Goal: Information Seeking & Learning: Learn about a topic

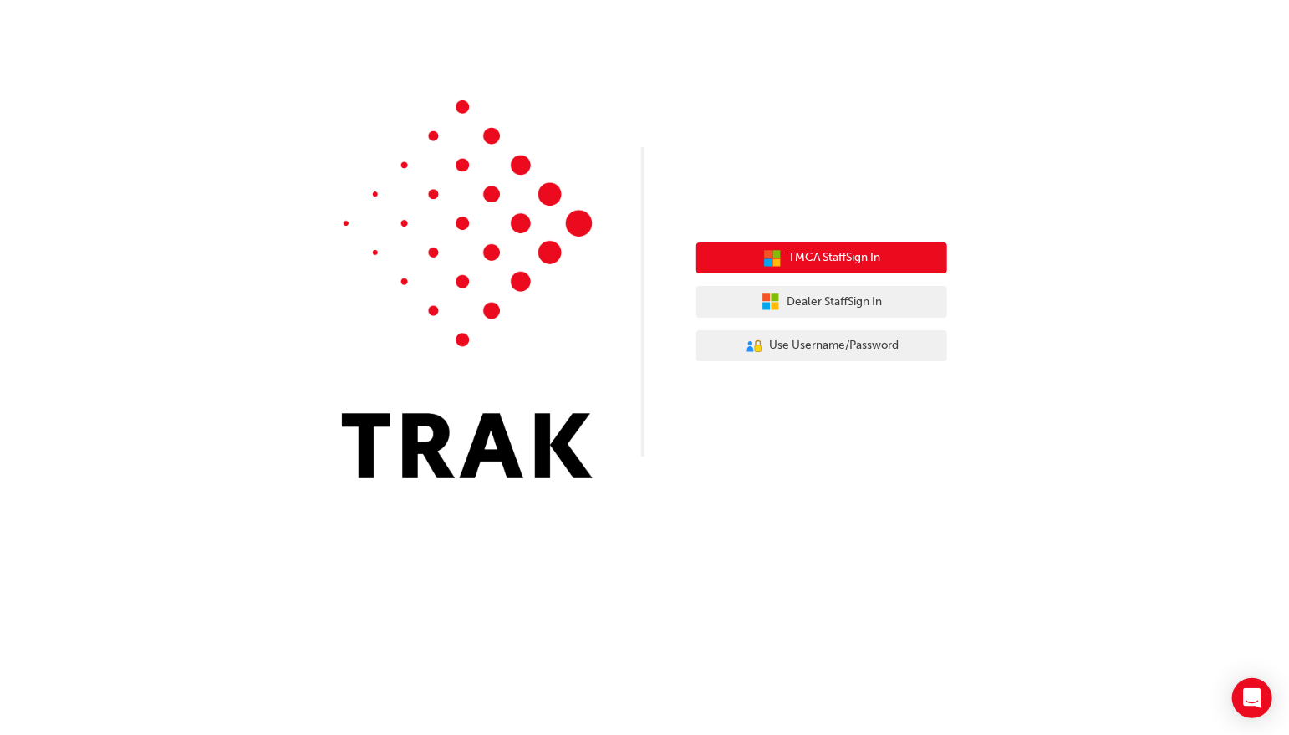
click at [815, 261] on span "TMCA Staff Sign In" at bounding box center [834, 257] width 92 height 19
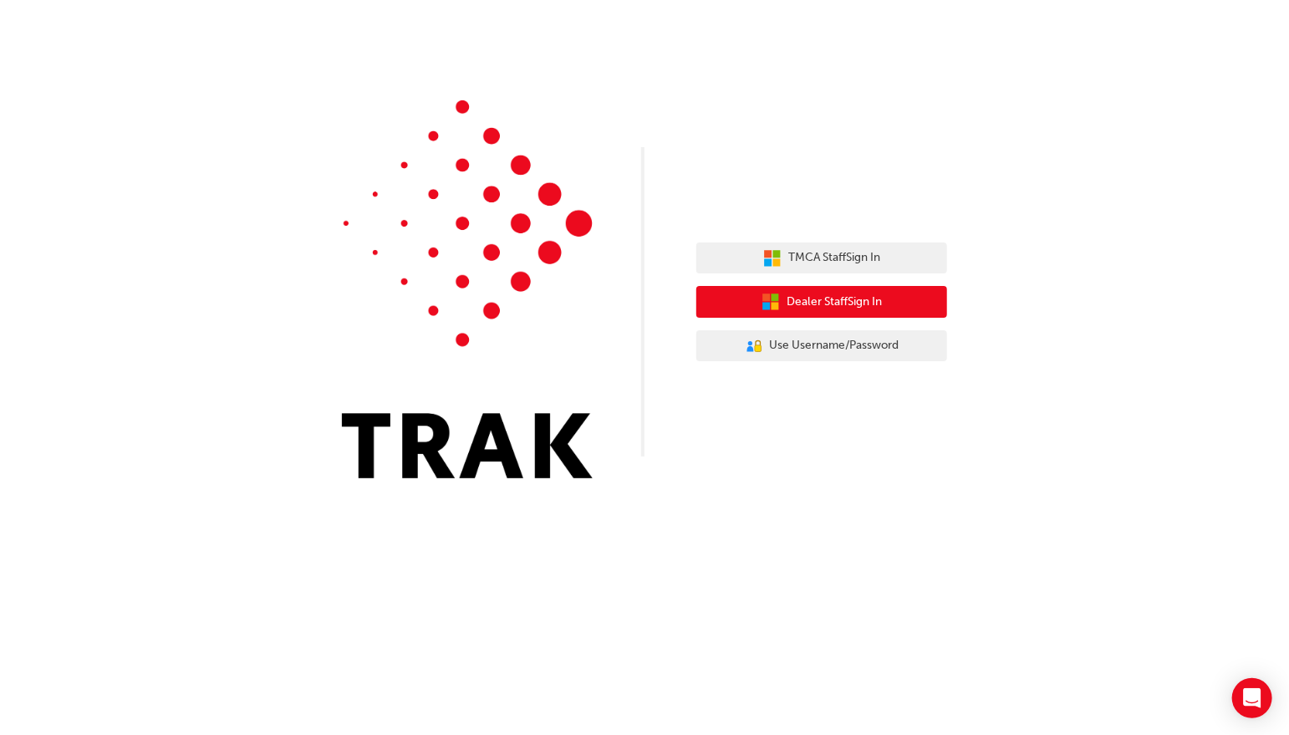
click at [896, 307] on button "Dealer Staff Sign In" at bounding box center [821, 302] width 251 height 32
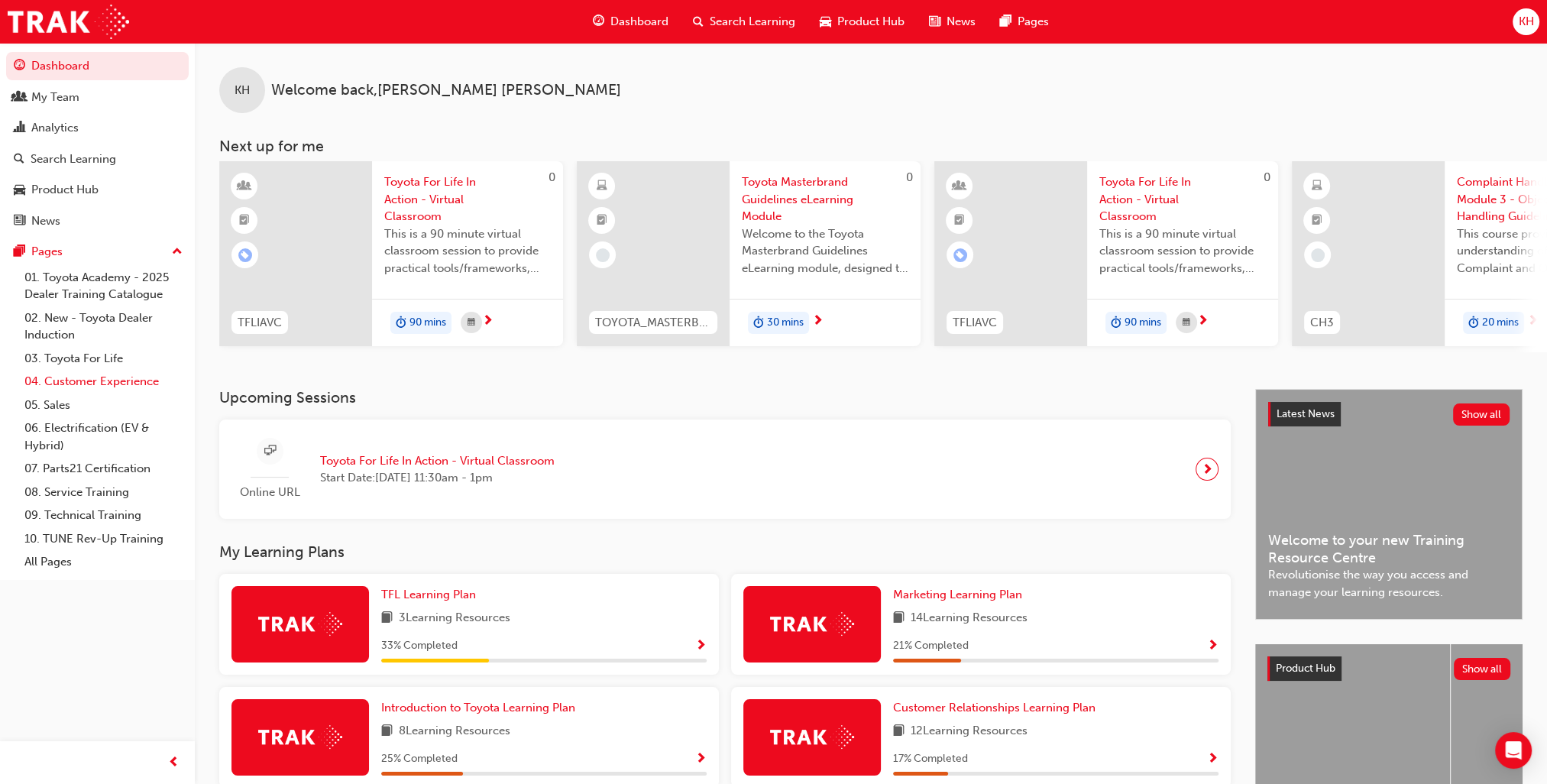
click at [129, 380] on link "04. Customer Experience" at bounding box center [103, 382] width 170 height 24
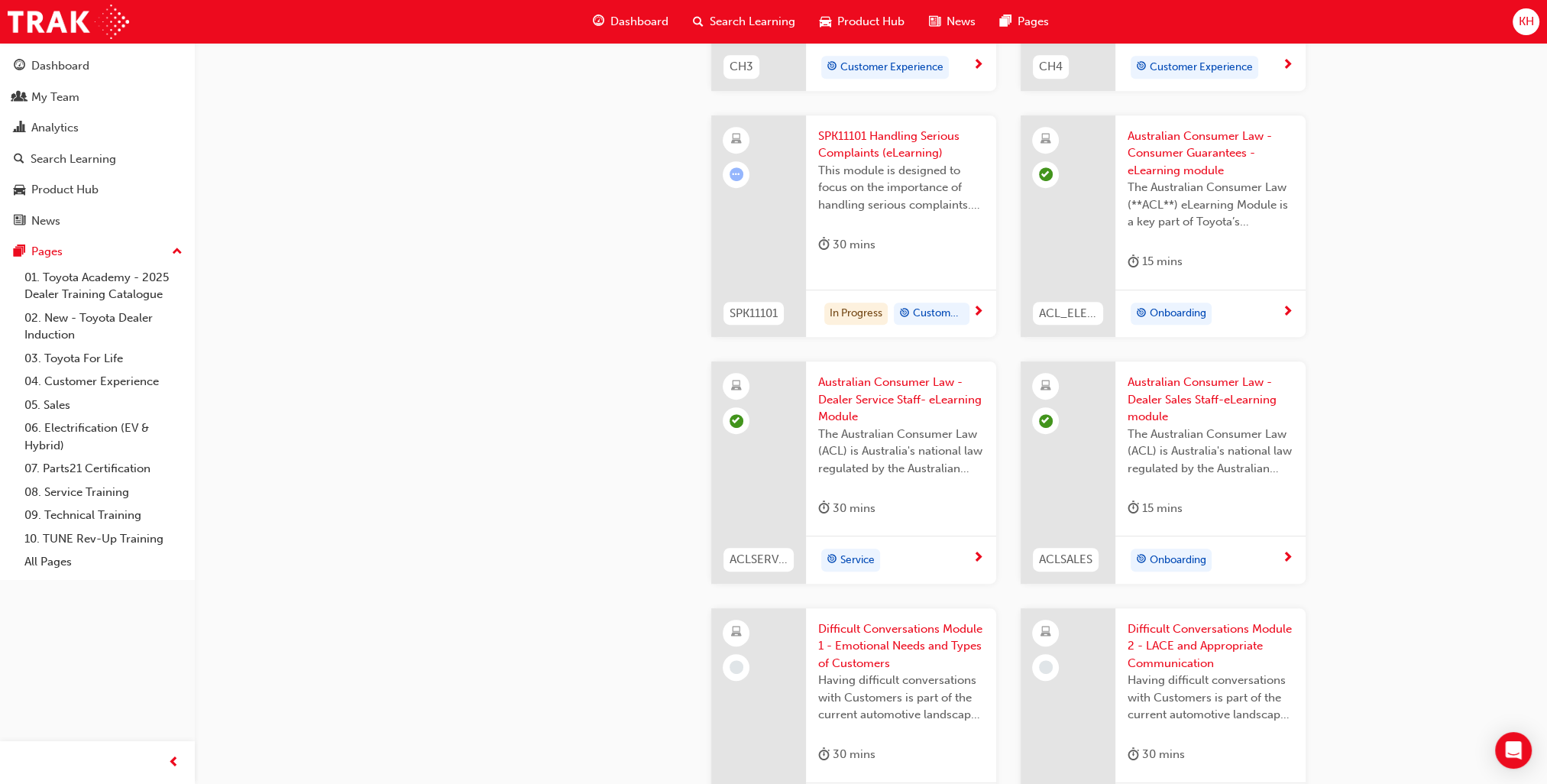
scroll to position [1069, 0]
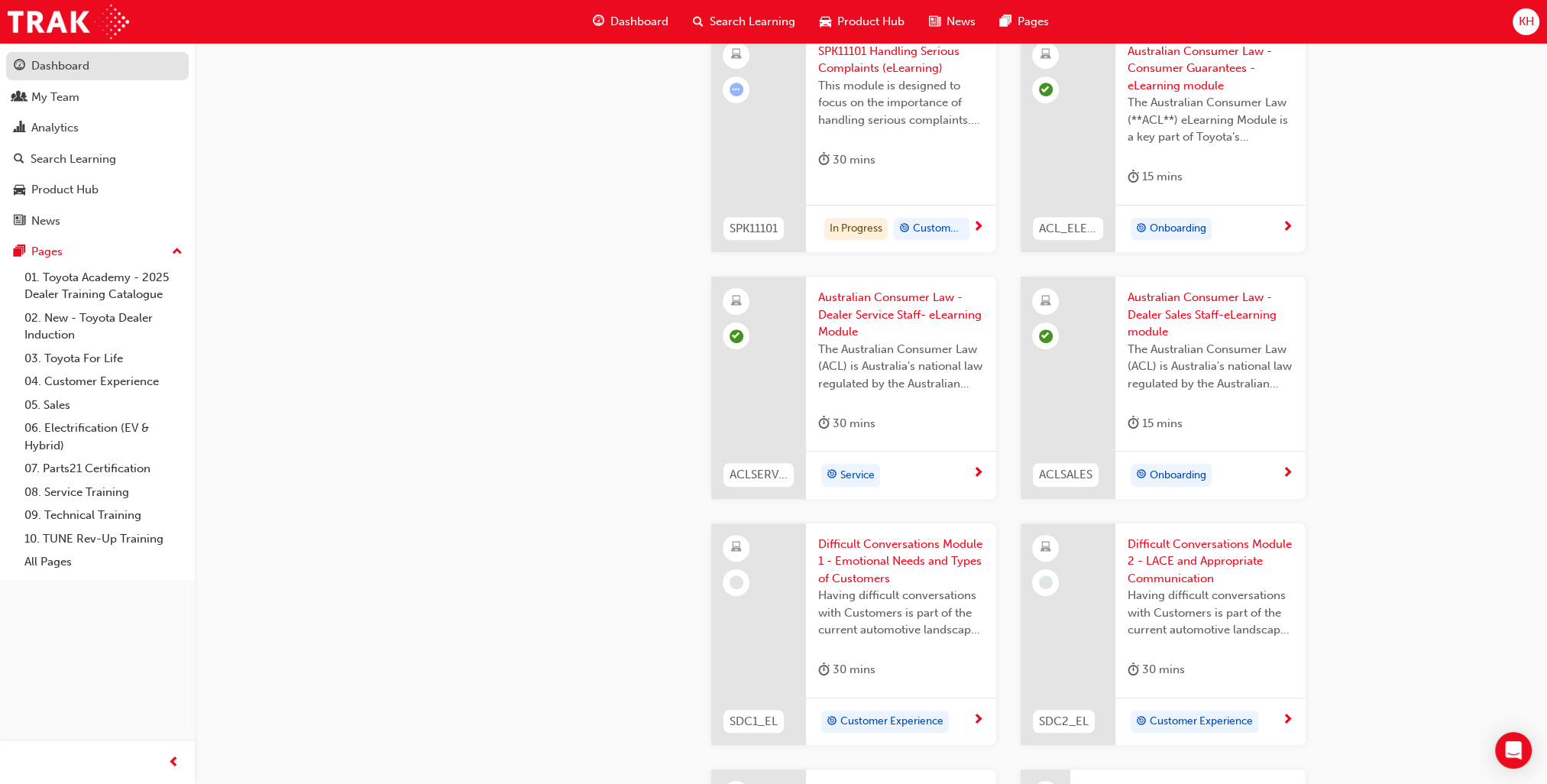
click at [64, 69] on div "Dashboard" at bounding box center [60, 66] width 58 height 17
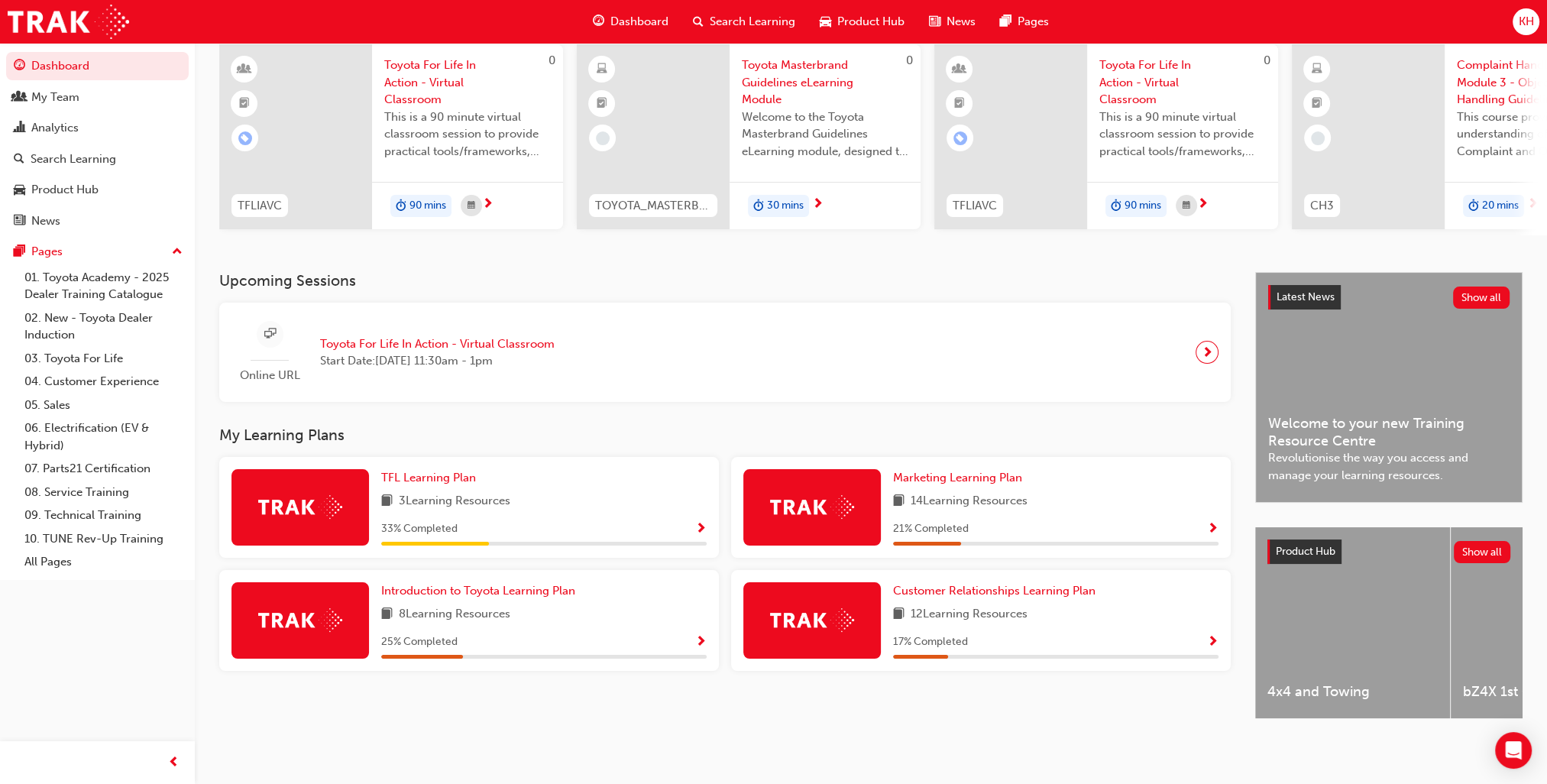
scroll to position [128, 0]
drag, startPoint x: 81, startPoint y: 383, endPoint x: 96, endPoint y: 384, distance: 15.0
click at [81, 384] on link "04. Customer Experience" at bounding box center [103, 382] width 170 height 24
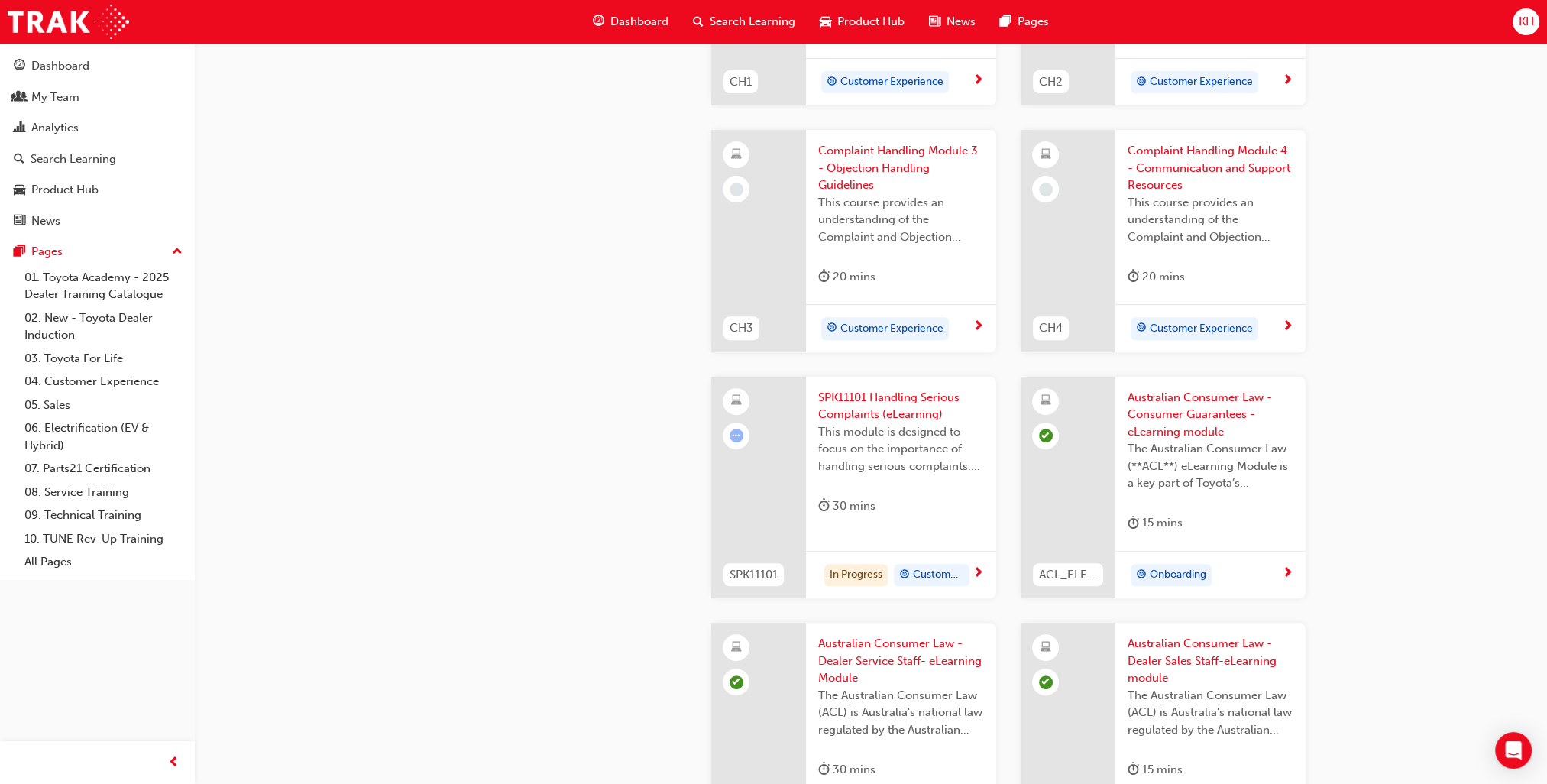
scroll to position [738, 0]
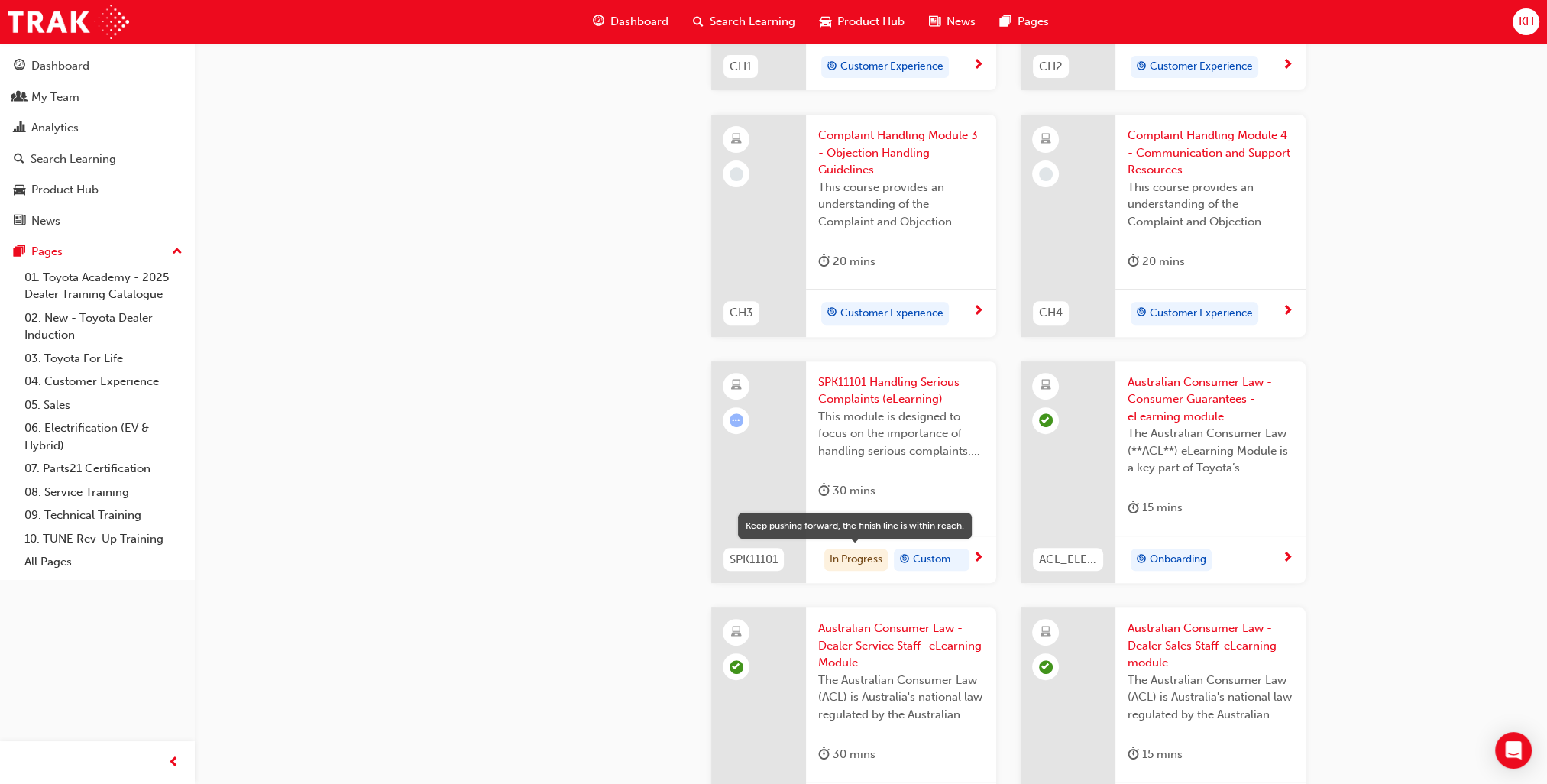
click at [842, 558] on div "In Progress" at bounding box center [855, 559] width 63 height 23
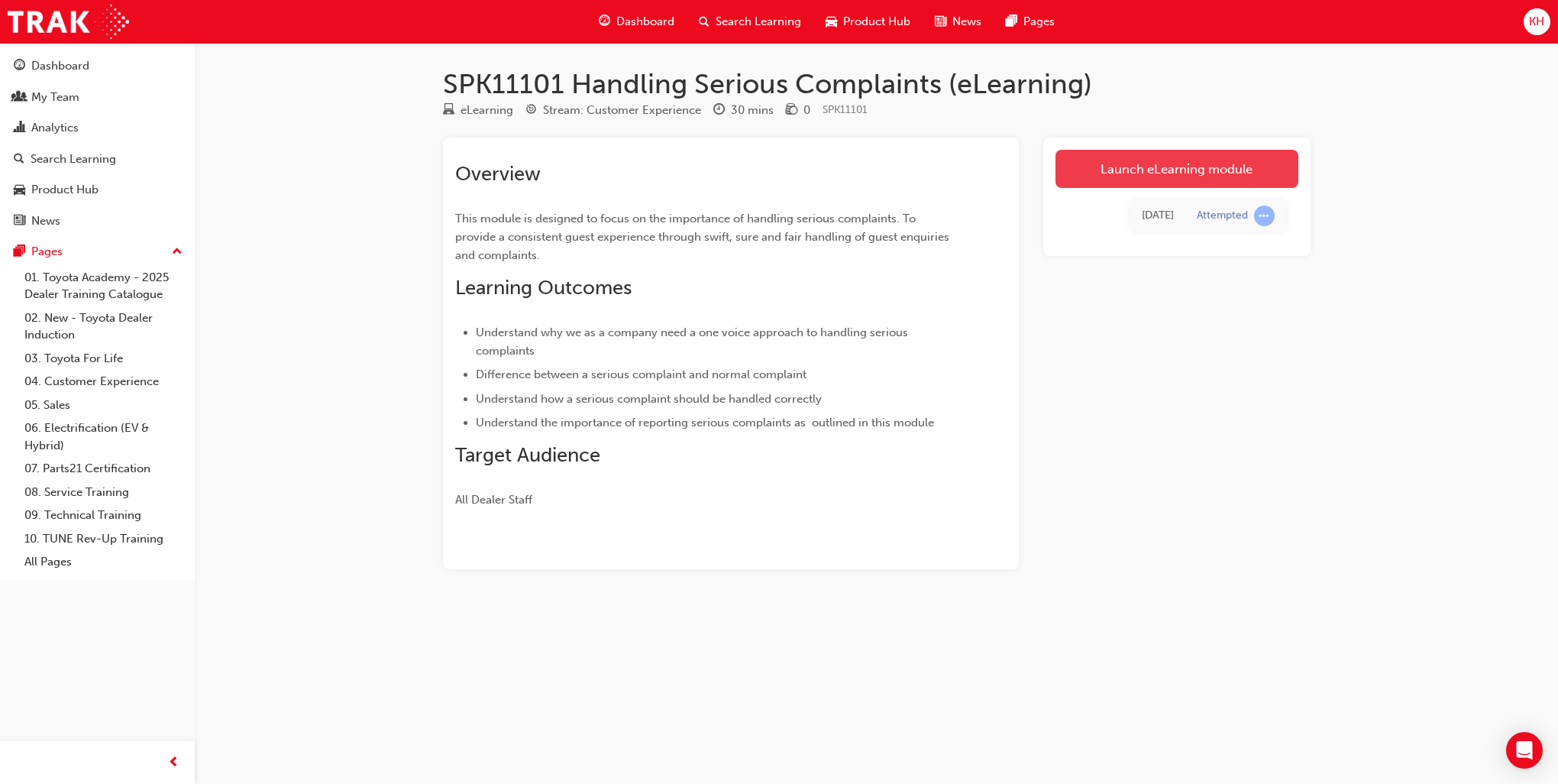
click at [1115, 170] on link "Launch eLearning module" at bounding box center [1177, 169] width 243 height 38
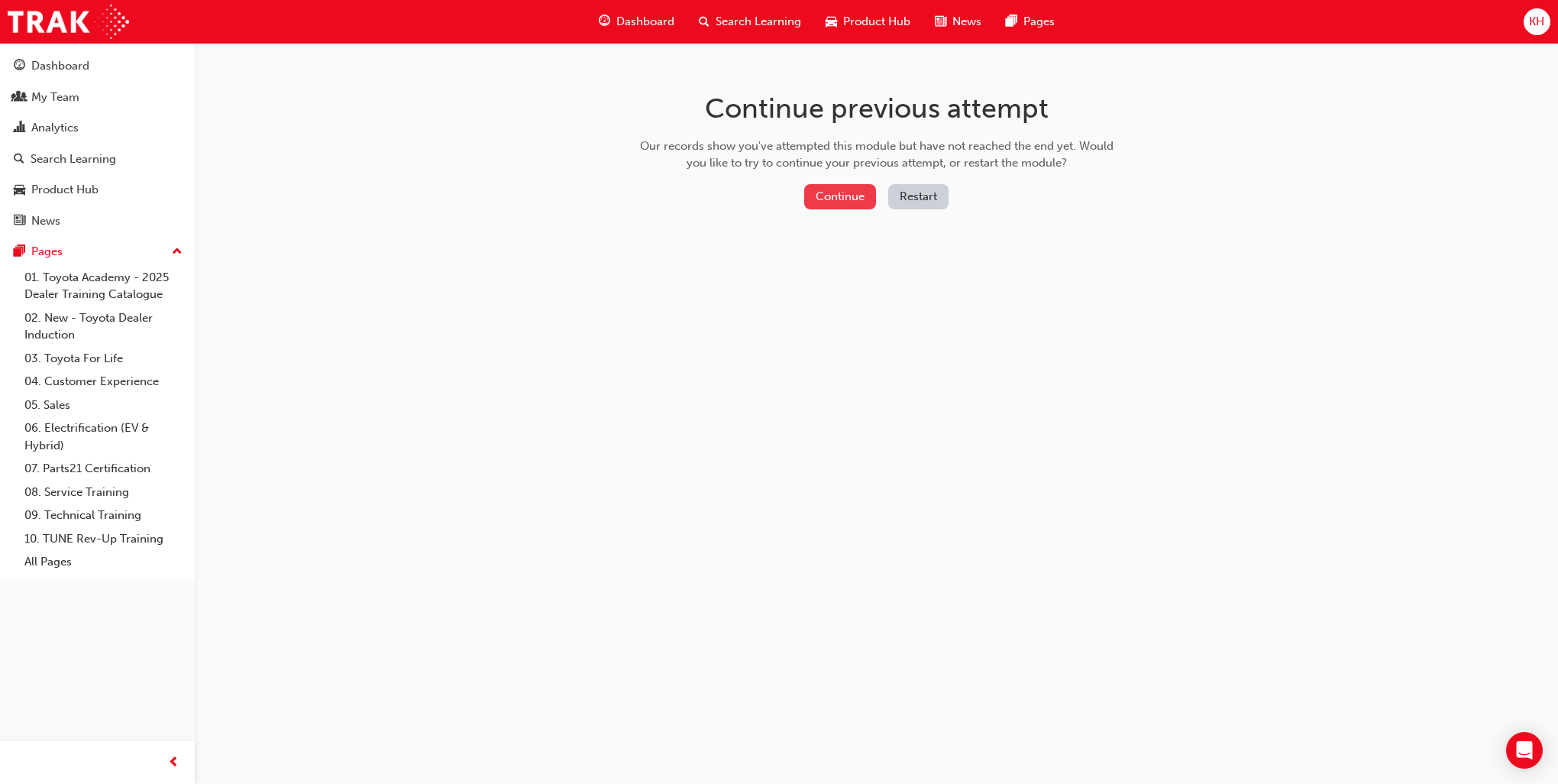
click at [825, 197] on button "Continue" at bounding box center [840, 196] width 72 height 26
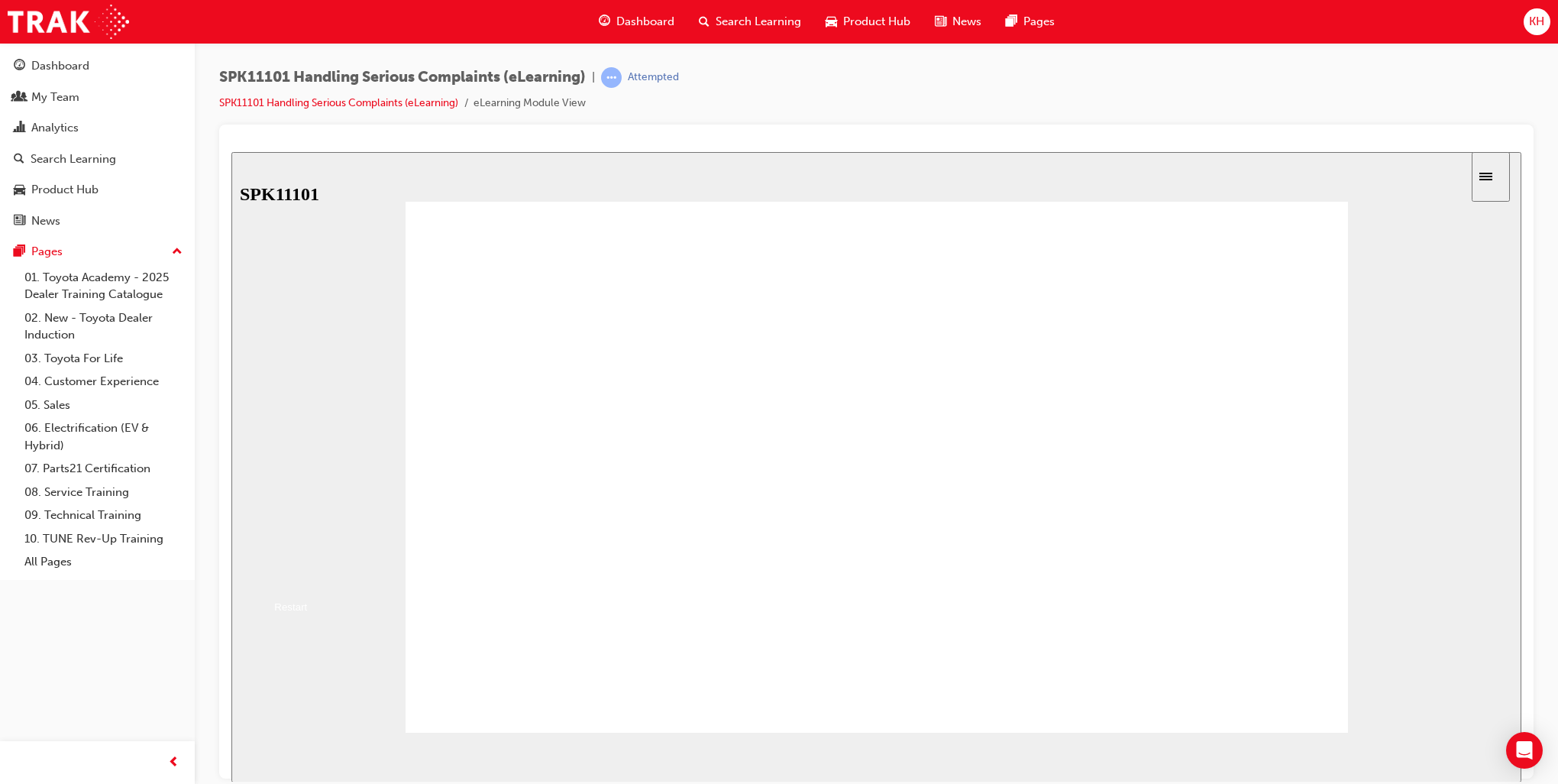
click at [281, 567] on button "Resume" at bounding box center [256, 575] width 50 height 16
radio input "true"
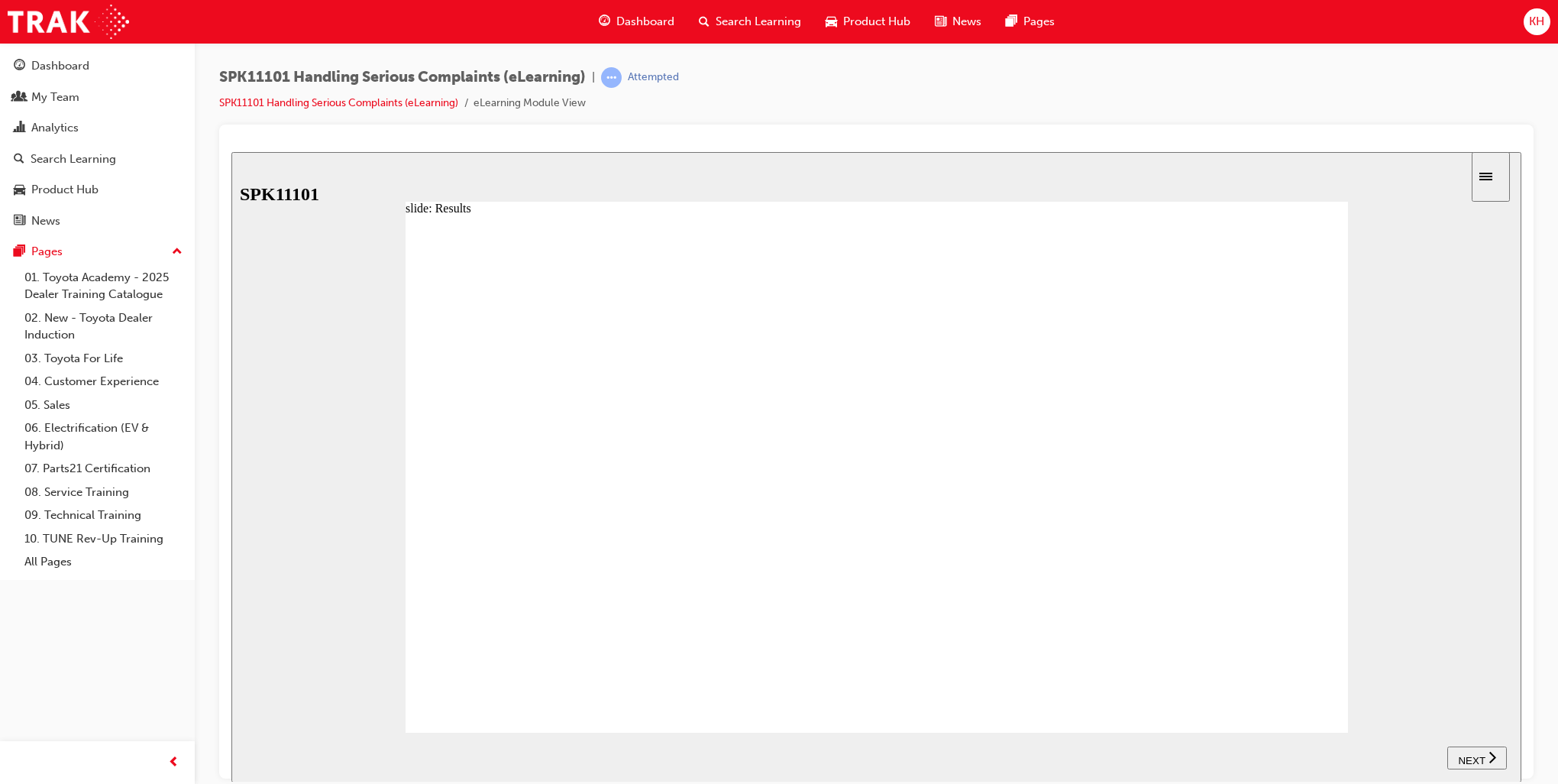
click at [1177, 671] on span "NEXT" at bounding box center [1471, 759] width 26 height 12
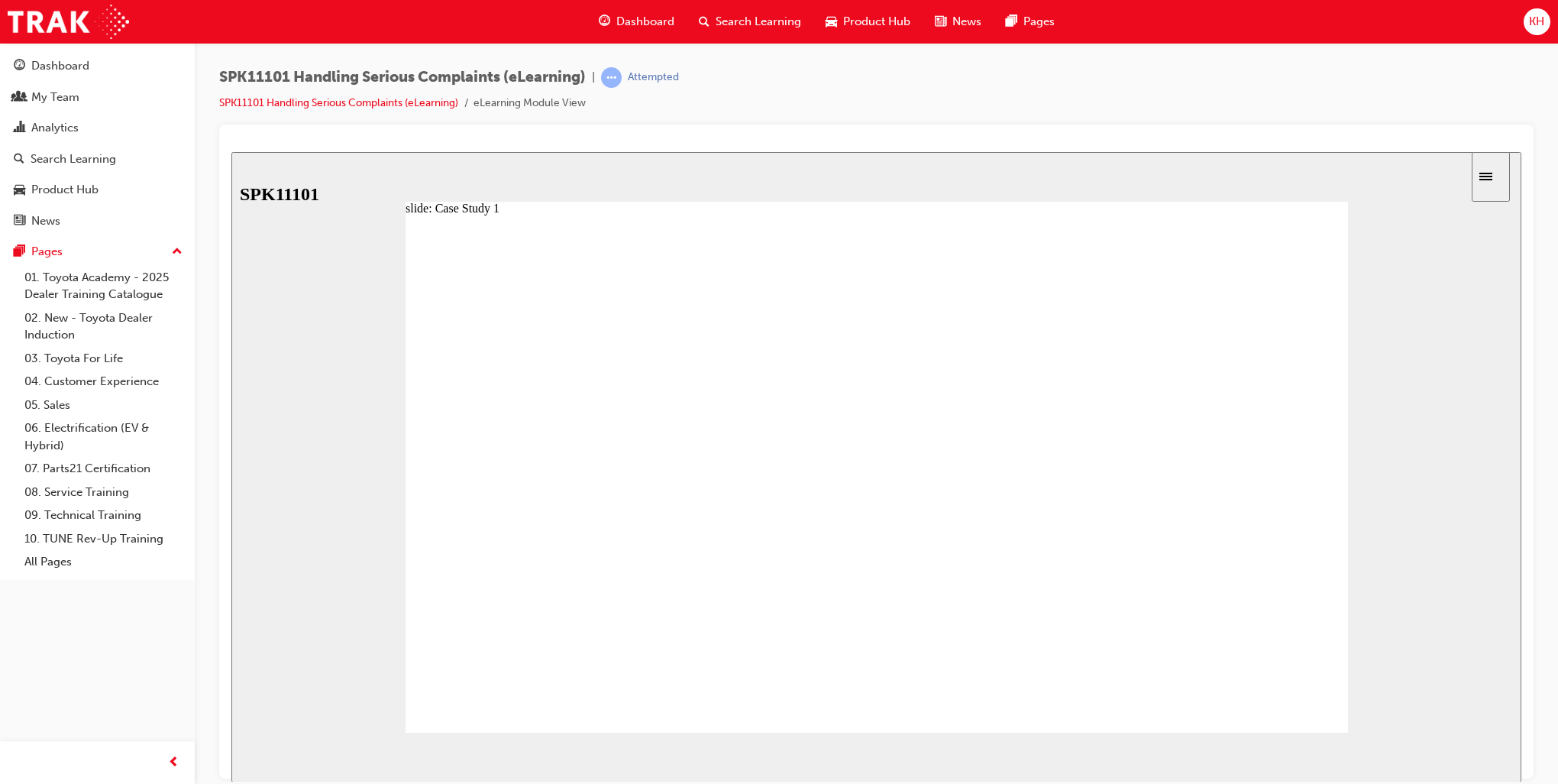
radio input "true"
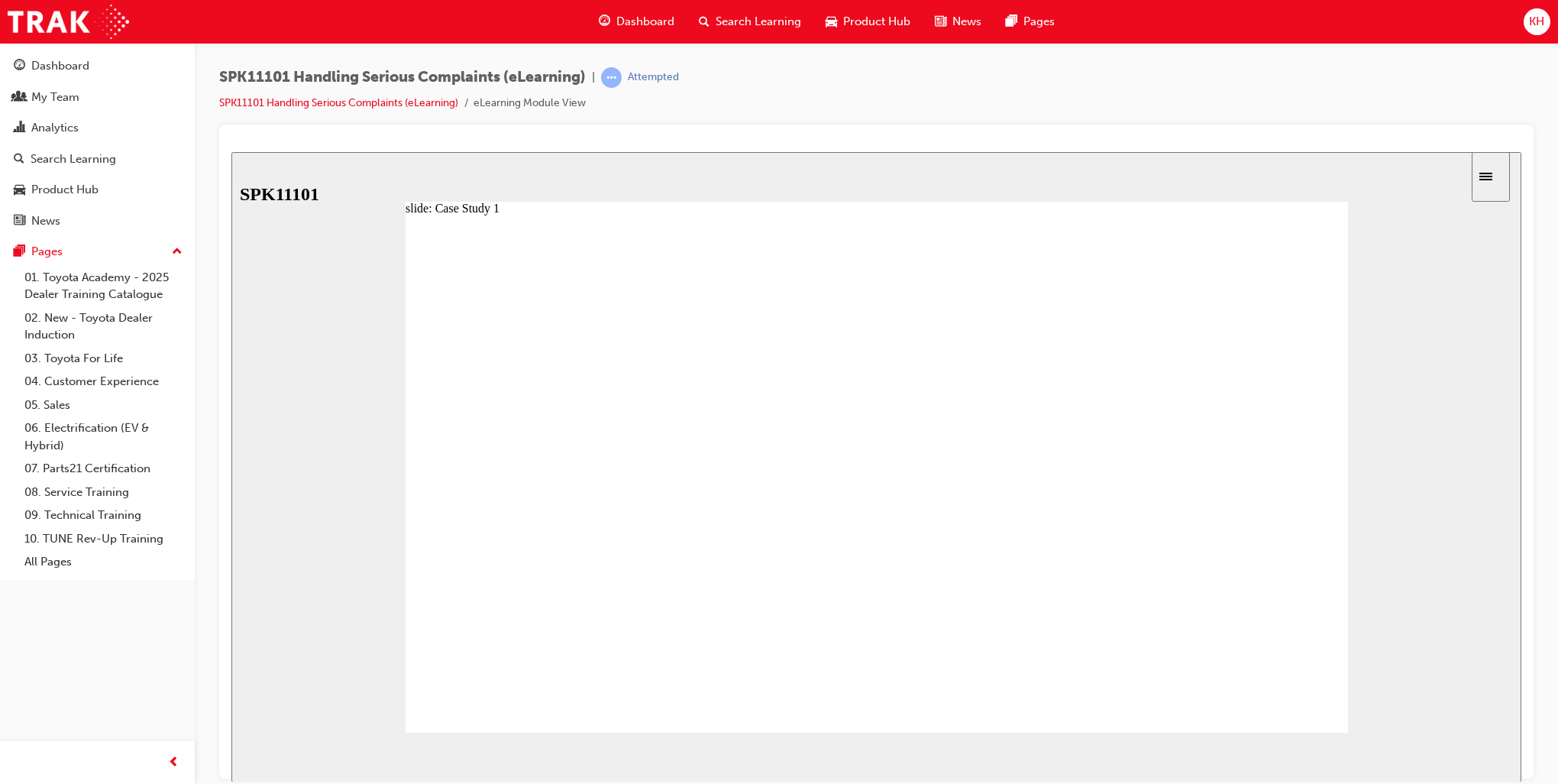
radio input "true"
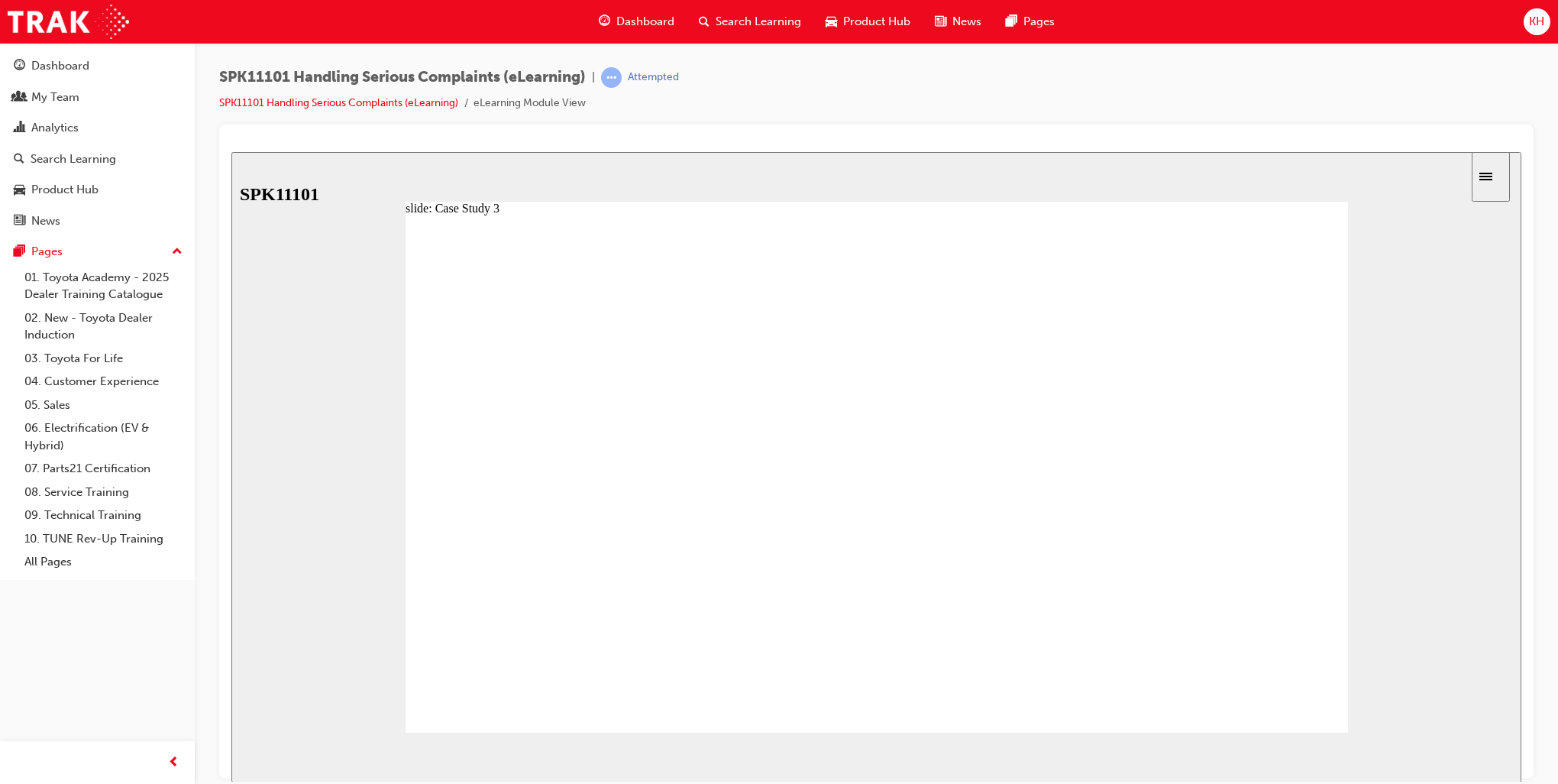
radio input "true"
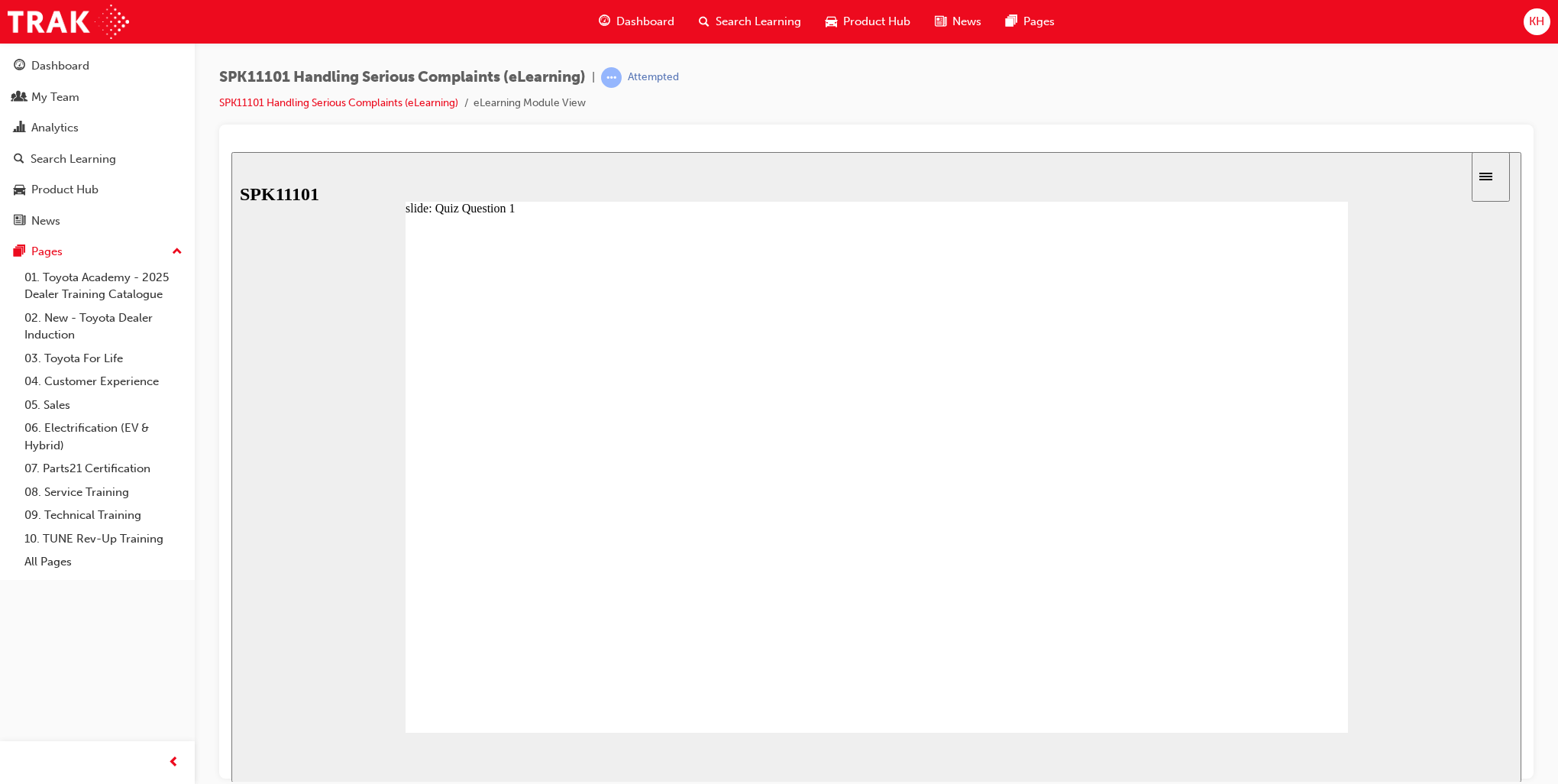
radio input "true"
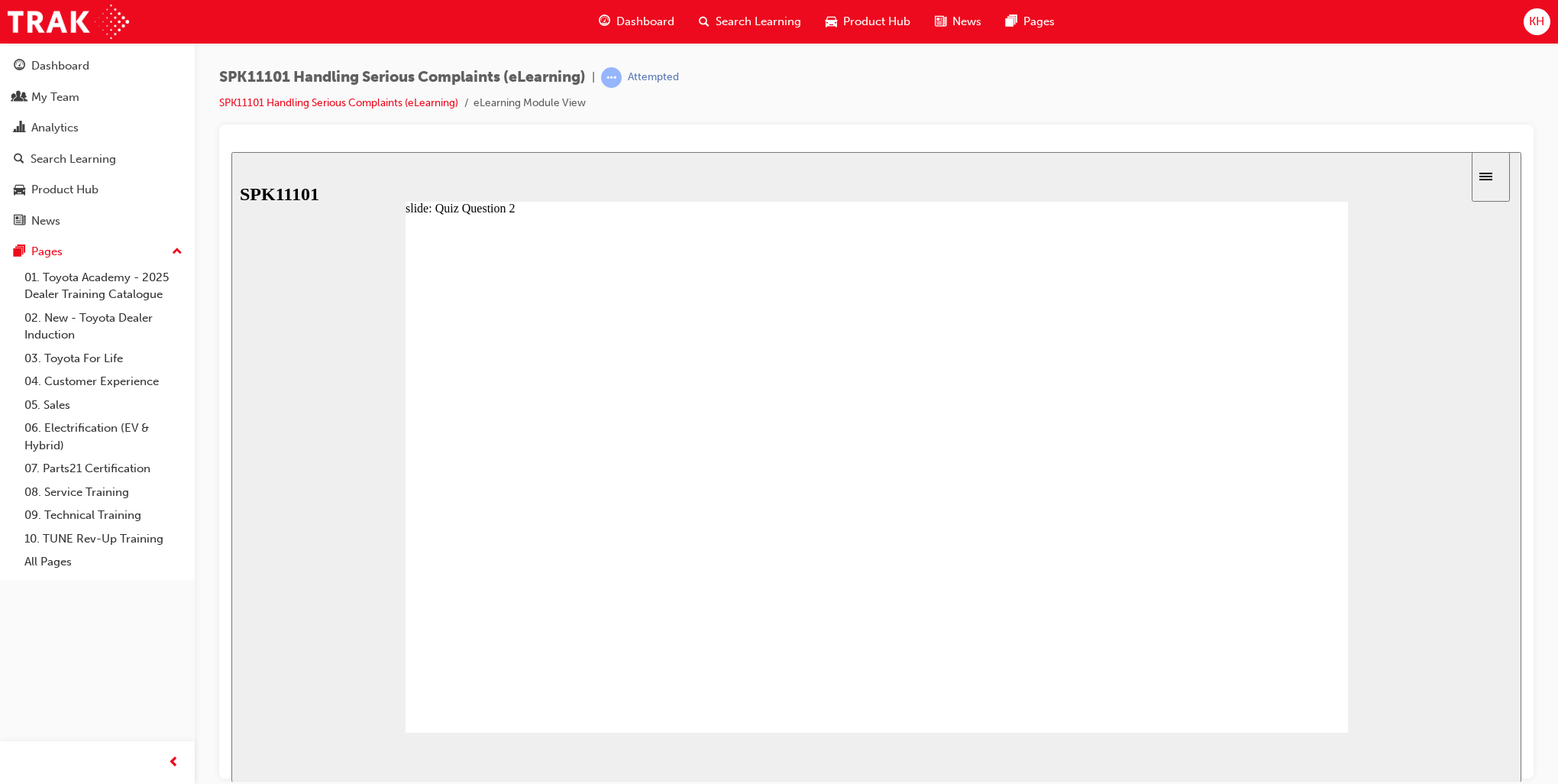
click at [1177, 671] on span "NEXT" at bounding box center [1471, 759] width 26 height 12
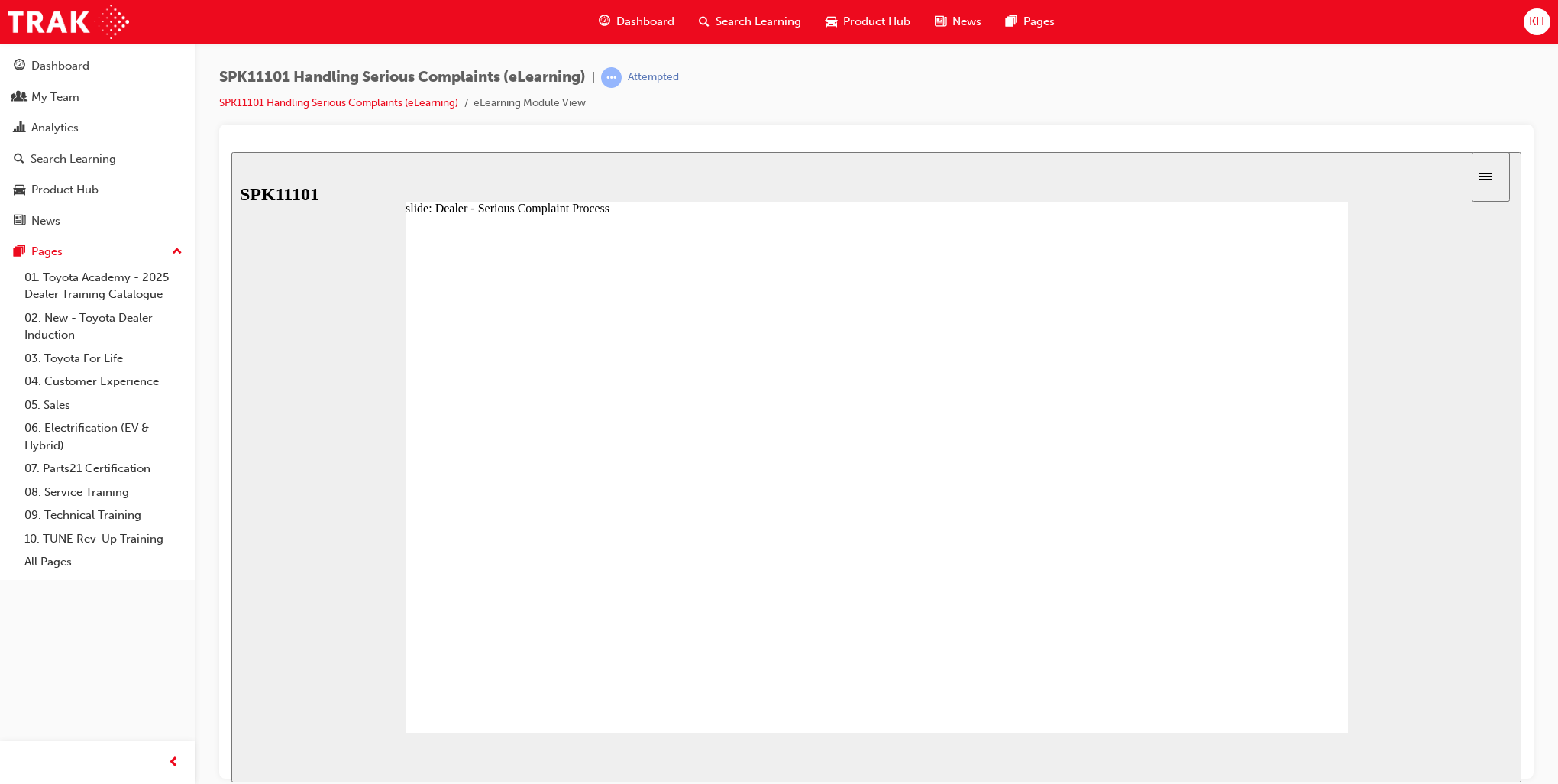
drag, startPoint x: 518, startPoint y: 408, endPoint x: 629, endPoint y: 409, distance: 111.0
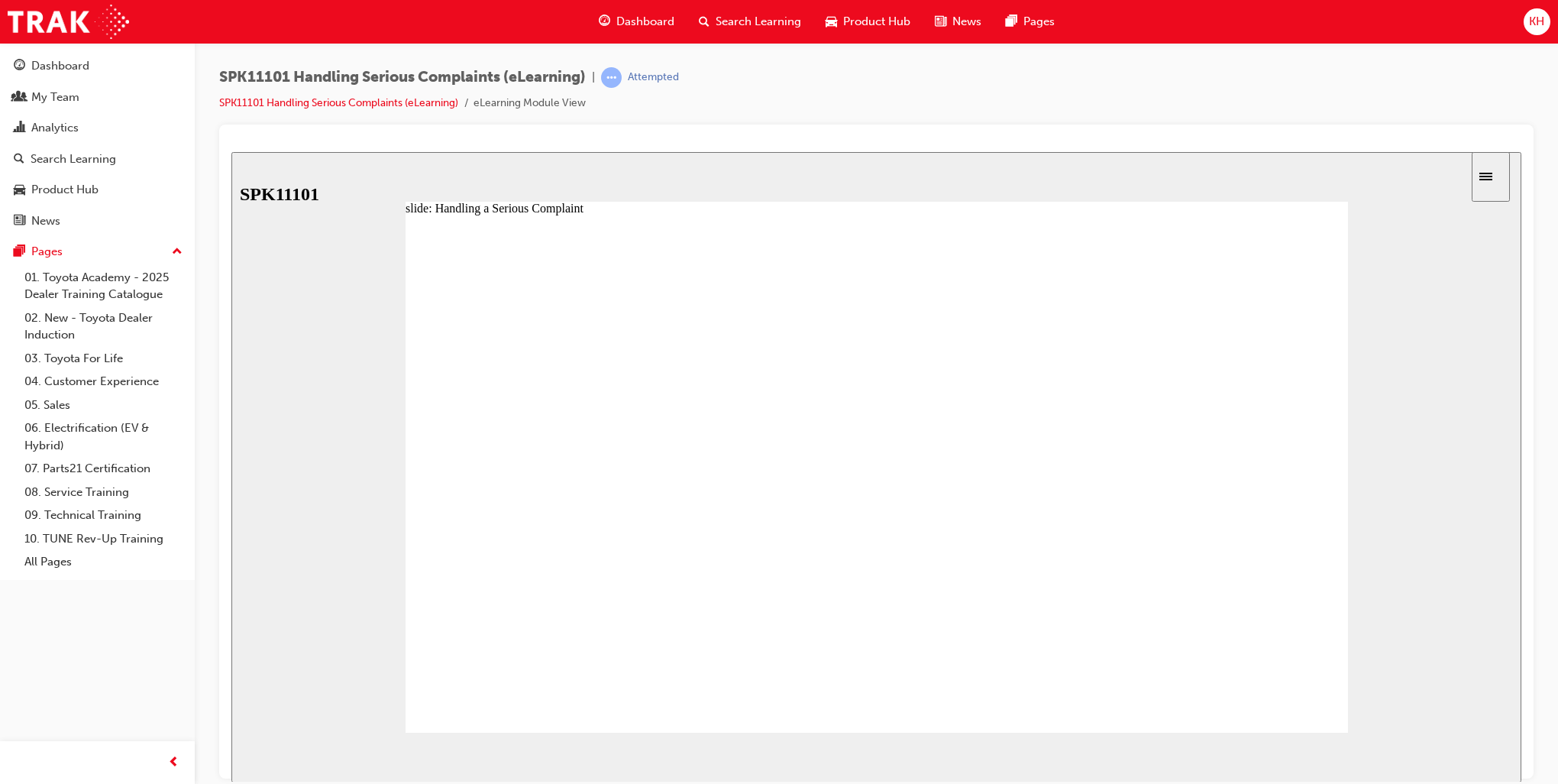
drag, startPoint x: 623, startPoint y: 408, endPoint x: 720, endPoint y: 408, distance: 97.0
drag, startPoint x: 720, startPoint y: 408, endPoint x: 828, endPoint y: 403, distance: 108.1
drag, startPoint x: 813, startPoint y: 404, endPoint x: 911, endPoint y: 405, distance: 98.0
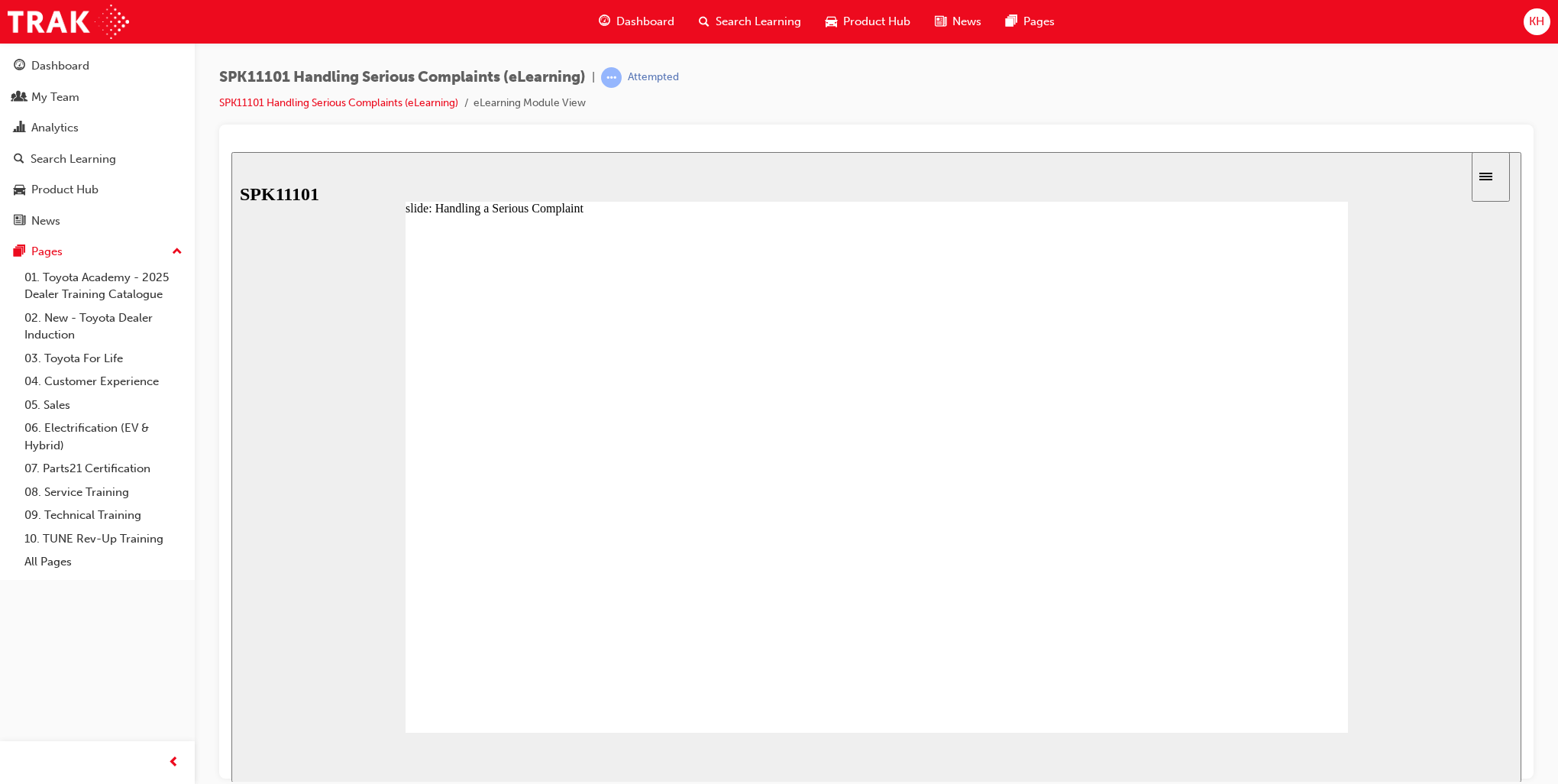
drag, startPoint x: 911, startPoint y: 405, endPoint x: 1015, endPoint y: 409, distance: 104.1
drag, startPoint x: 1014, startPoint y: 411, endPoint x: 1103, endPoint y: 410, distance: 89.0
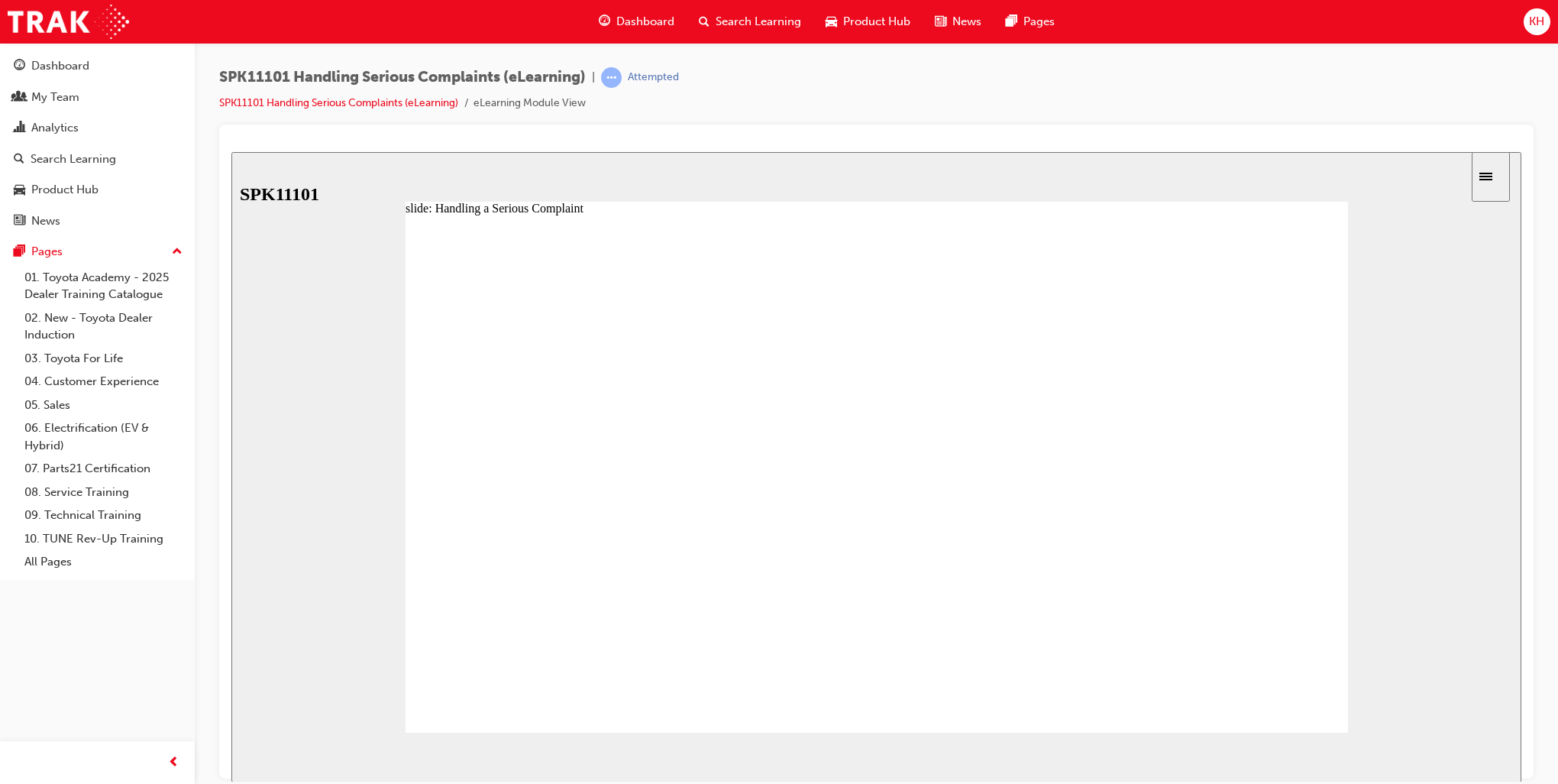
type input "7"
drag, startPoint x: 1103, startPoint y: 410, endPoint x: 1210, endPoint y: 412, distance: 107.0
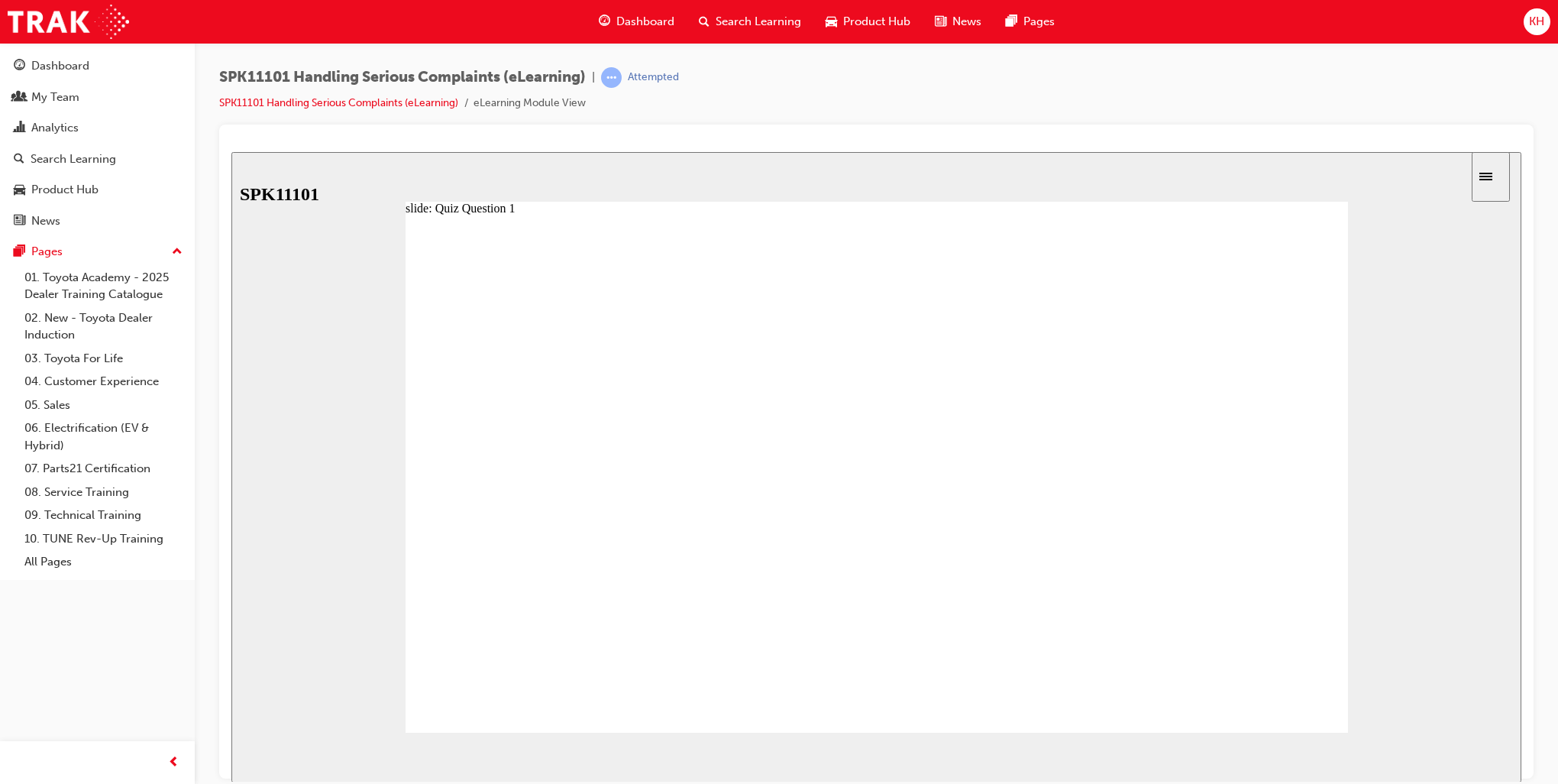
radio input "true"
drag, startPoint x: 680, startPoint y: 608, endPoint x: 684, endPoint y: 489, distance: 119.1
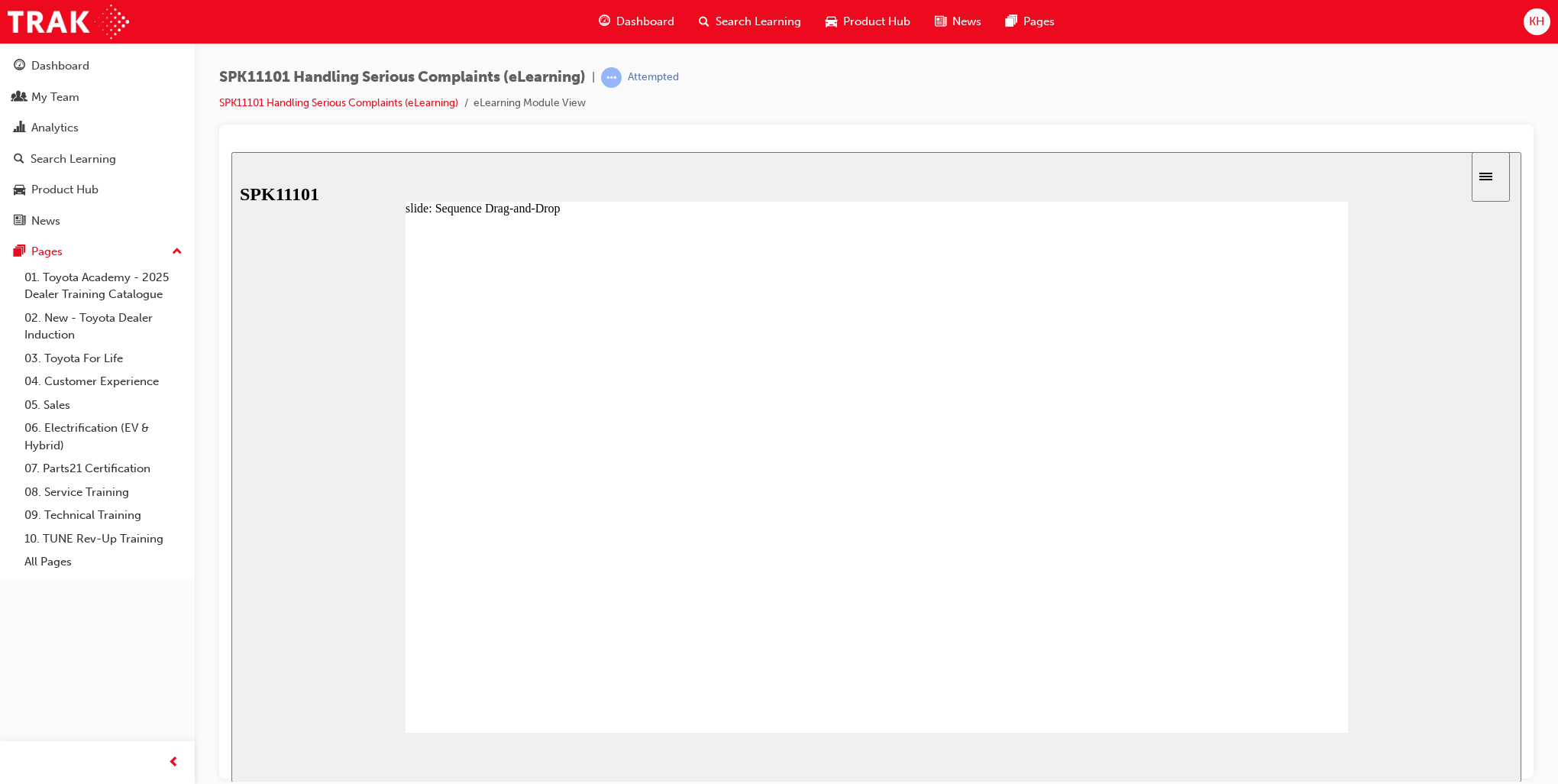
drag, startPoint x: 696, startPoint y: 567, endPoint x: 693, endPoint y: 524, distance: 43.1
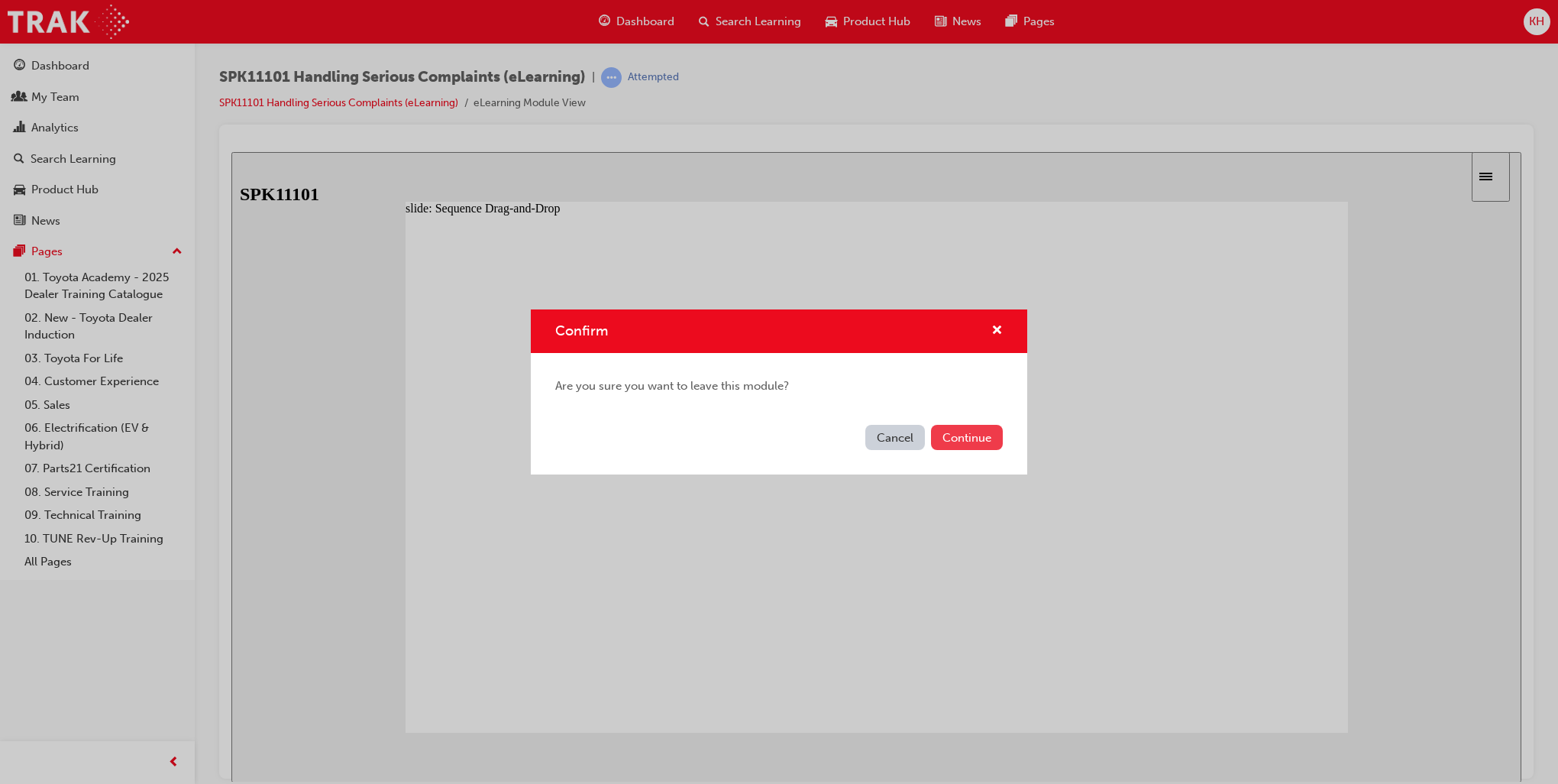
click at [949, 436] on button "Continue" at bounding box center [967, 438] width 72 height 26
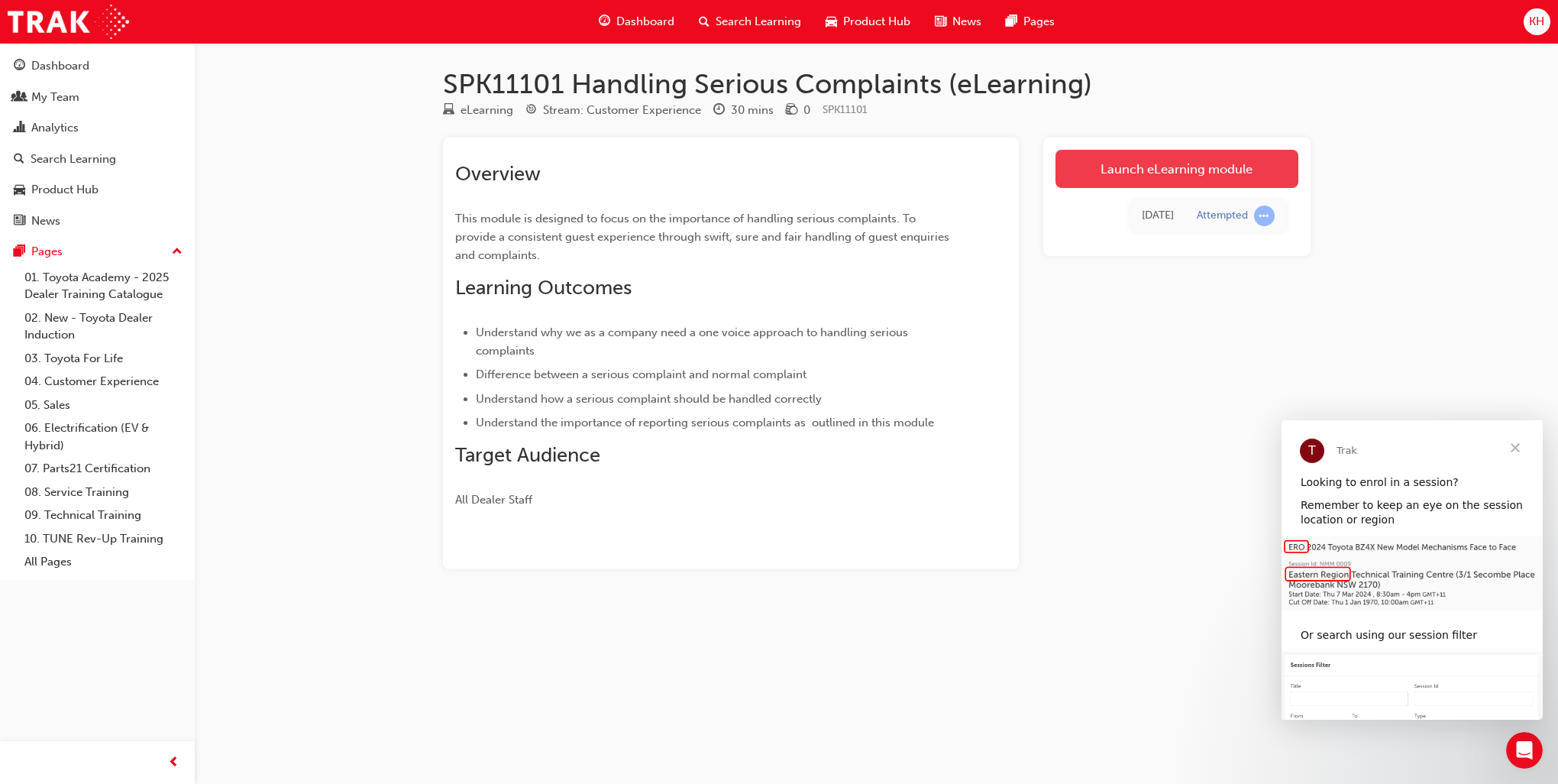
click at [1129, 165] on link "Launch eLearning module" at bounding box center [1177, 169] width 243 height 38
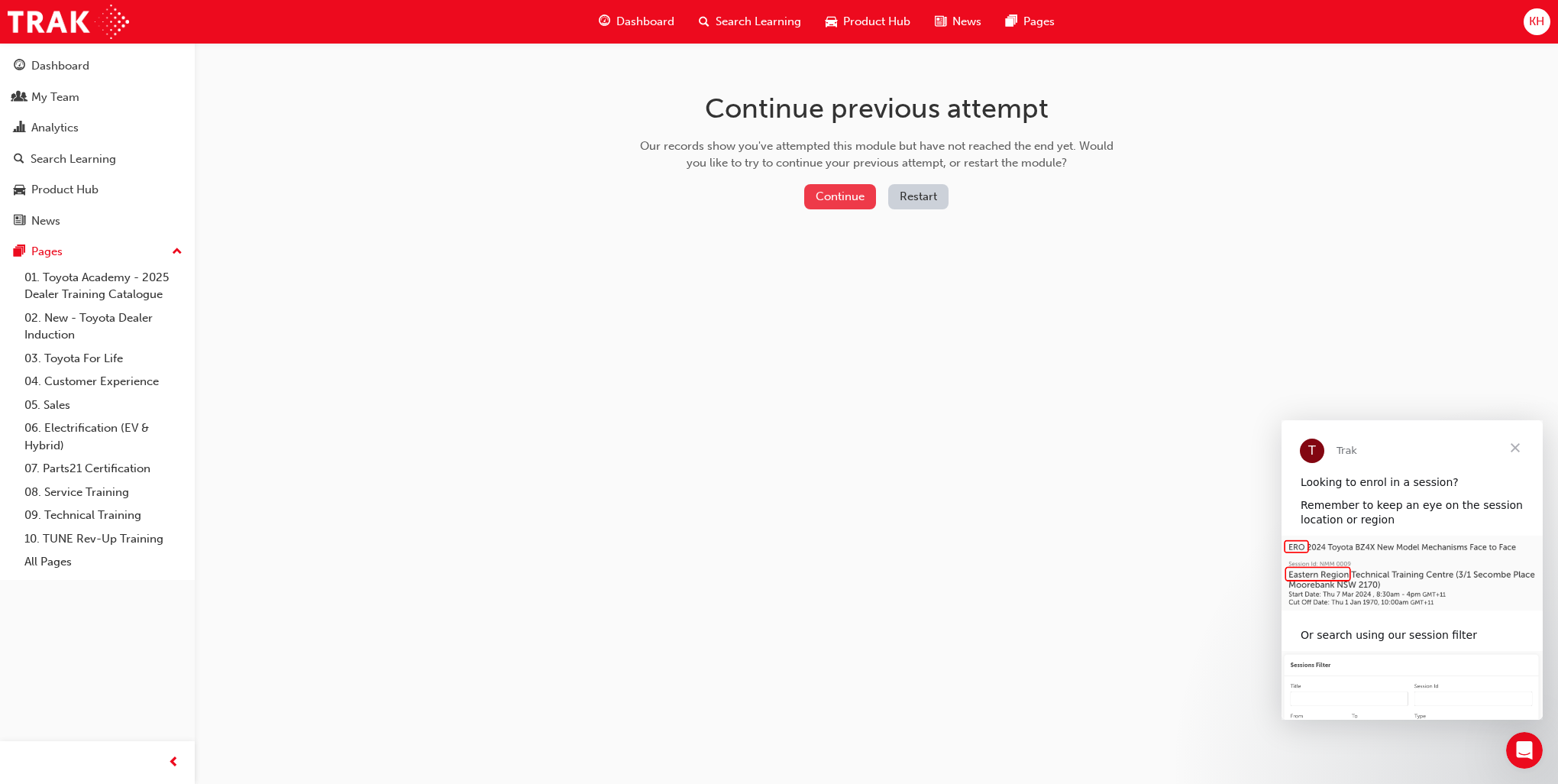
click at [841, 196] on button "Continue" at bounding box center [840, 196] width 72 height 26
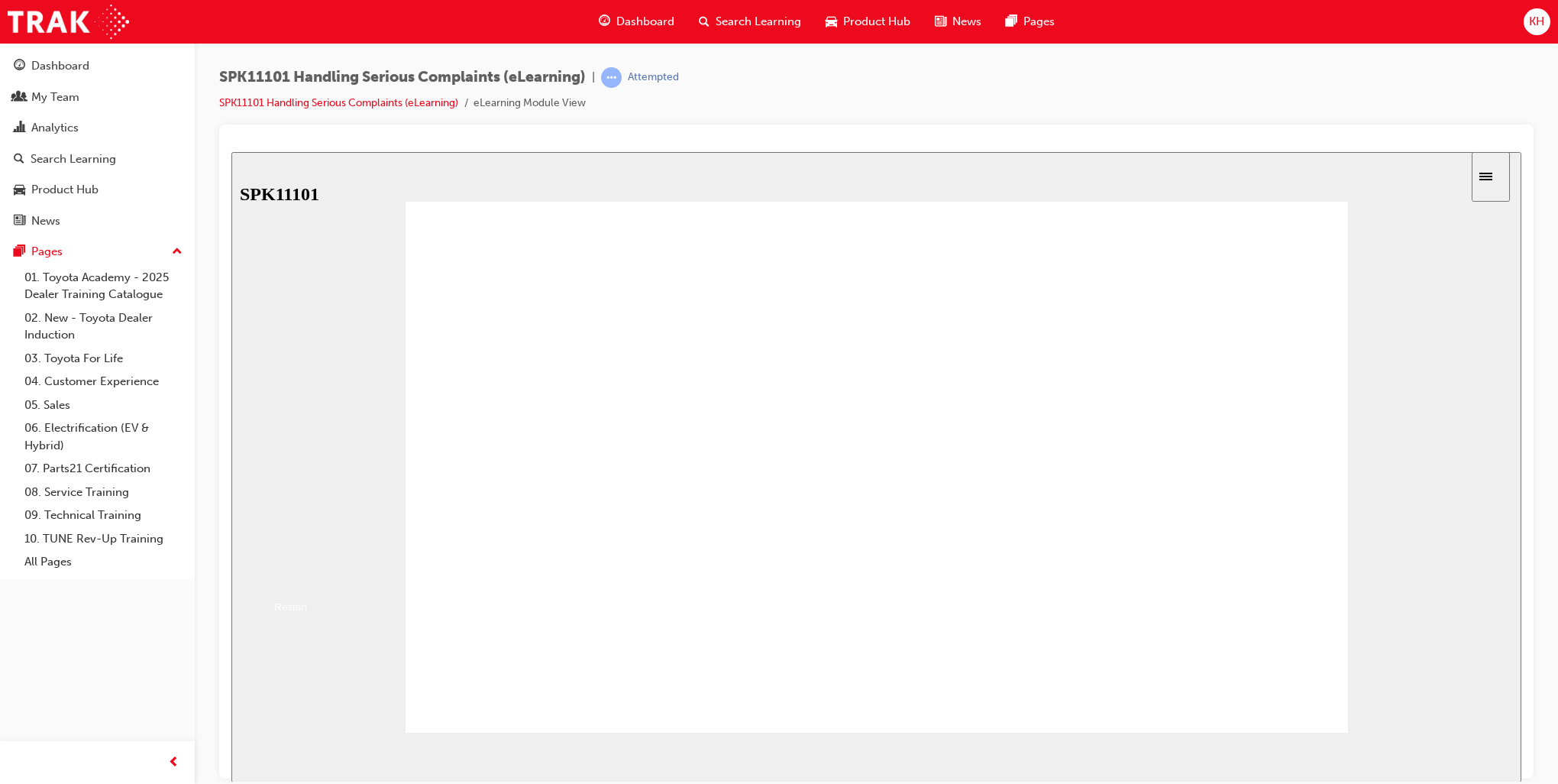
click at [281, 567] on button "Resume" at bounding box center [256, 575] width 50 height 16
drag, startPoint x: 699, startPoint y: 609, endPoint x: 705, endPoint y: 452, distance: 157.1
drag, startPoint x: 588, startPoint y: 610, endPoint x: 588, endPoint y: 496, distance: 114.0
drag, startPoint x: 652, startPoint y: 561, endPoint x: 659, endPoint y: 524, distance: 37.7
drag, startPoint x: 644, startPoint y: 648, endPoint x: 651, endPoint y: 603, distance: 45.5
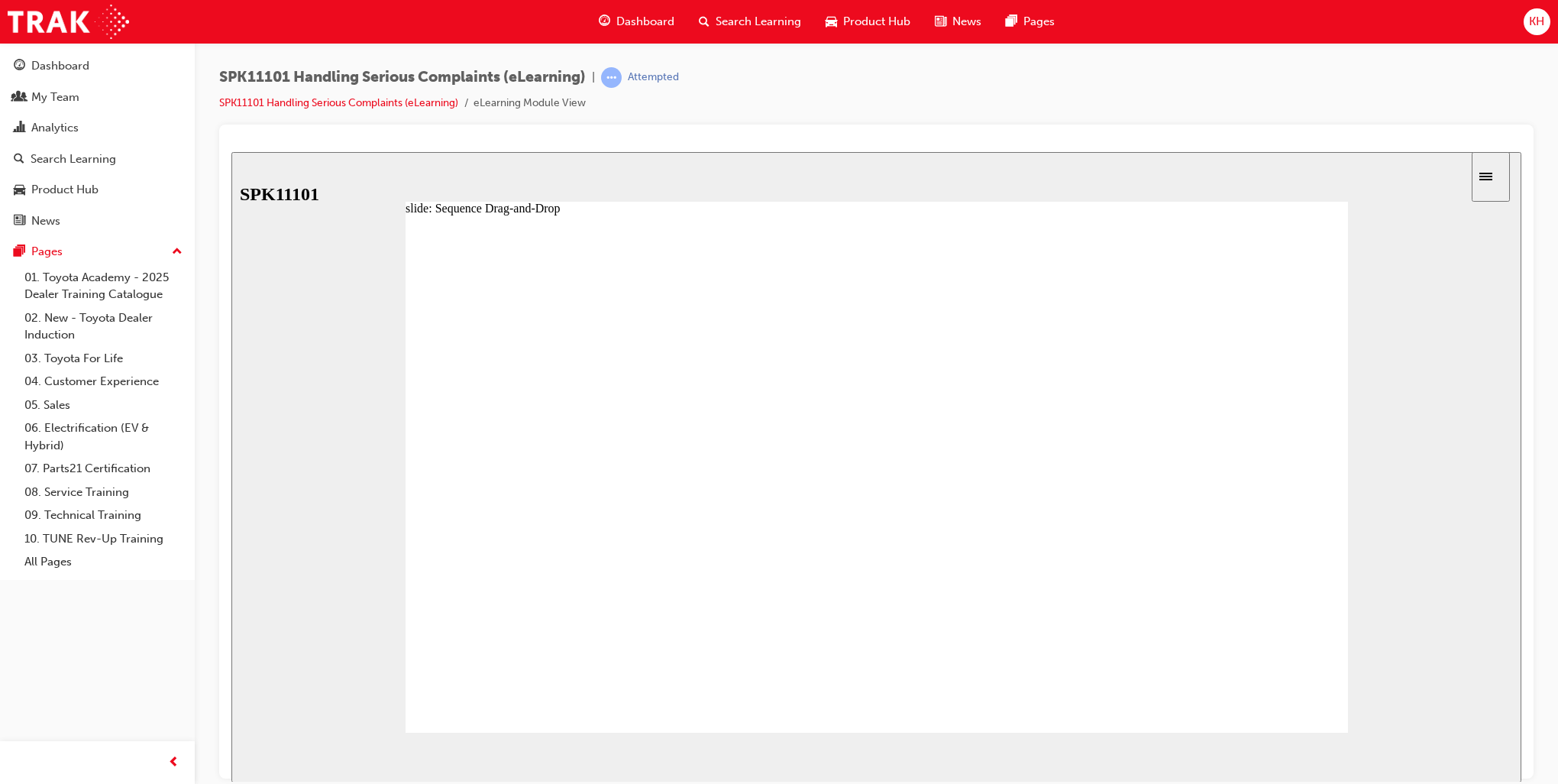
drag, startPoint x: 620, startPoint y: 564, endPoint x: 622, endPoint y: 525, distance: 39.1
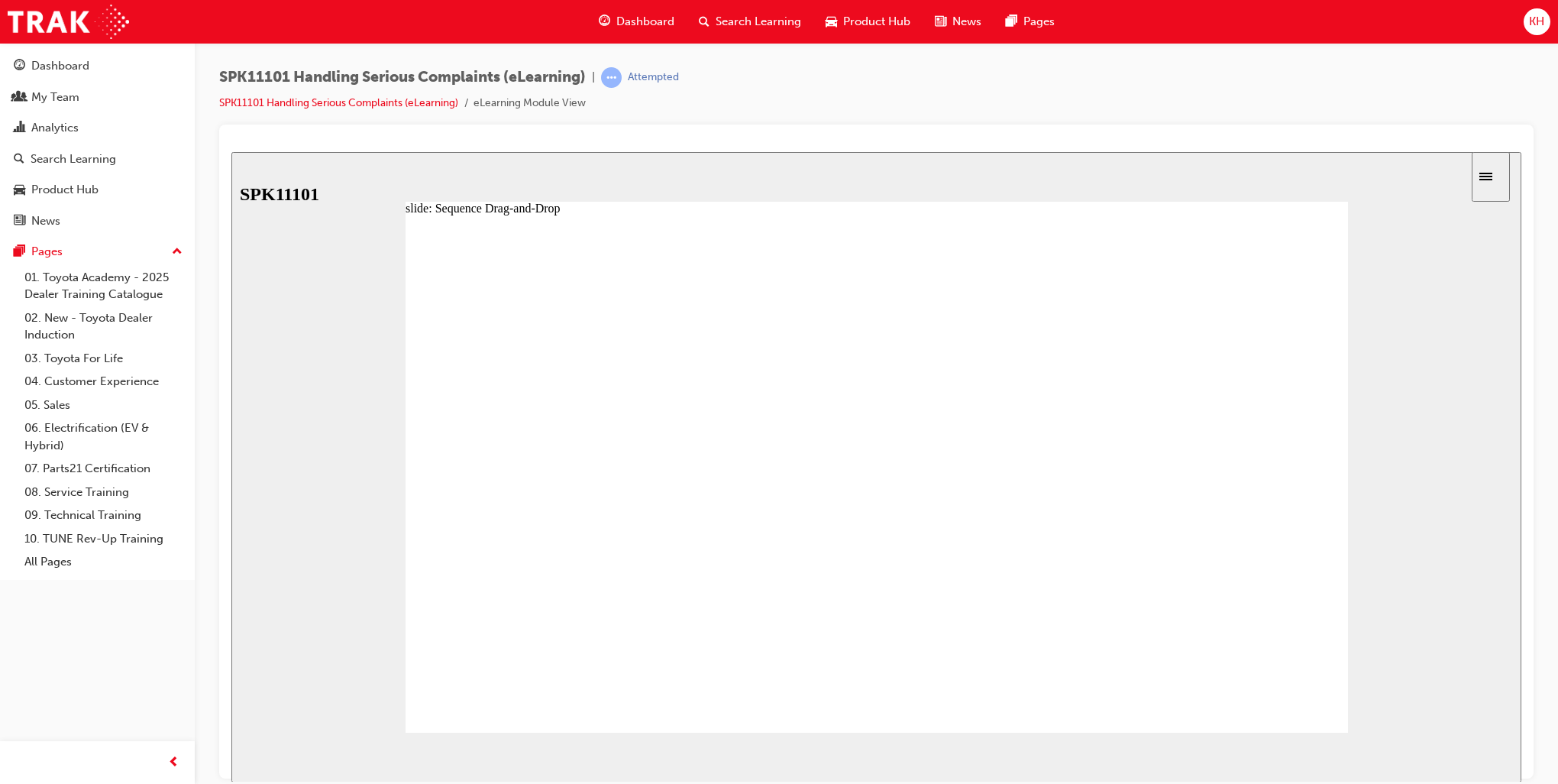
drag, startPoint x: 642, startPoint y: 560, endPoint x: 641, endPoint y: 524, distance: 36.0
click at [1177, 671] on span "NEXT" at bounding box center [1471, 759] width 26 height 12
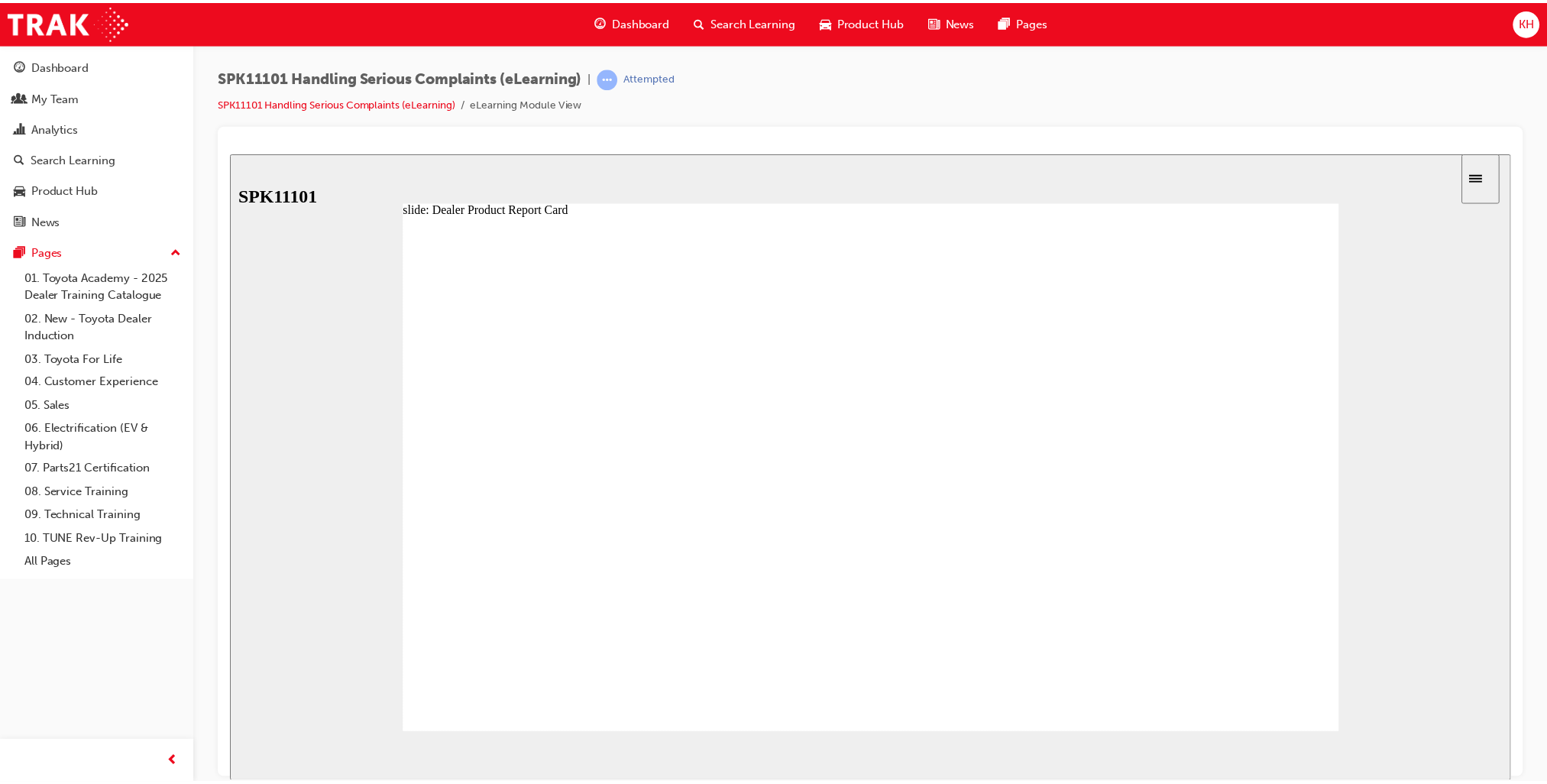
scroll to position [699, 0]
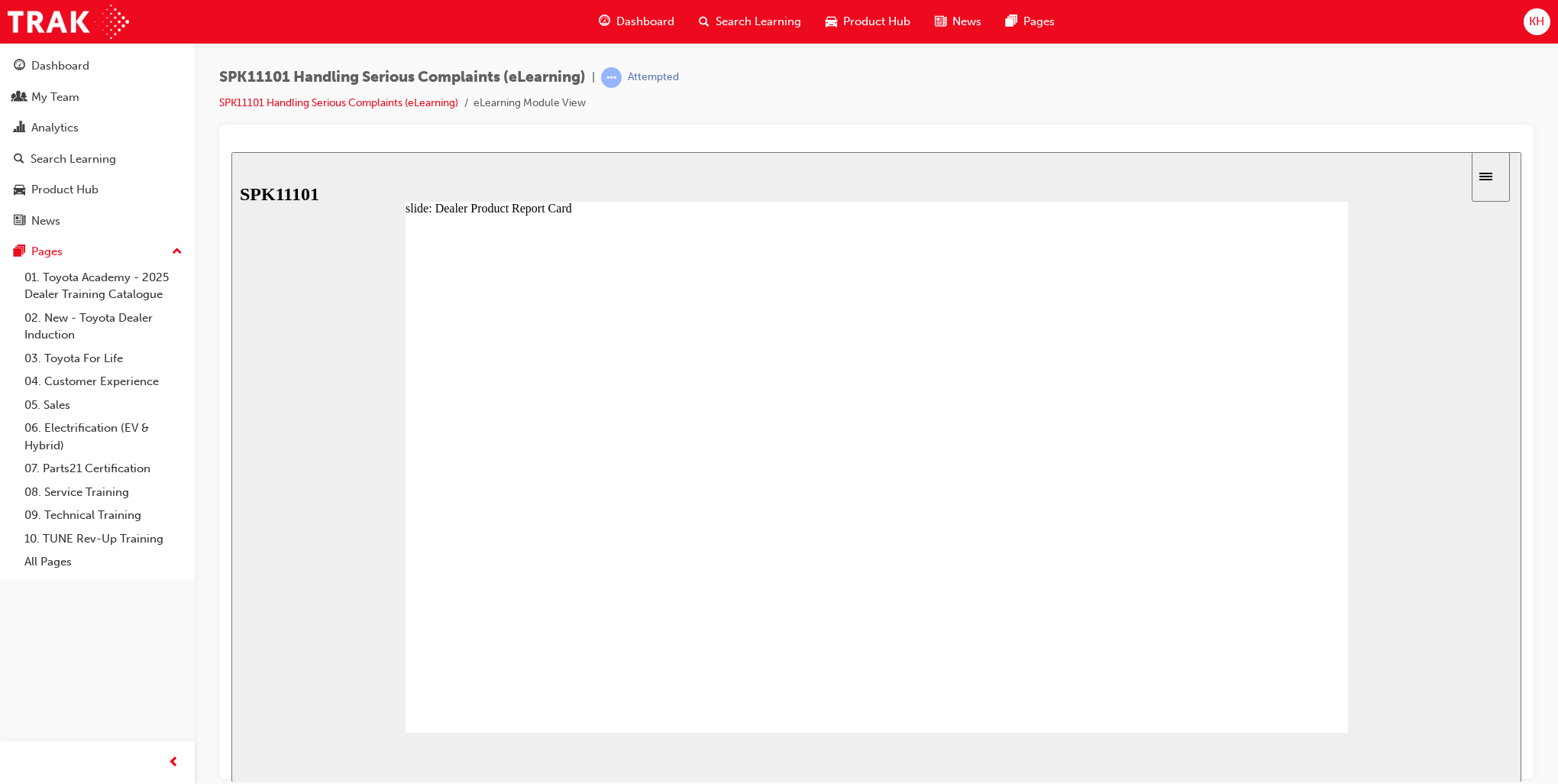
drag, startPoint x: 661, startPoint y: 417, endPoint x: 748, endPoint y: 421, distance: 87.1
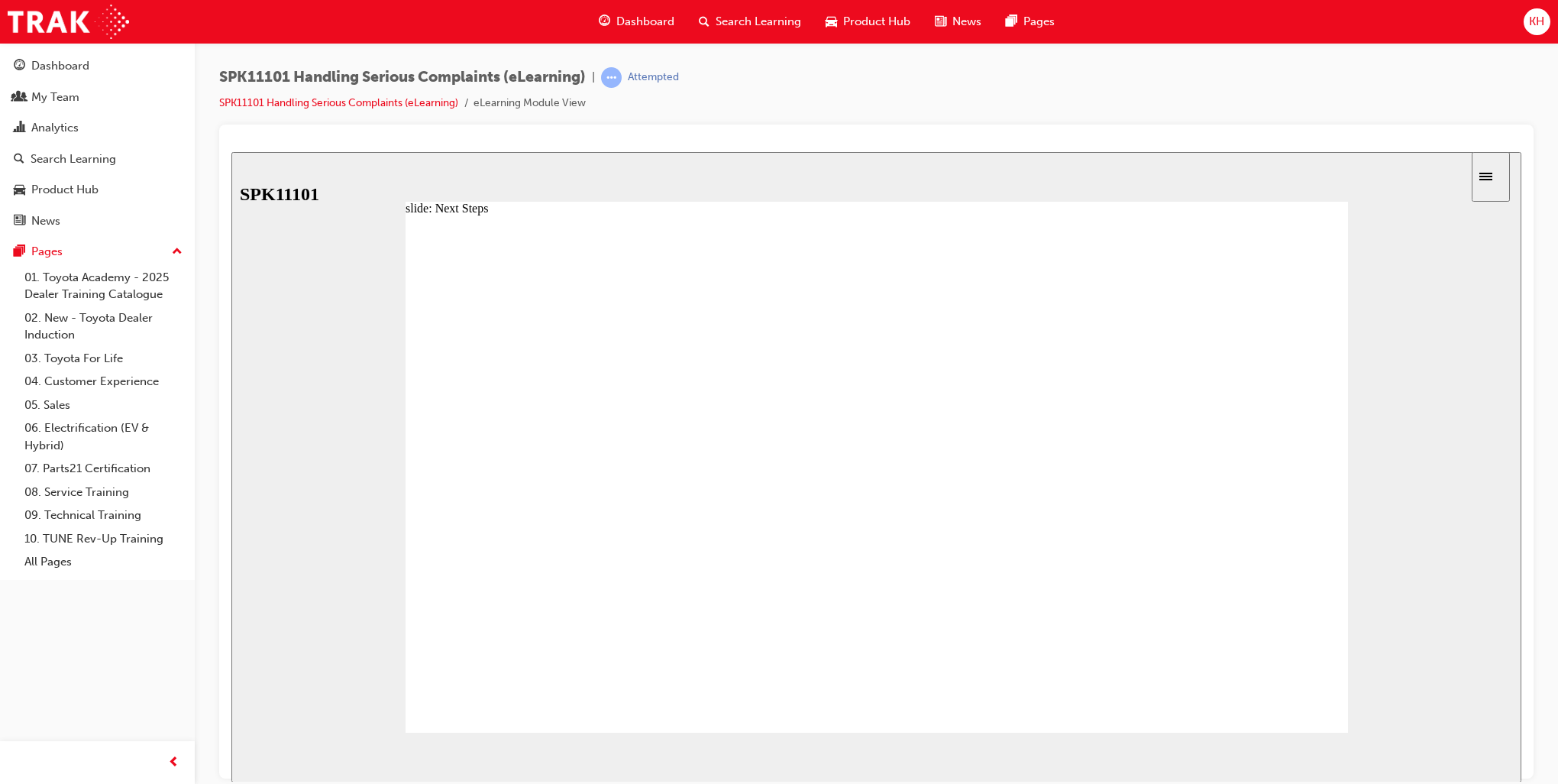
drag, startPoint x: 755, startPoint y: 421, endPoint x: 855, endPoint y: 427, distance: 100.2
drag, startPoint x: 845, startPoint y: 416, endPoint x: 939, endPoint y: 418, distance: 94.0
type input "4"
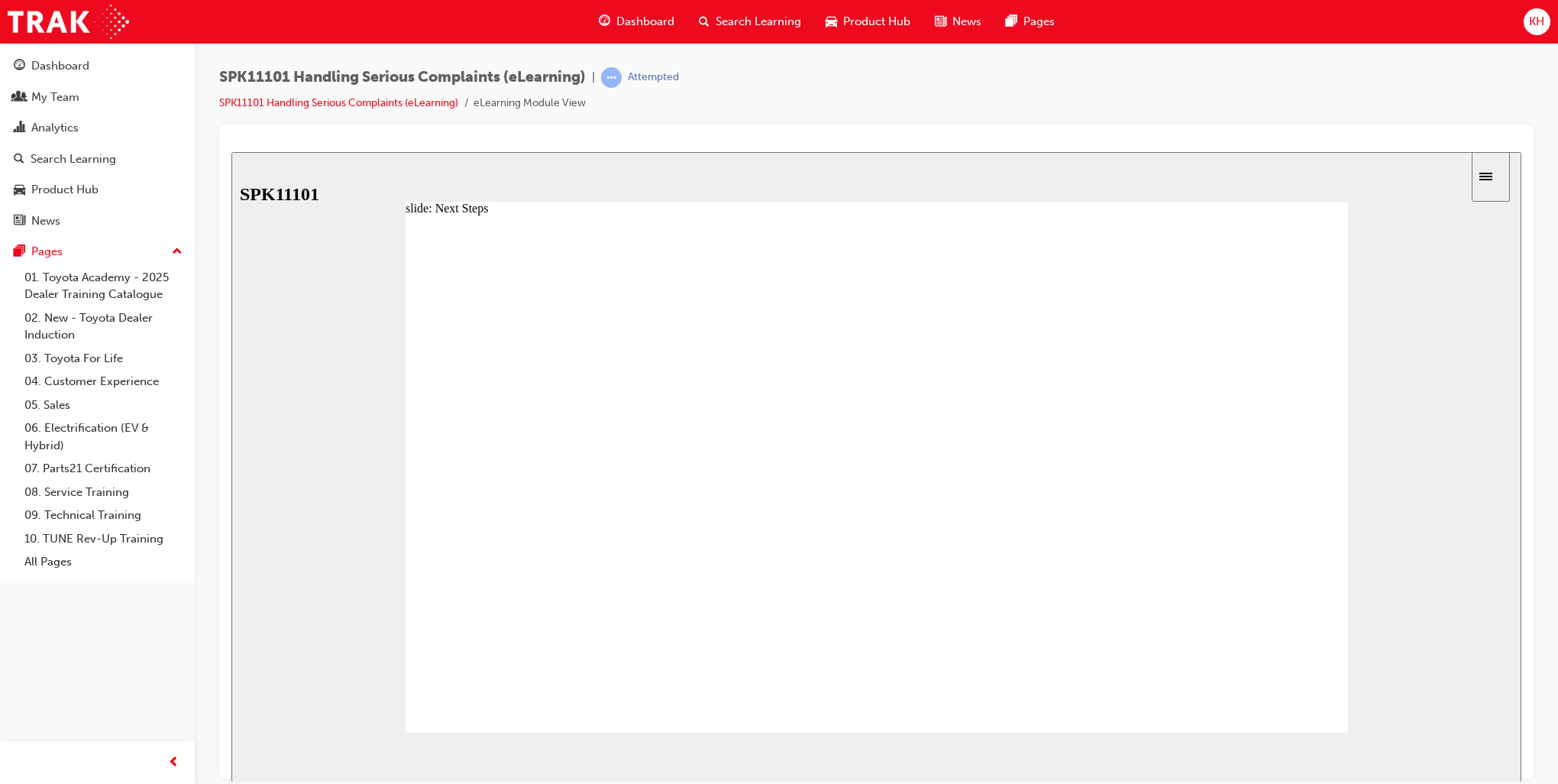
drag, startPoint x: 962, startPoint y: 412, endPoint x: 1083, endPoint y: 424, distance: 121.6
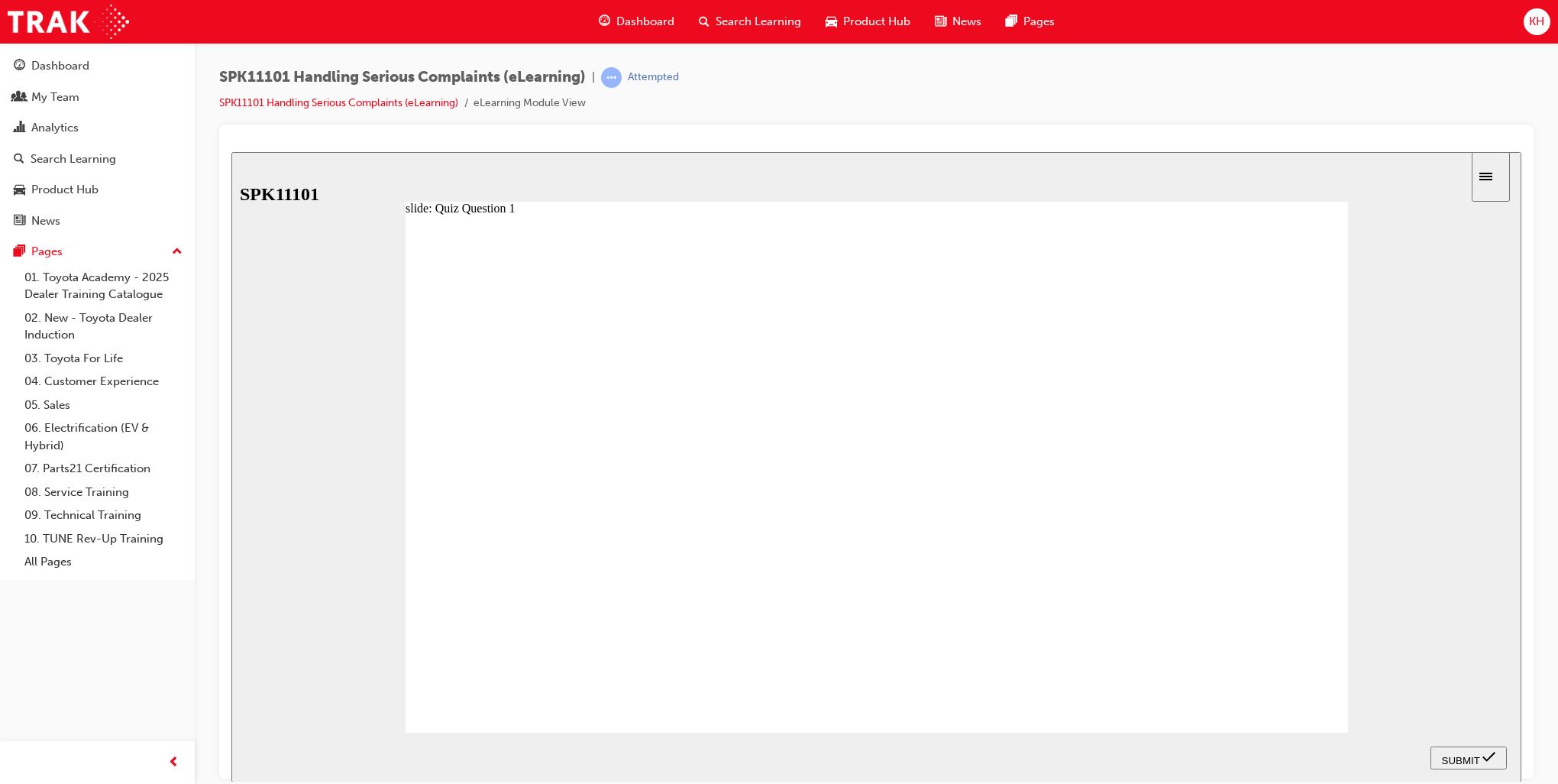
radio input "true"
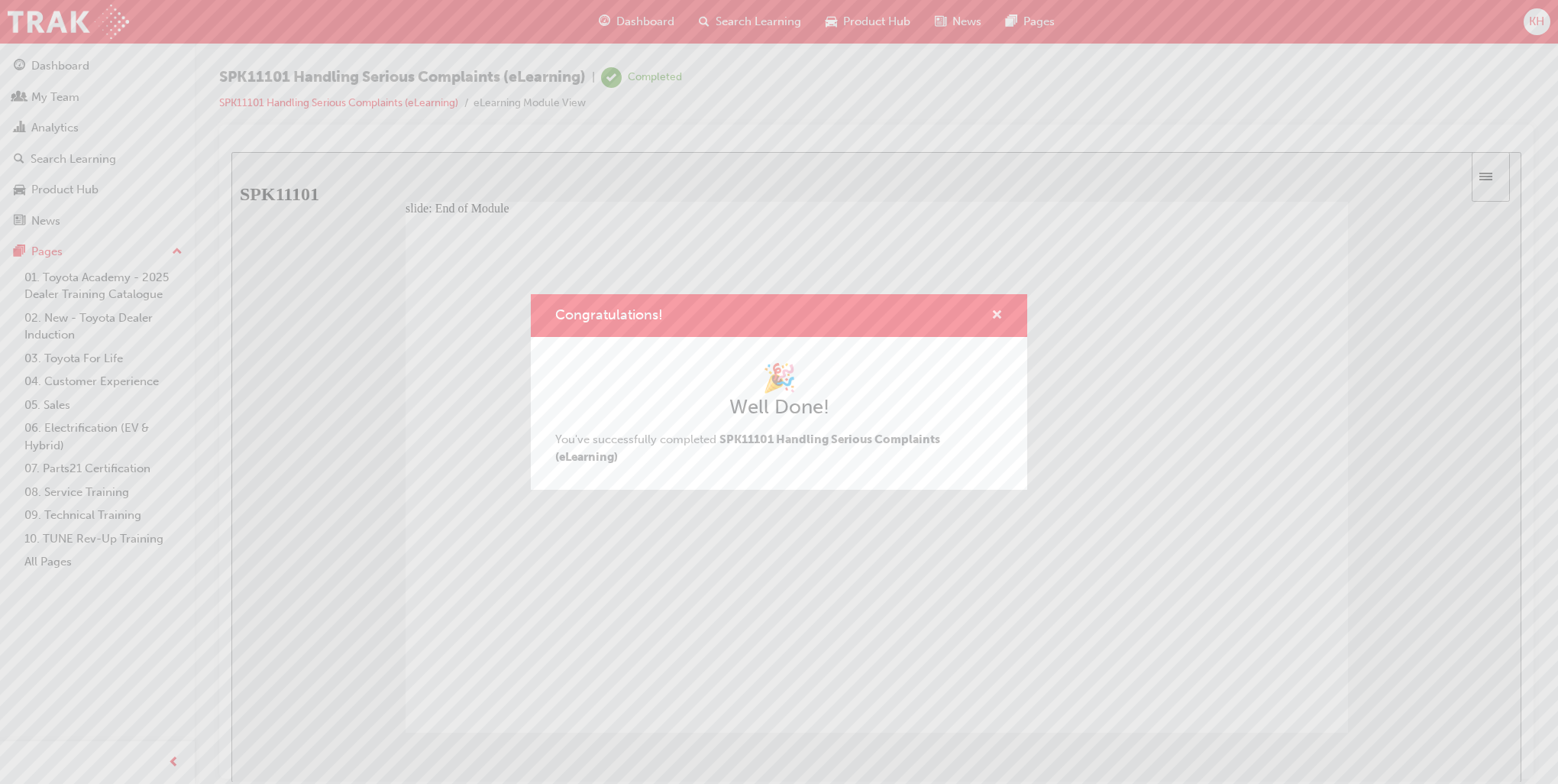
click at [996, 315] on span "cross-icon" at bounding box center [997, 316] width 12 height 14
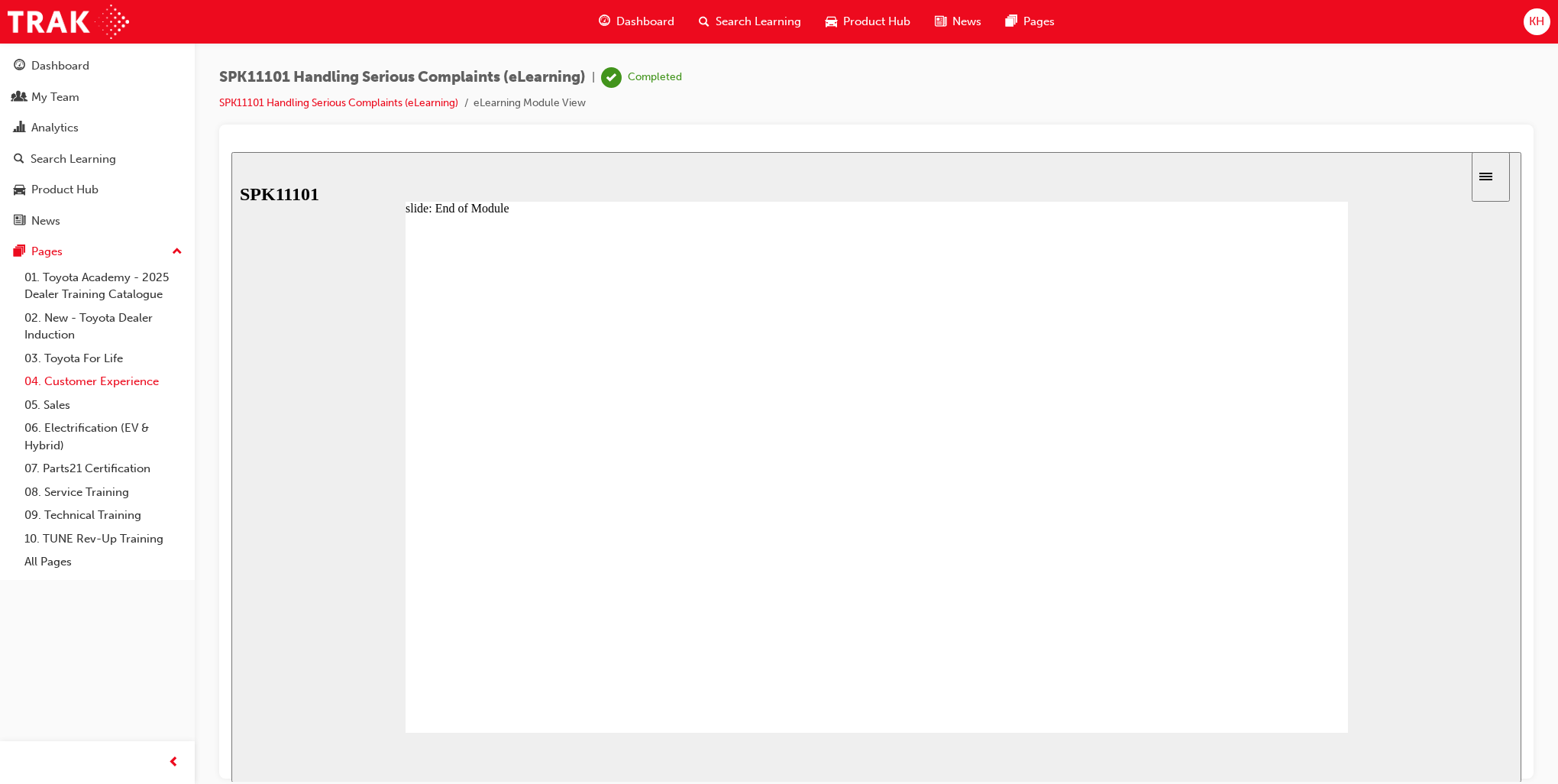
click at [111, 380] on link "04. Customer Experience" at bounding box center [103, 382] width 170 height 24
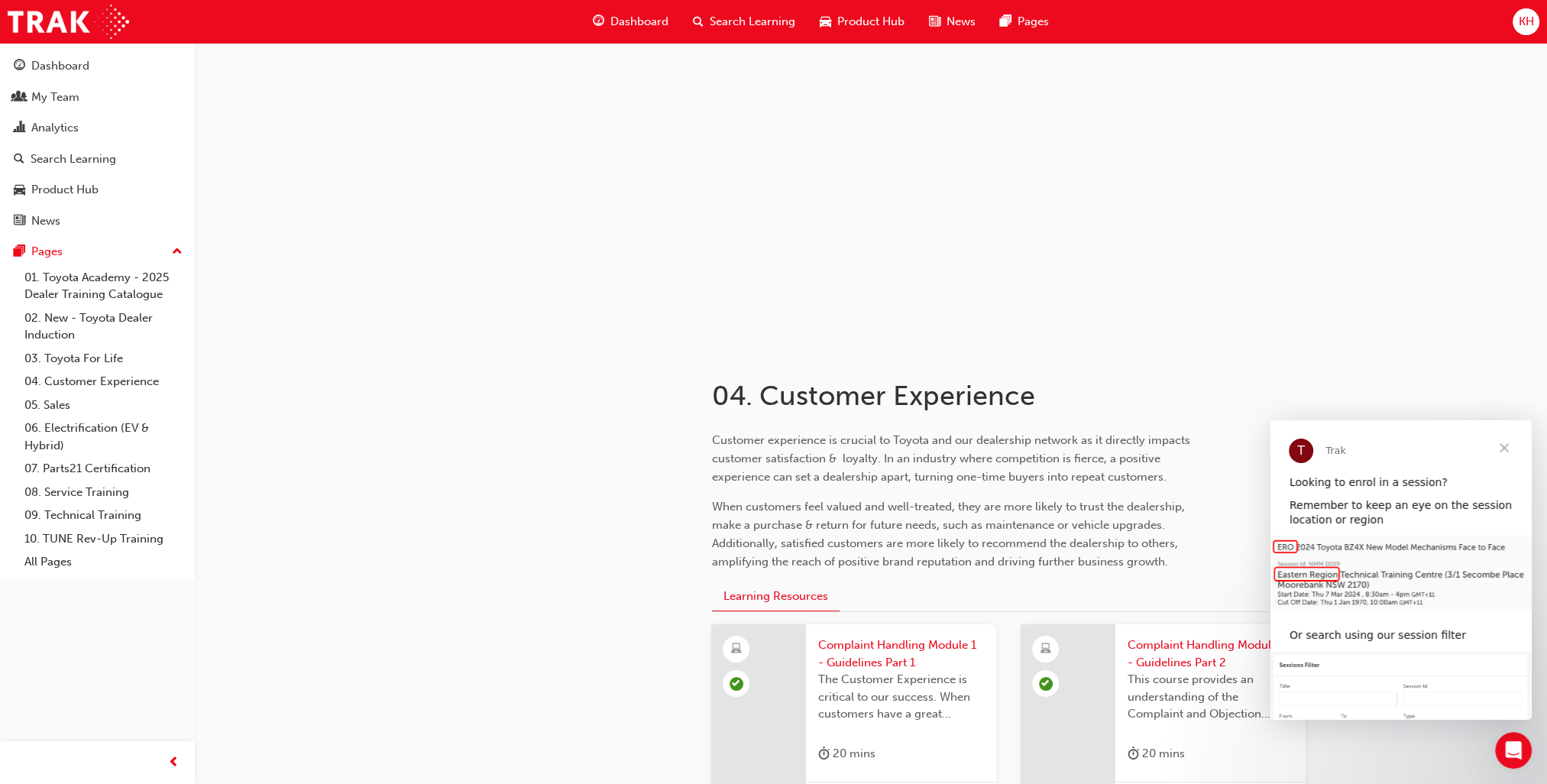
scroll to position [153, 0]
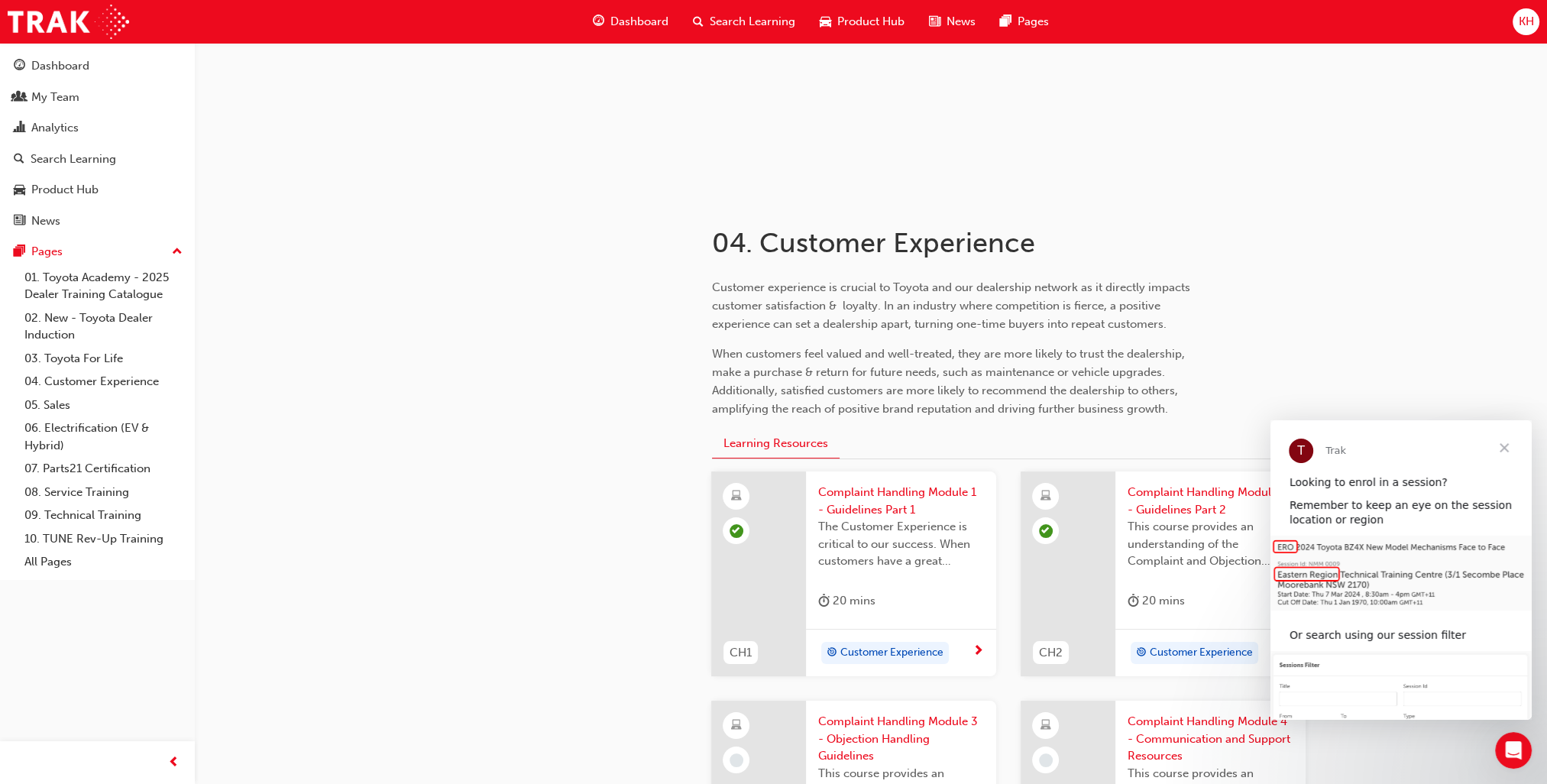
click at [1177, 448] on span "Close" at bounding box center [1504, 448] width 55 height 55
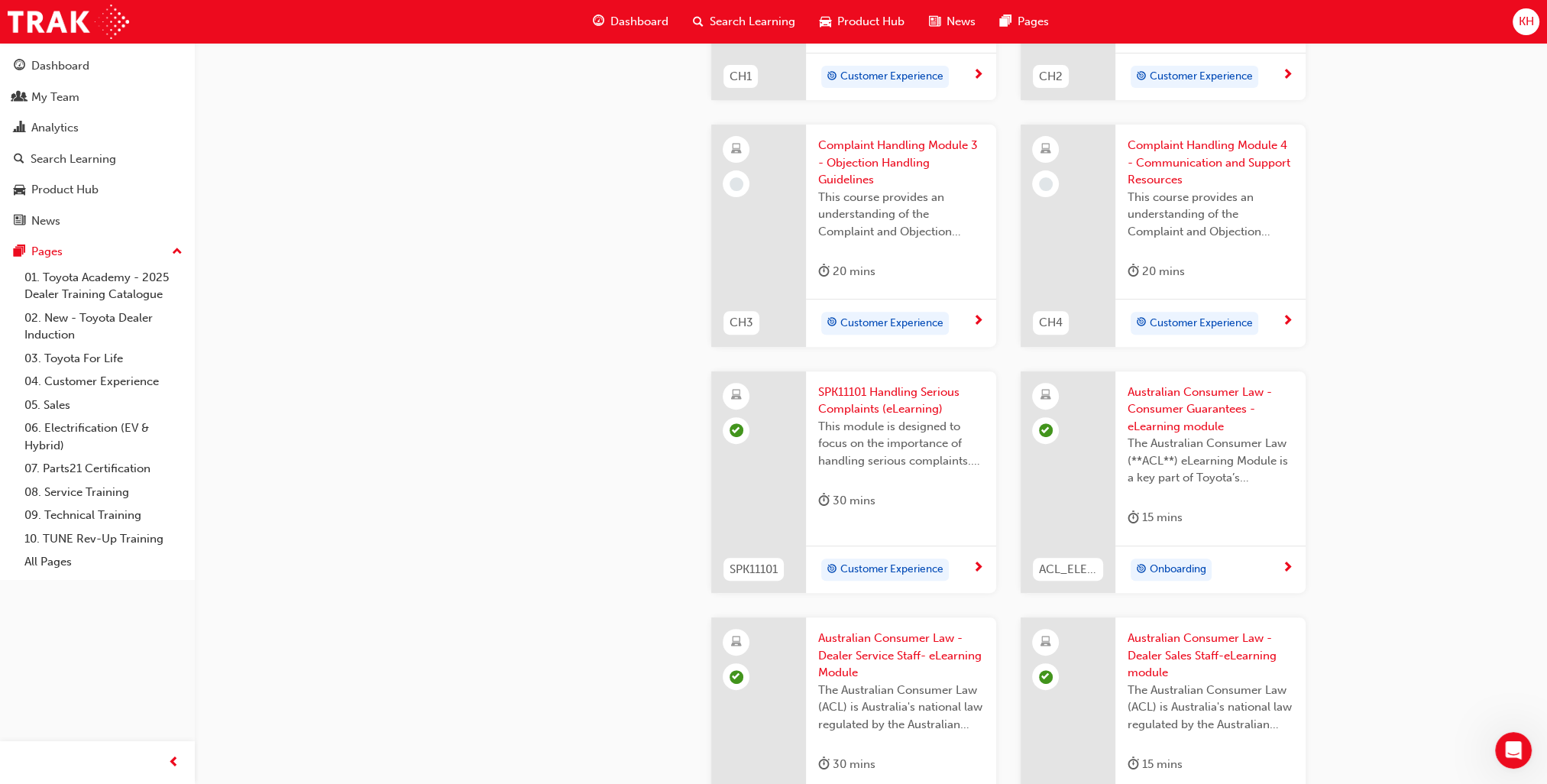
scroll to position [535, 0]
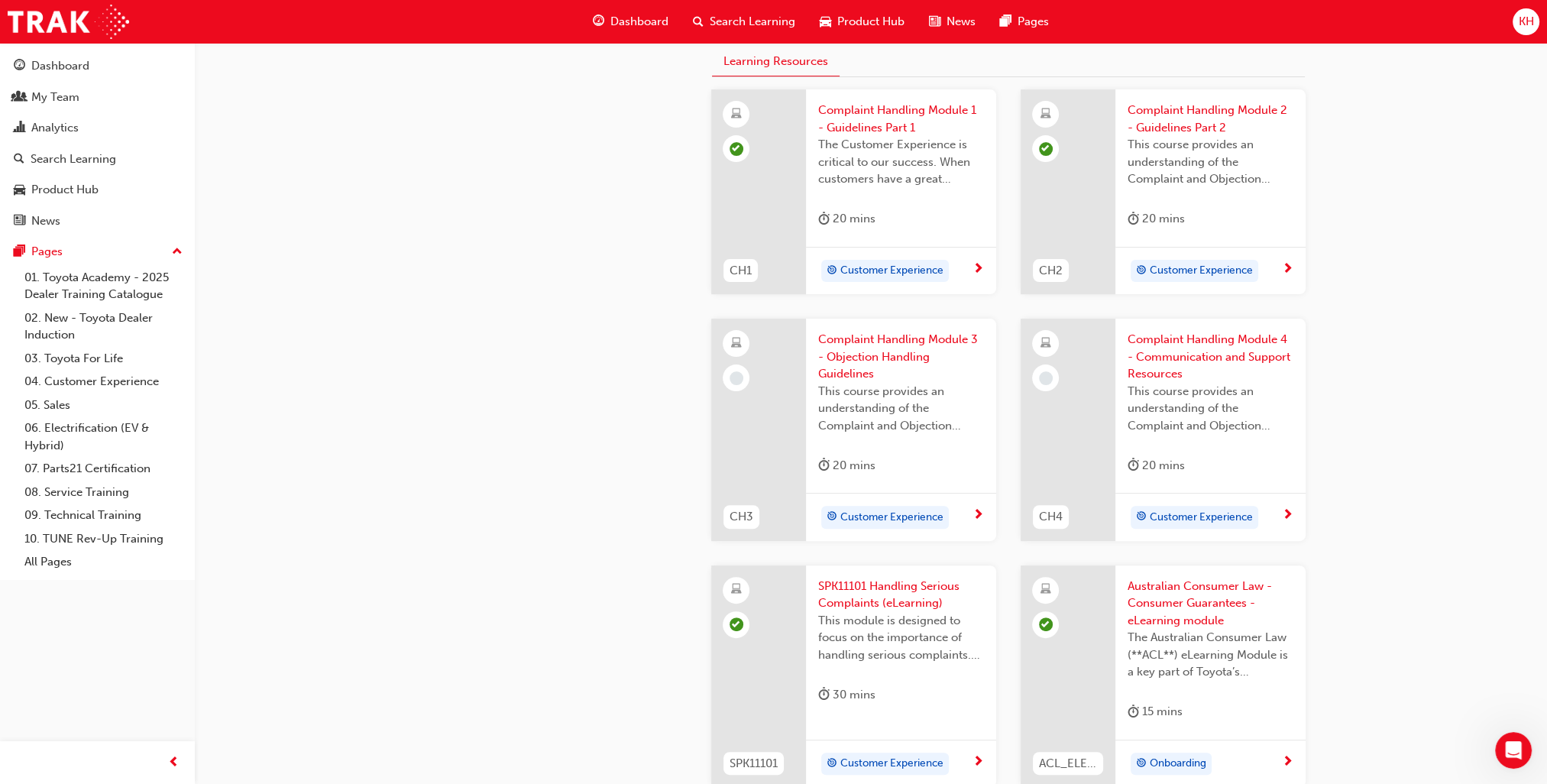
click at [882, 344] on span "Complaint Handling Module 3 - Objection Handling Guidelines" at bounding box center [900, 356] width 165 height 52
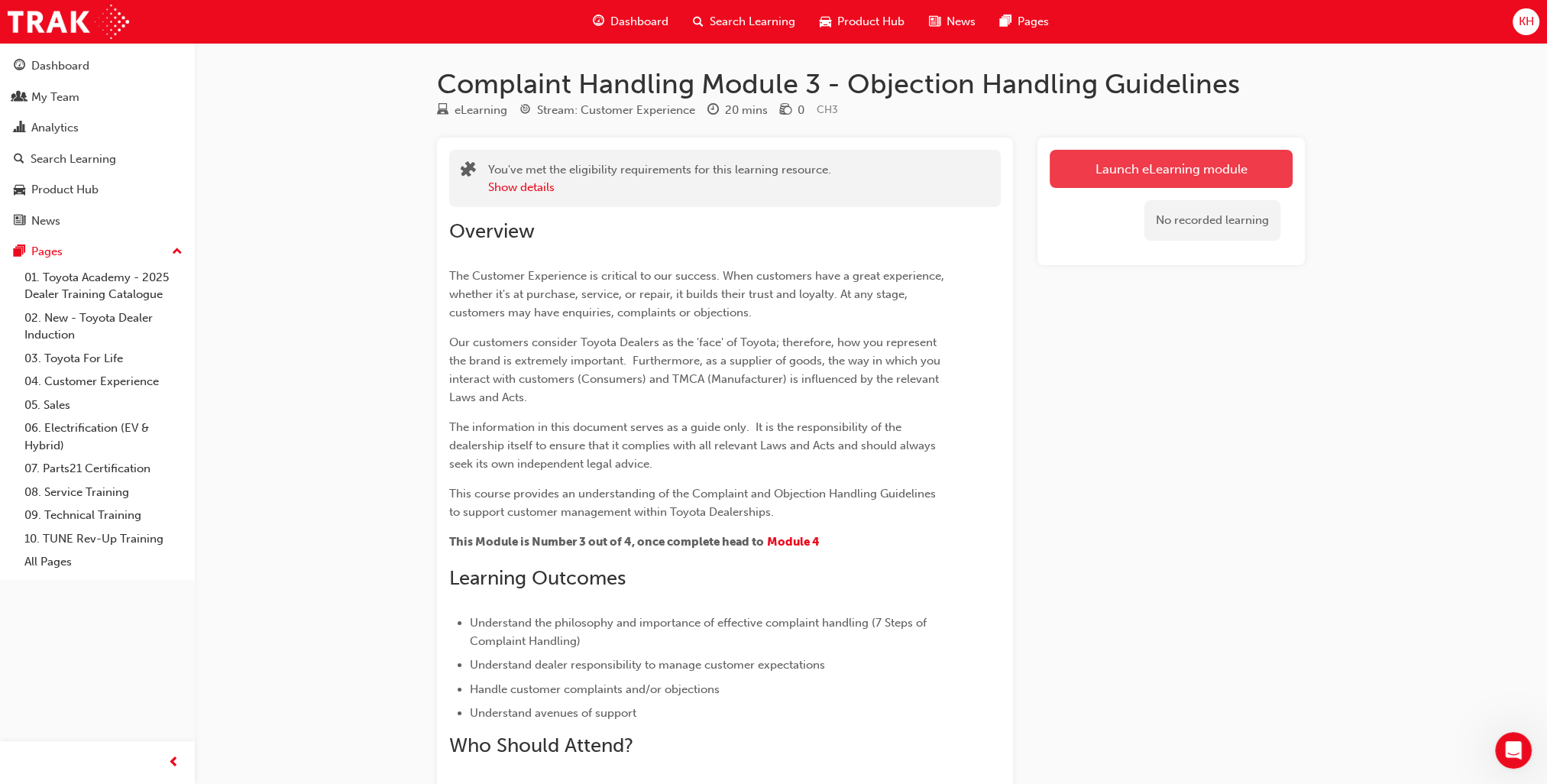
click at [1152, 166] on link "Launch eLearning module" at bounding box center [1171, 169] width 243 height 38
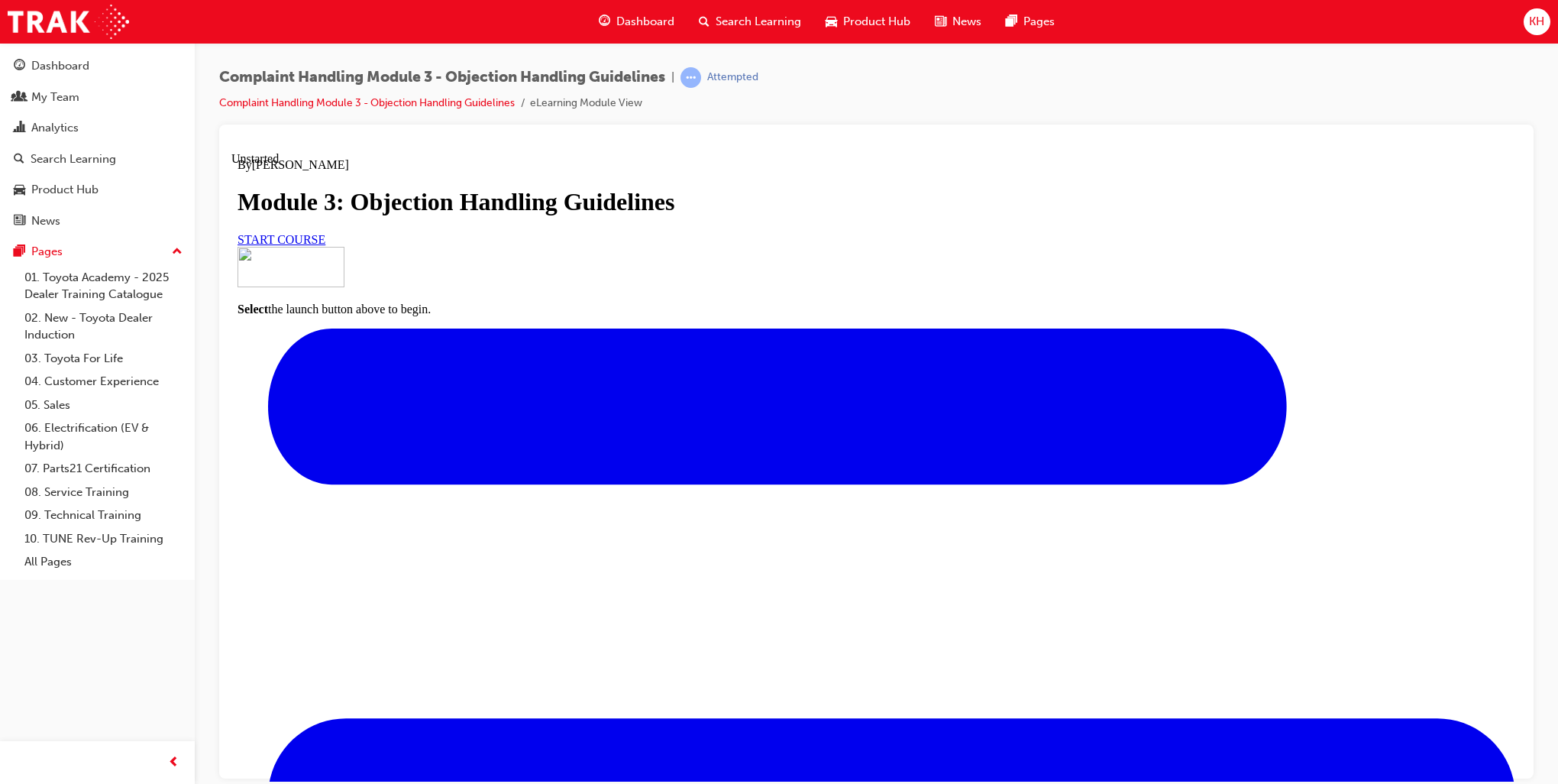
scroll to position [49, 0]
click at [325, 245] on link "START COURSE" at bounding box center [281, 238] width 88 height 13
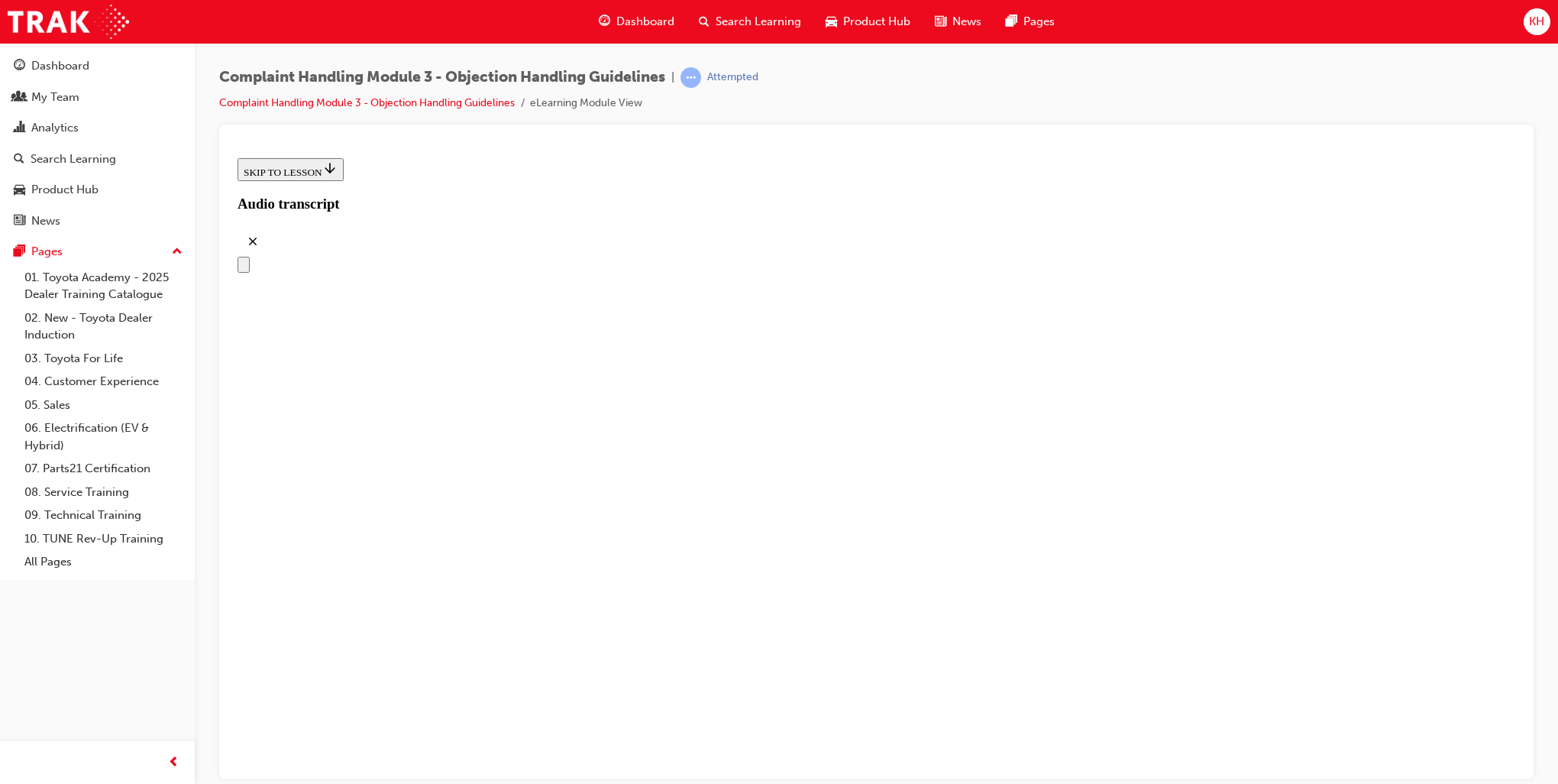
scroll to position [133, 0]
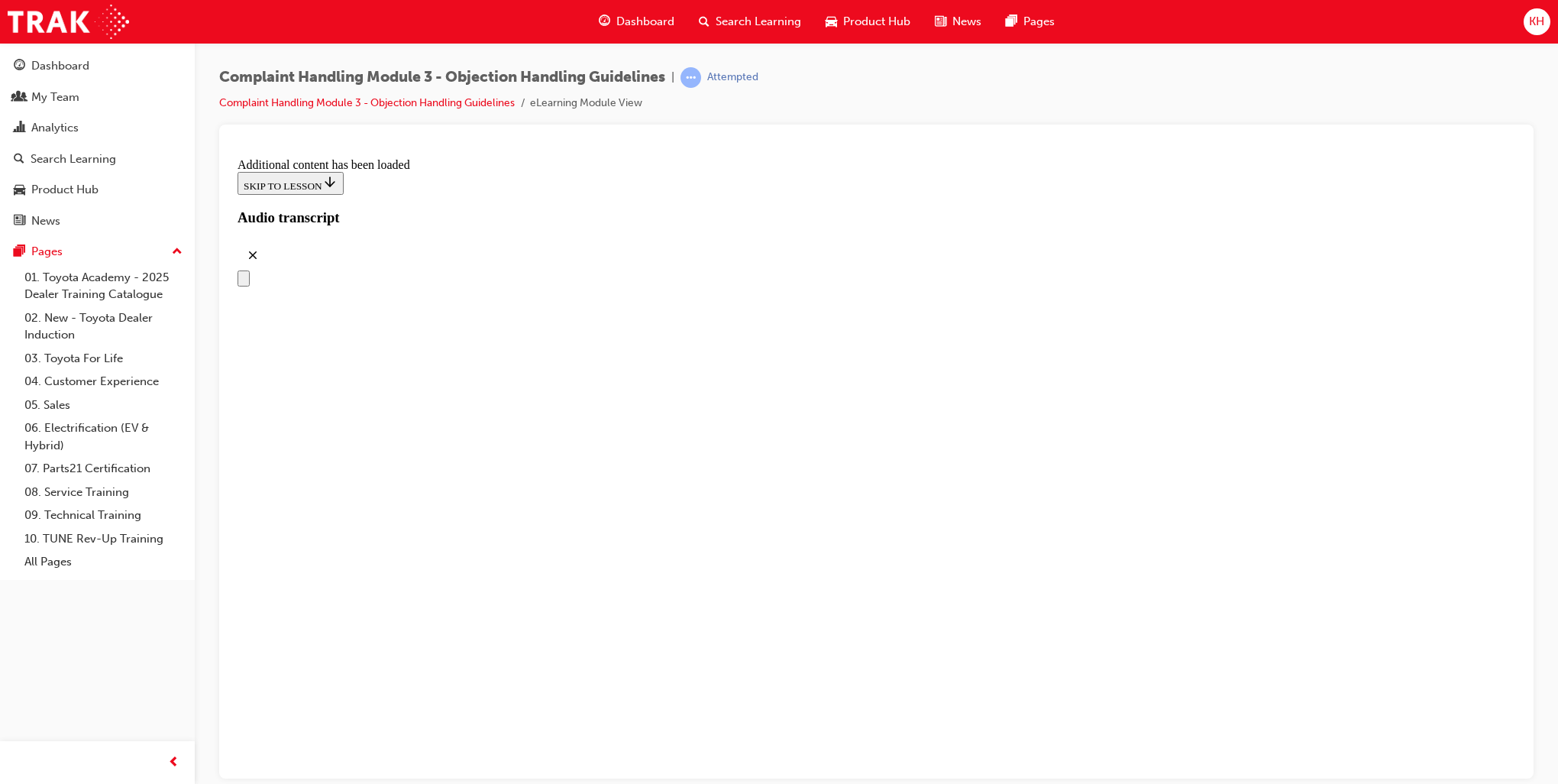
scroll to position [1716, 0]
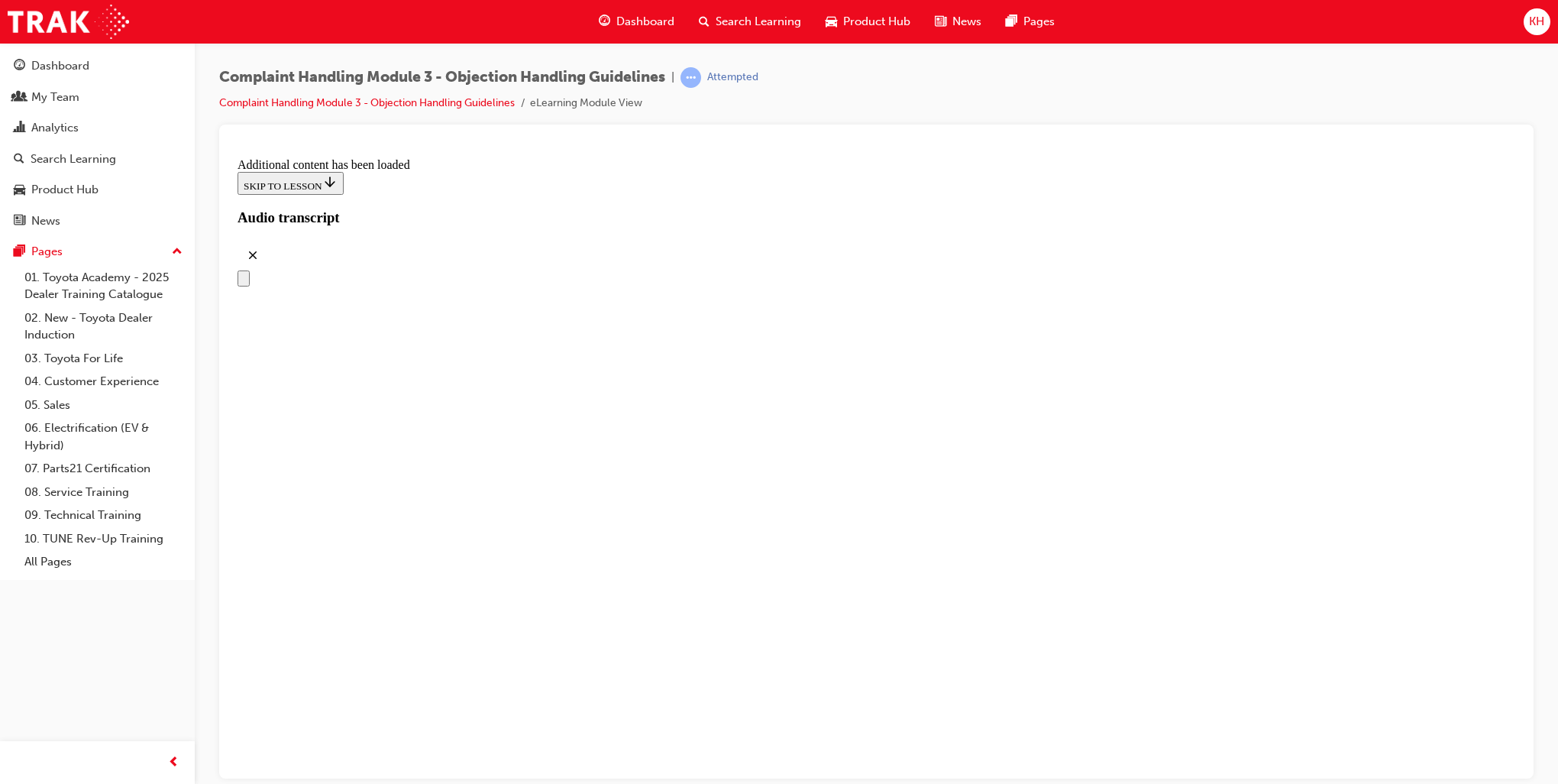
scroll to position [4926, 0]
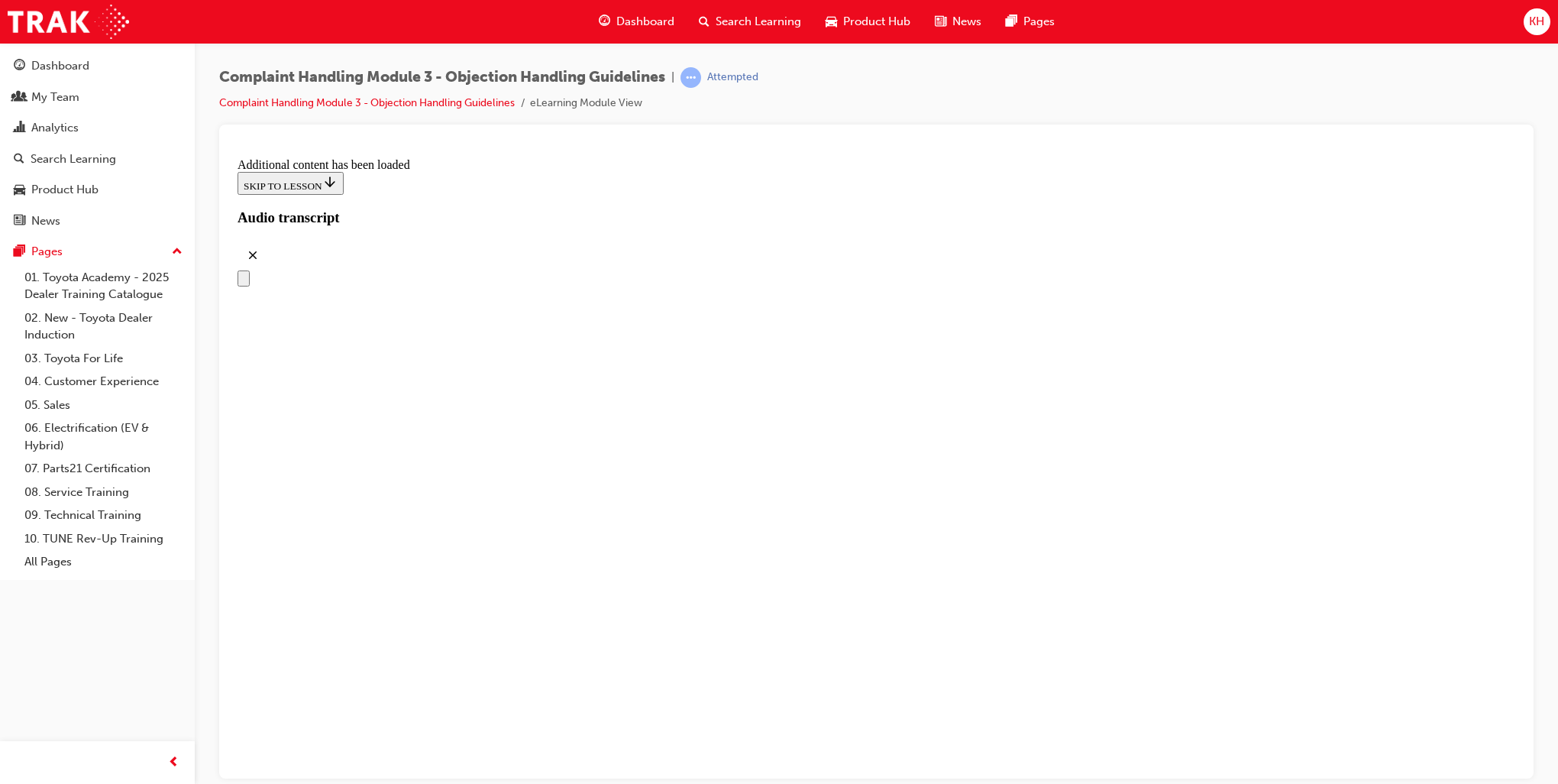
drag, startPoint x: 651, startPoint y: 320, endPoint x: 1093, endPoint y: 321, distance: 442.0
drag, startPoint x: 767, startPoint y: 616, endPoint x: 764, endPoint y: 450, distance: 166.0
drag, startPoint x: 770, startPoint y: 611, endPoint x: 757, endPoint y: 445, distance: 166.5
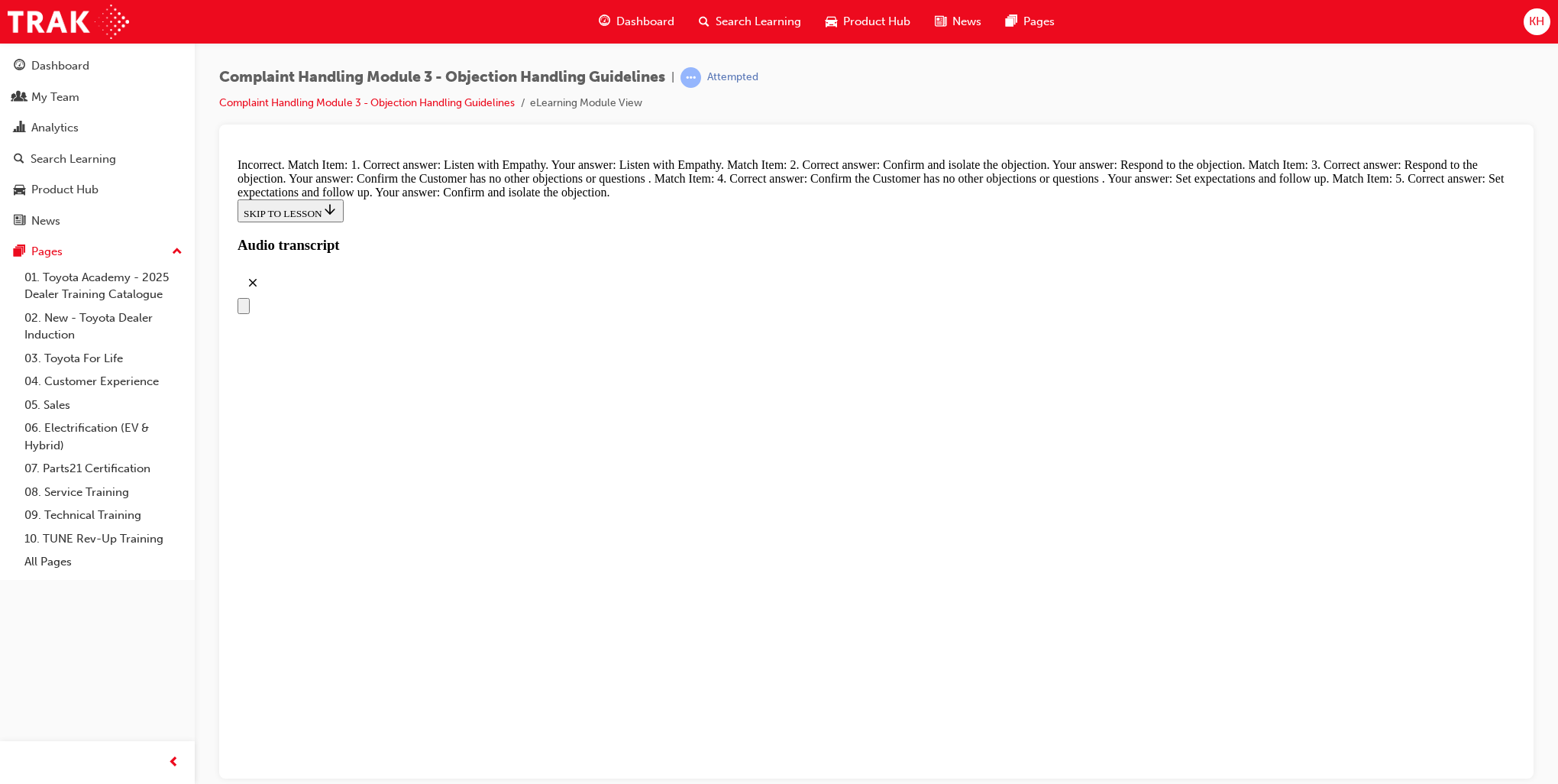
scroll to position [5877, 0]
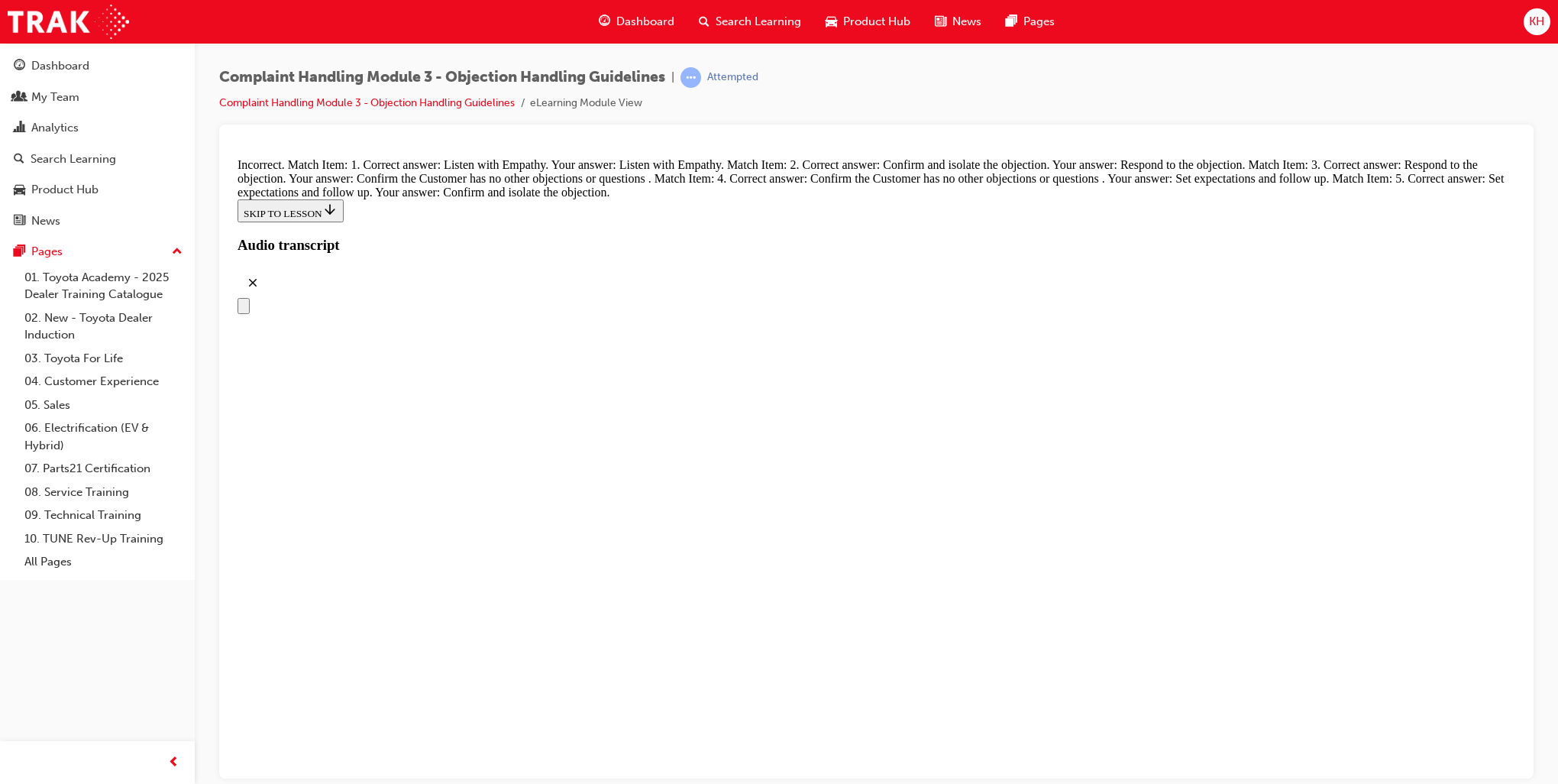
drag, startPoint x: 850, startPoint y: 311, endPoint x: 1123, endPoint y: 302, distance: 273.1
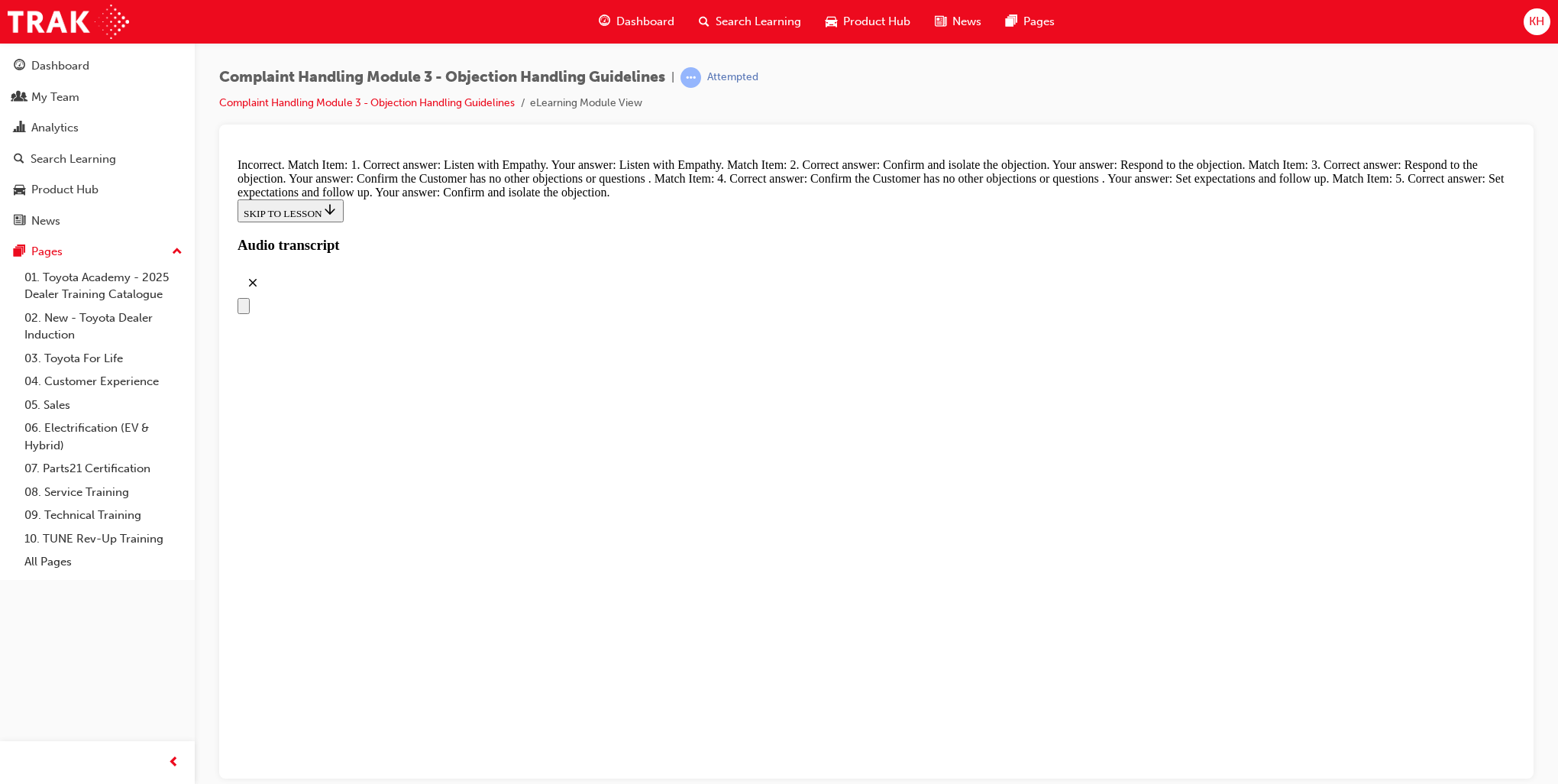
drag, startPoint x: 845, startPoint y: 540, endPoint x: 850, endPoint y: 380, distance: 160.1
drag, startPoint x: 821, startPoint y: 482, endPoint x: 879, endPoint y: 473, distance: 58.7
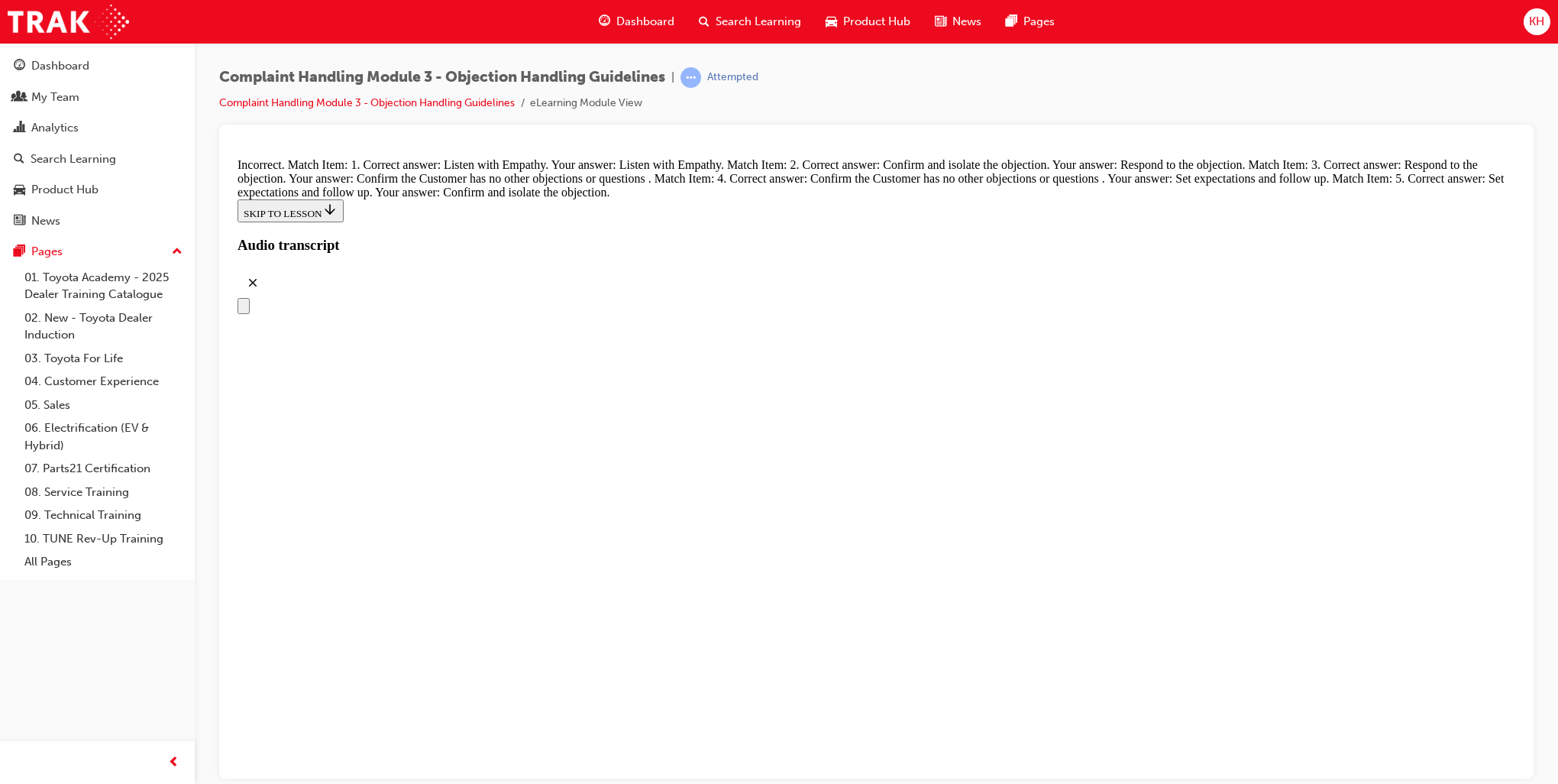
drag, startPoint x: 828, startPoint y: 574, endPoint x: 872, endPoint y: 577, distance: 44.1
drag, startPoint x: 843, startPoint y: 645, endPoint x: 880, endPoint y: 639, distance: 37.5
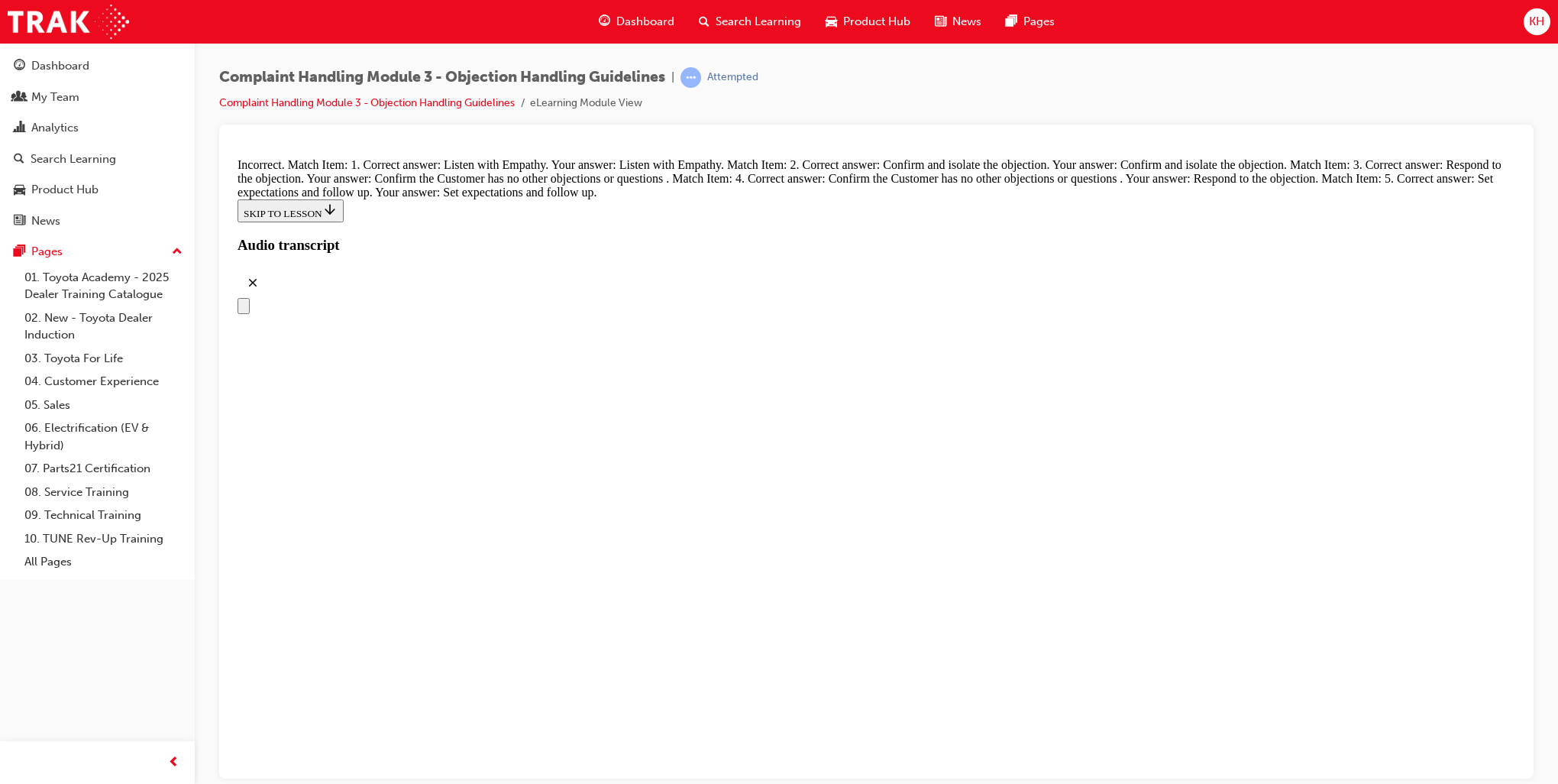
scroll to position [6107, 0]
drag, startPoint x: 853, startPoint y: 479, endPoint x: 892, endPoint y: 235, distance: 247.1
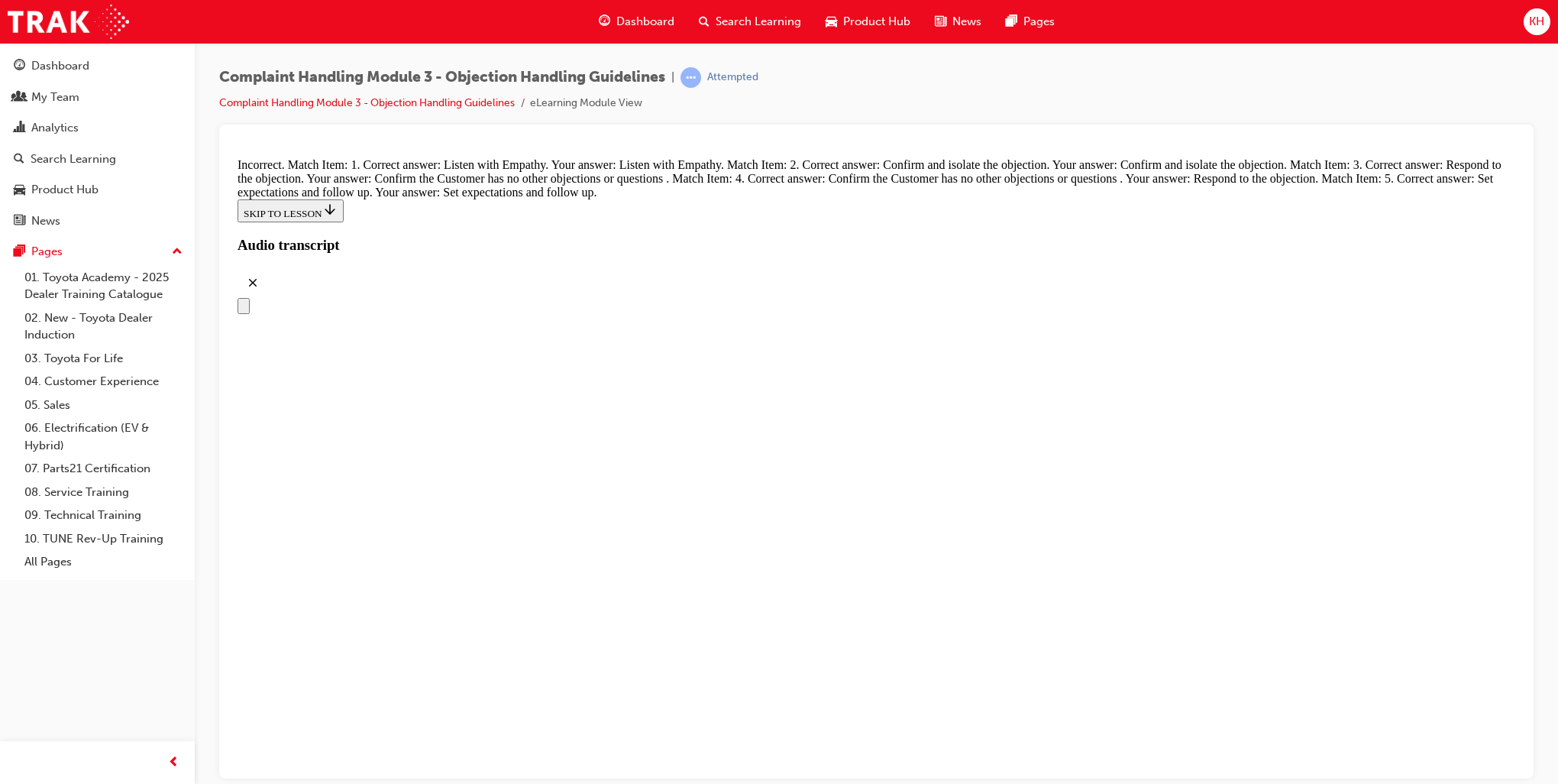
drag, startPoint x: 853, startPoint y: 472, endPoint x: 890, endPoint y: 317, distance: 159.4
drag, startPoint x: 852, startPoint y: 408, endPoint x: 896, endPoint y: 407, distance: 44.0
drag, startPoint x: 850, startPoint y: 487, endPoint x: 892, endPoint y: 482, distance: 42.3
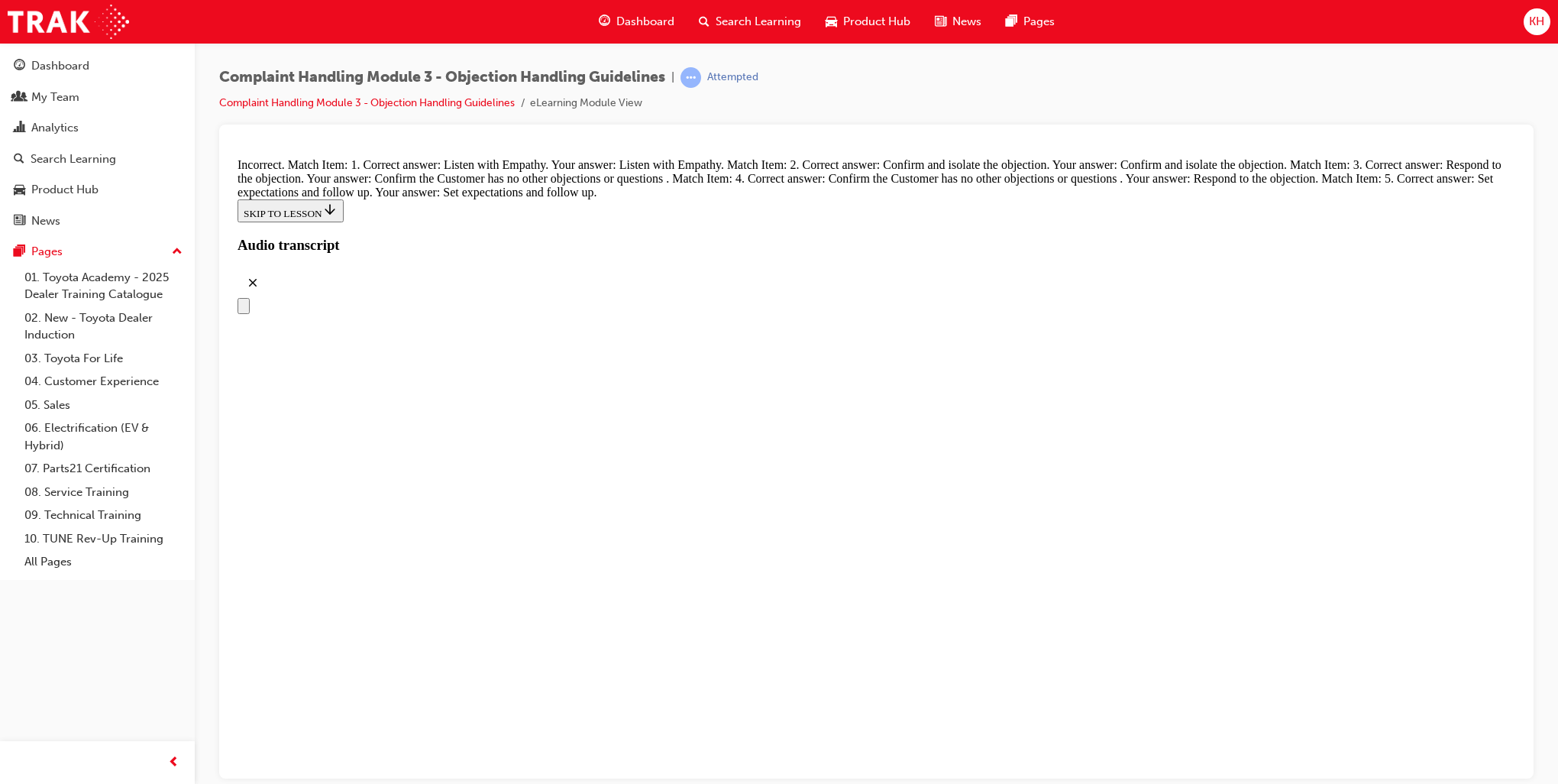
drag, startPoint x: 849, startPoint y: 557, endPoint x: 891, endPoint y: 558, distance: 42.0
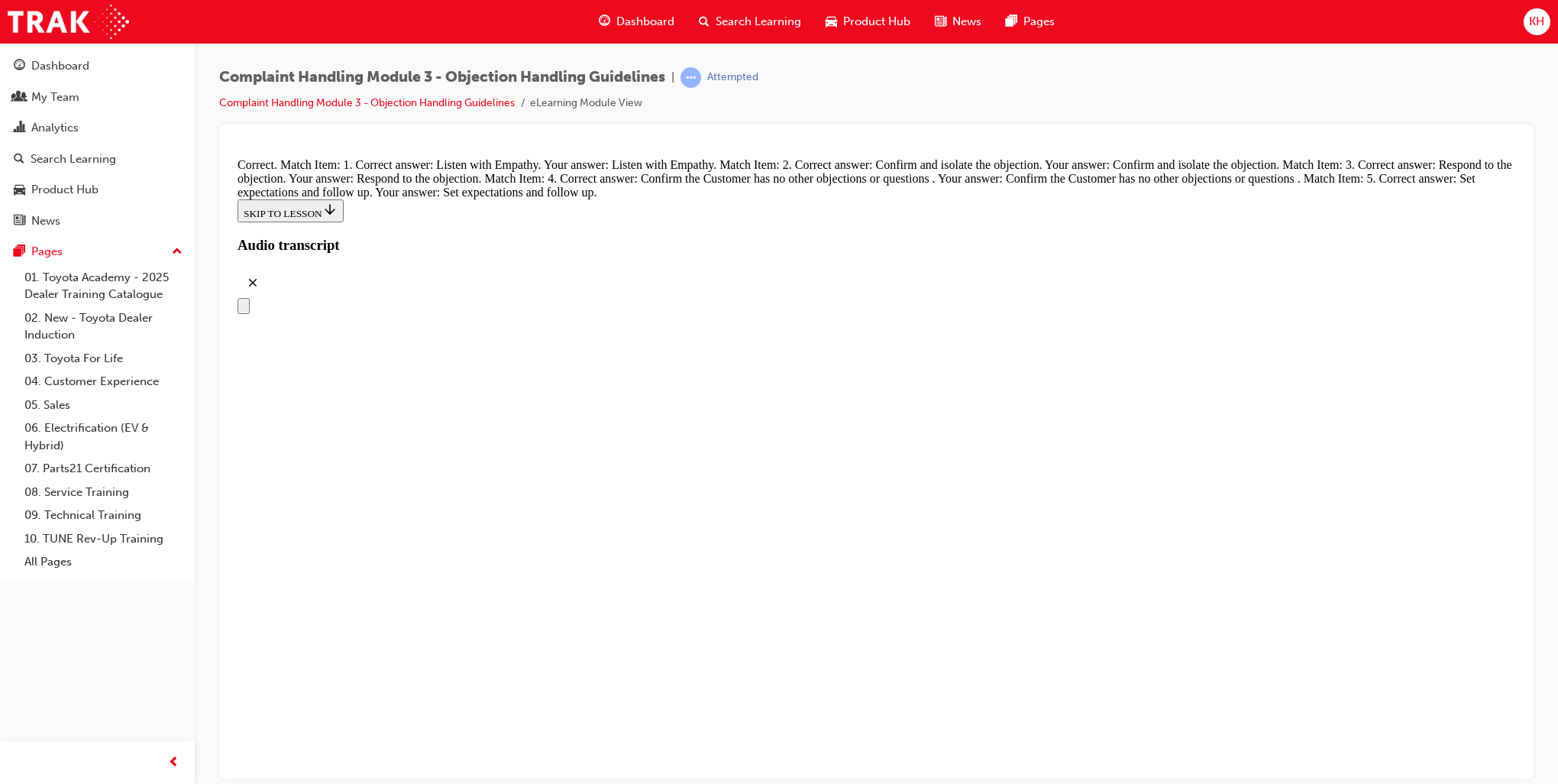
radio input "true"
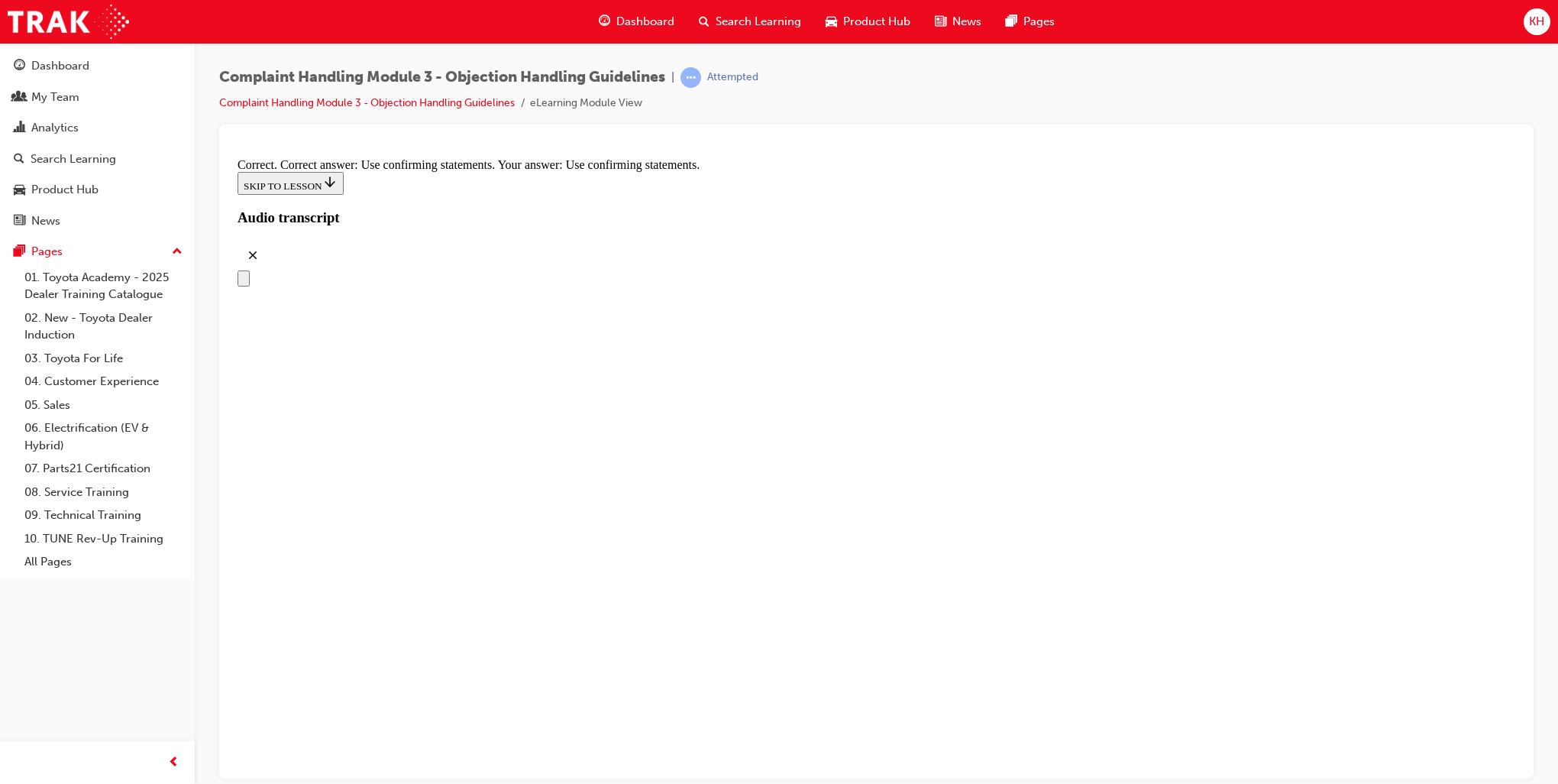
scroll to position [7076, 0]
radio input "true"
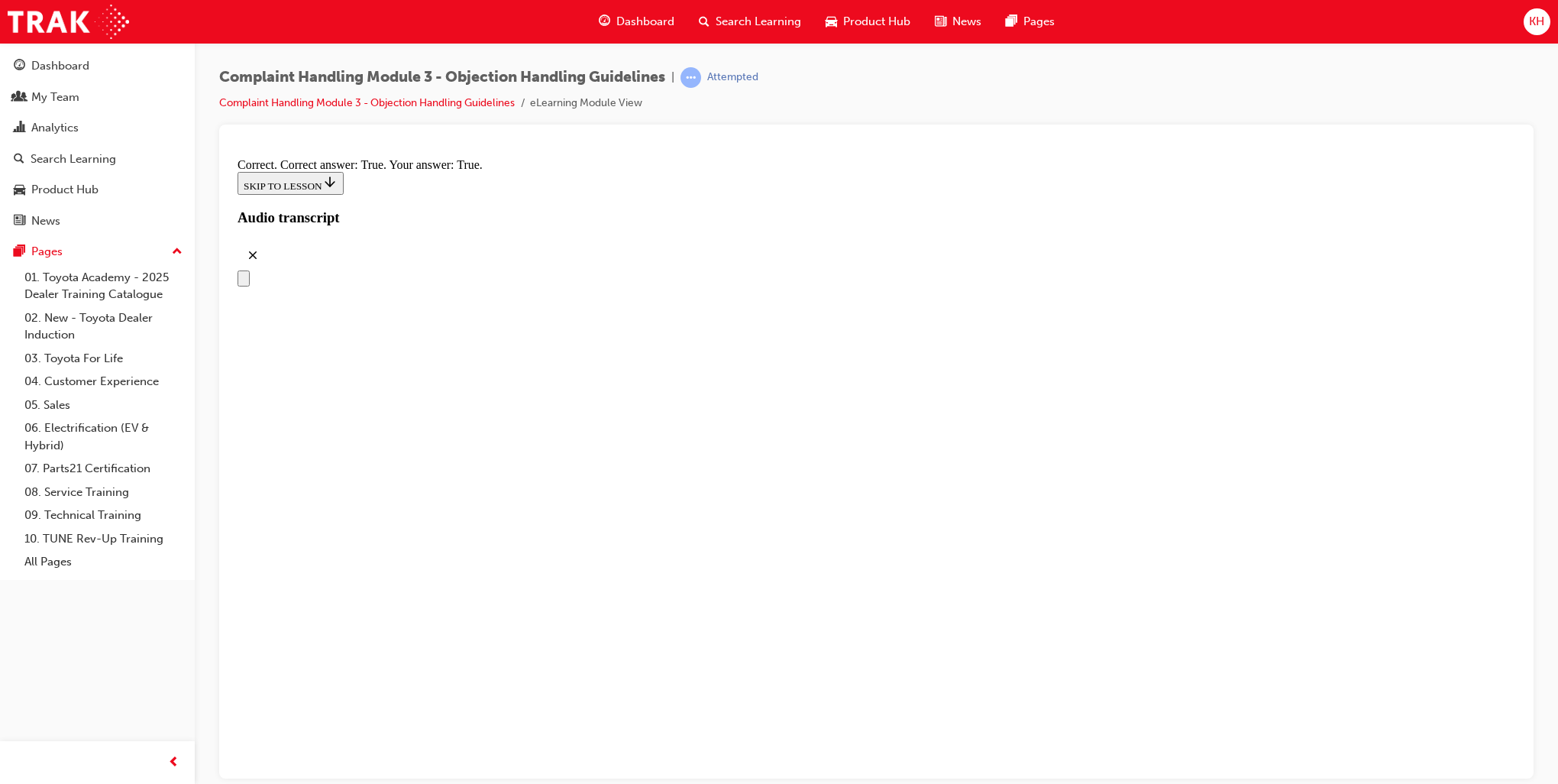
scroll to position [7763, 0]
checkbox input "true"
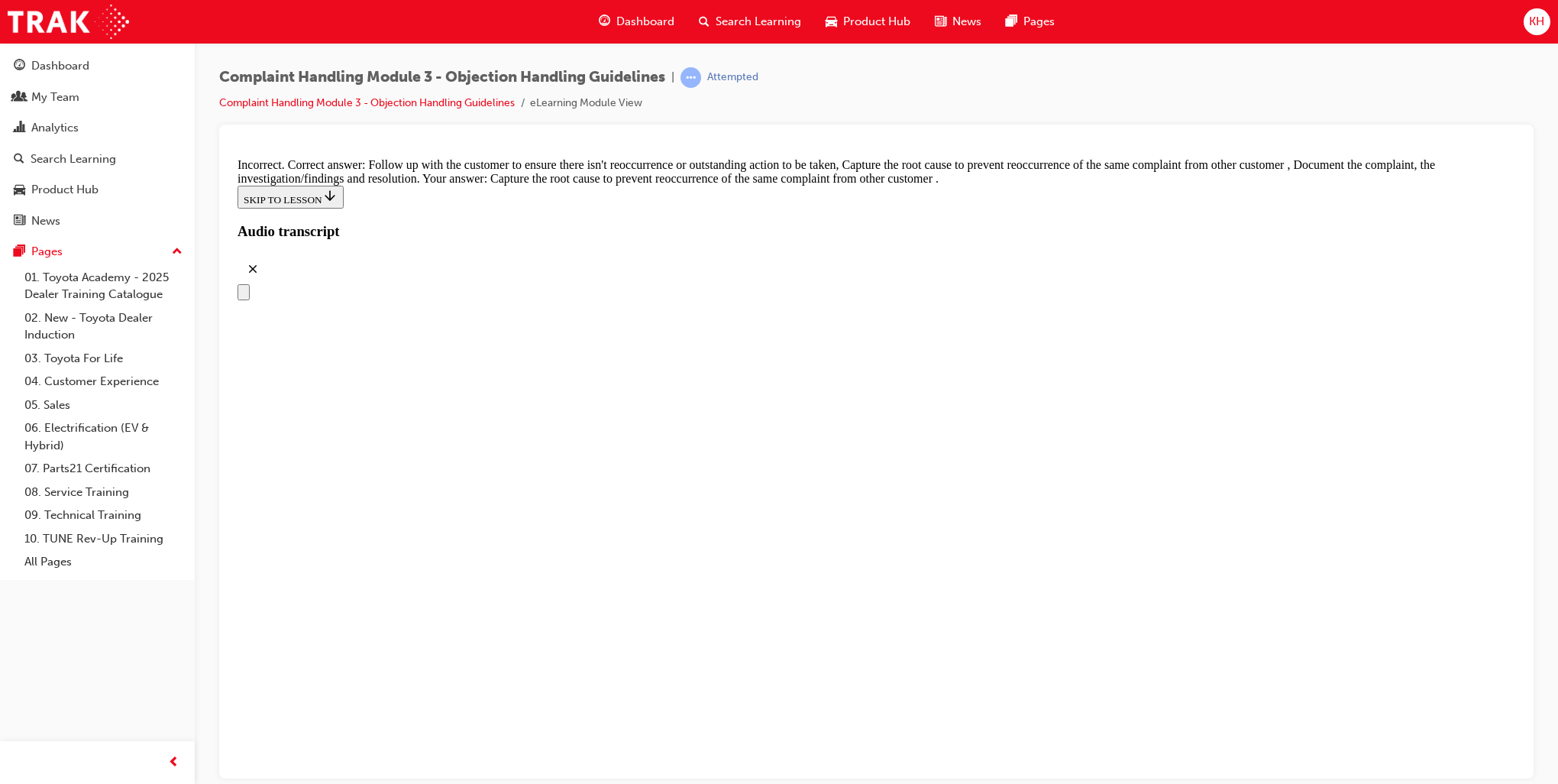
scroll to position [7968, 0]
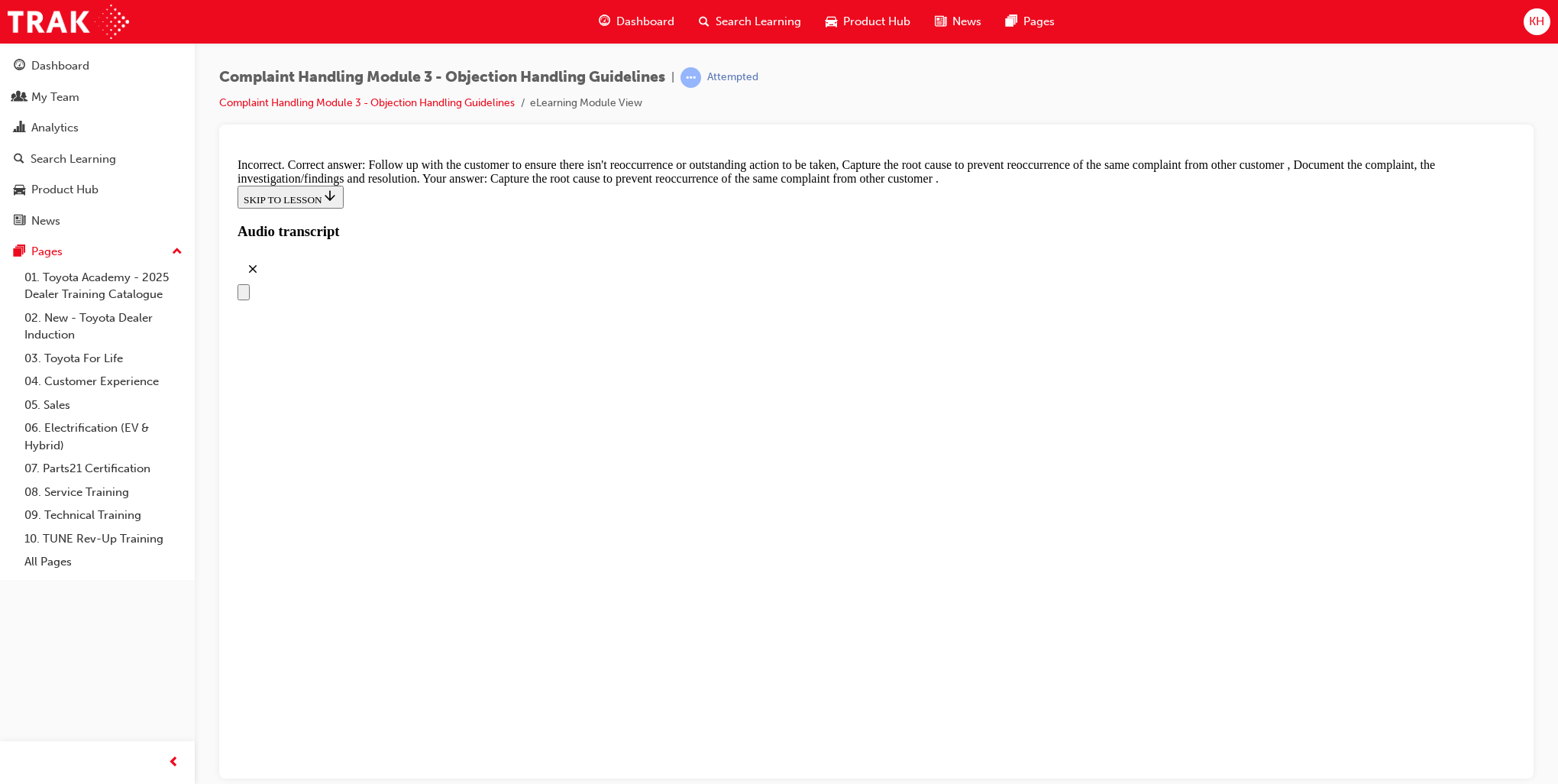
checkbox input "true"
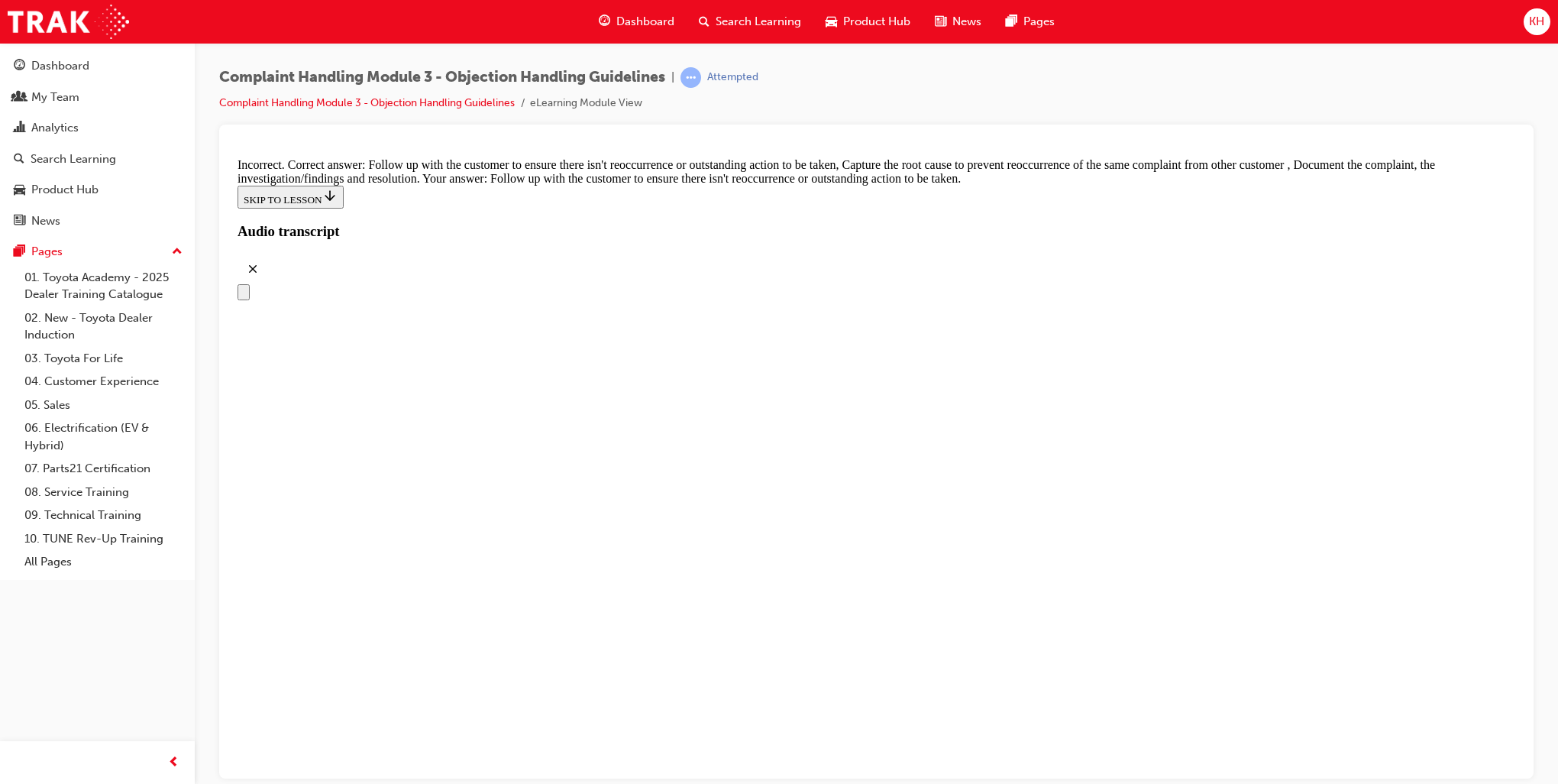
checkbox input "true"
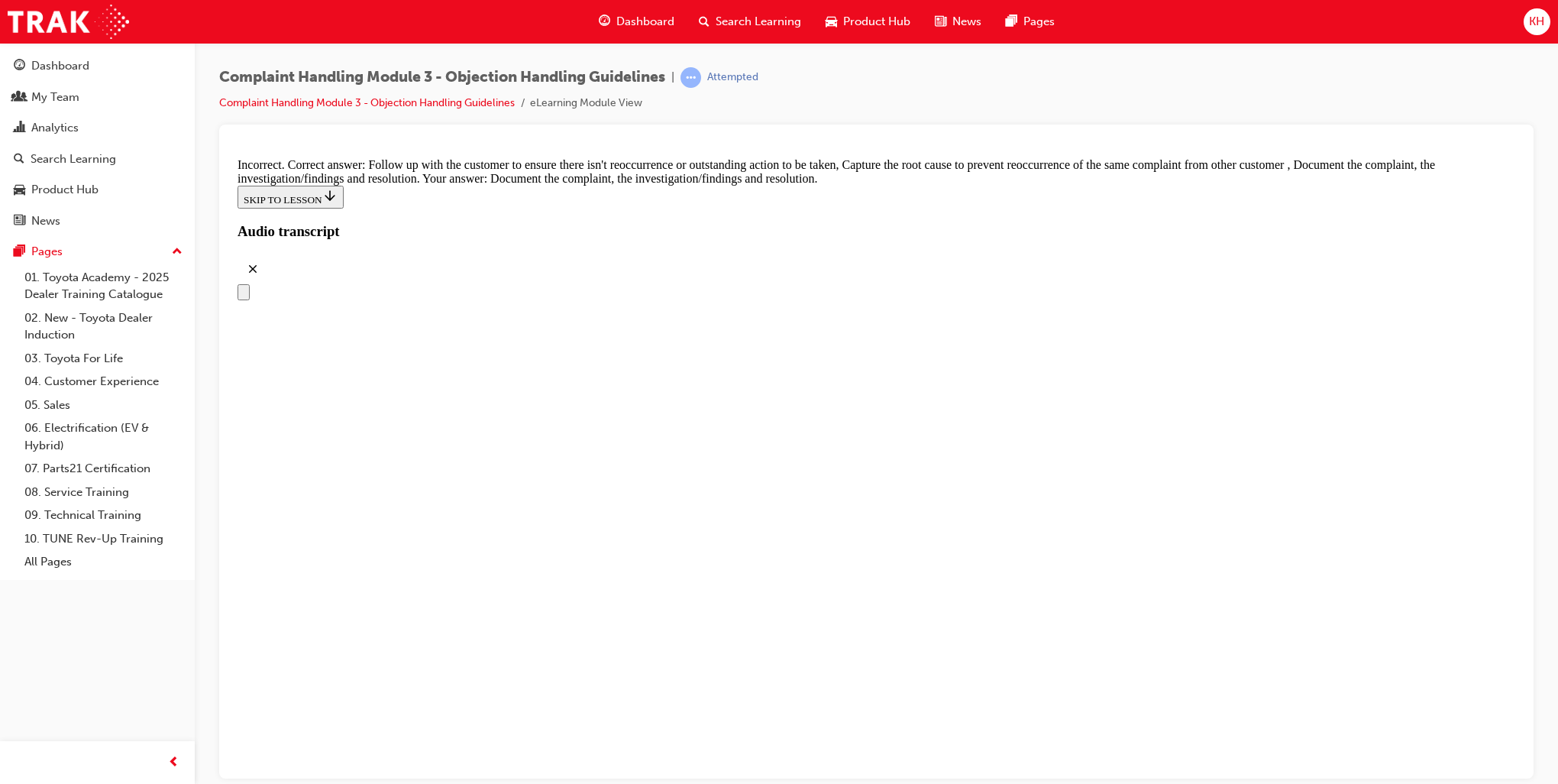
checkbox input "false"
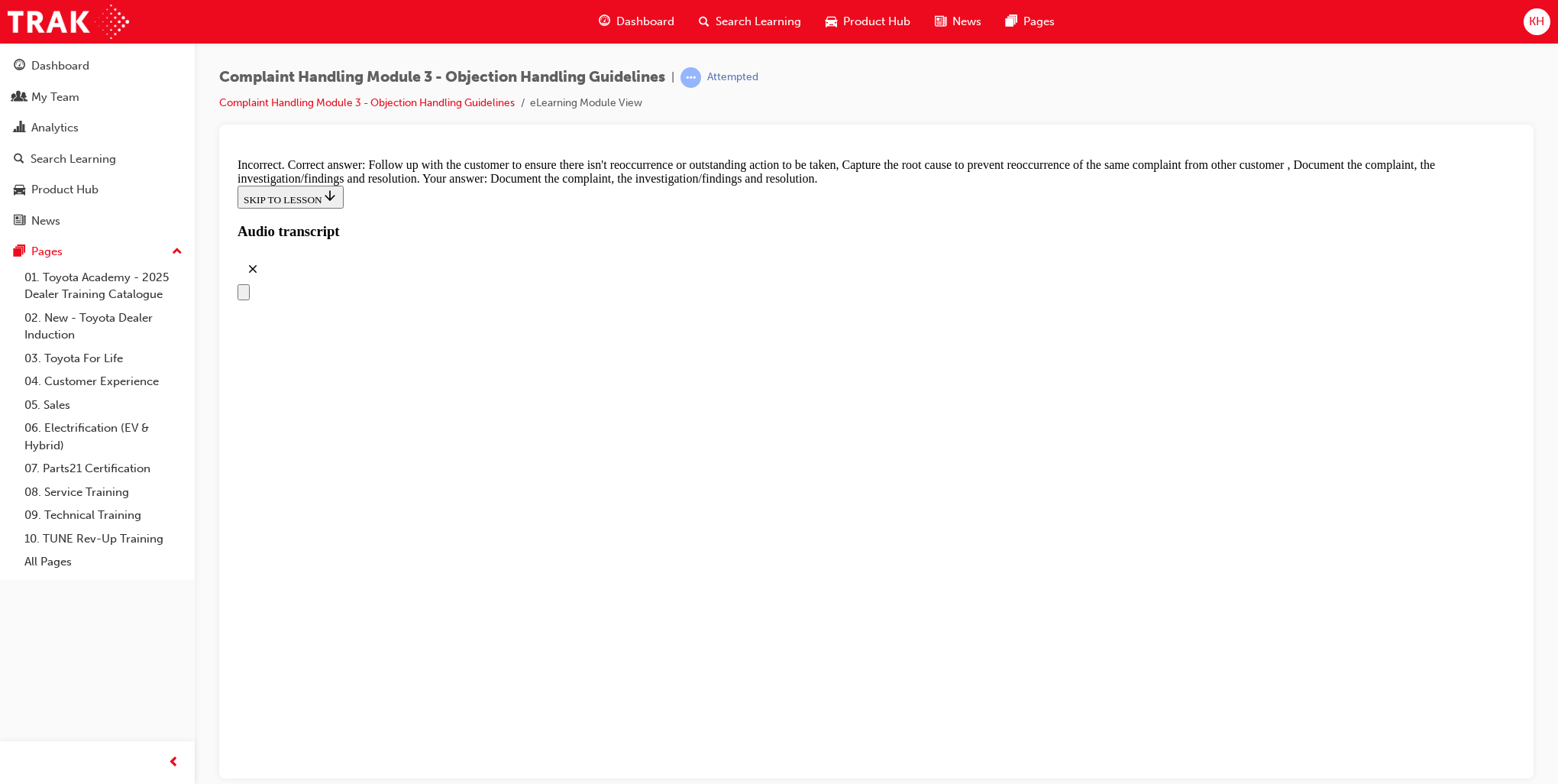
checkbox input "false"
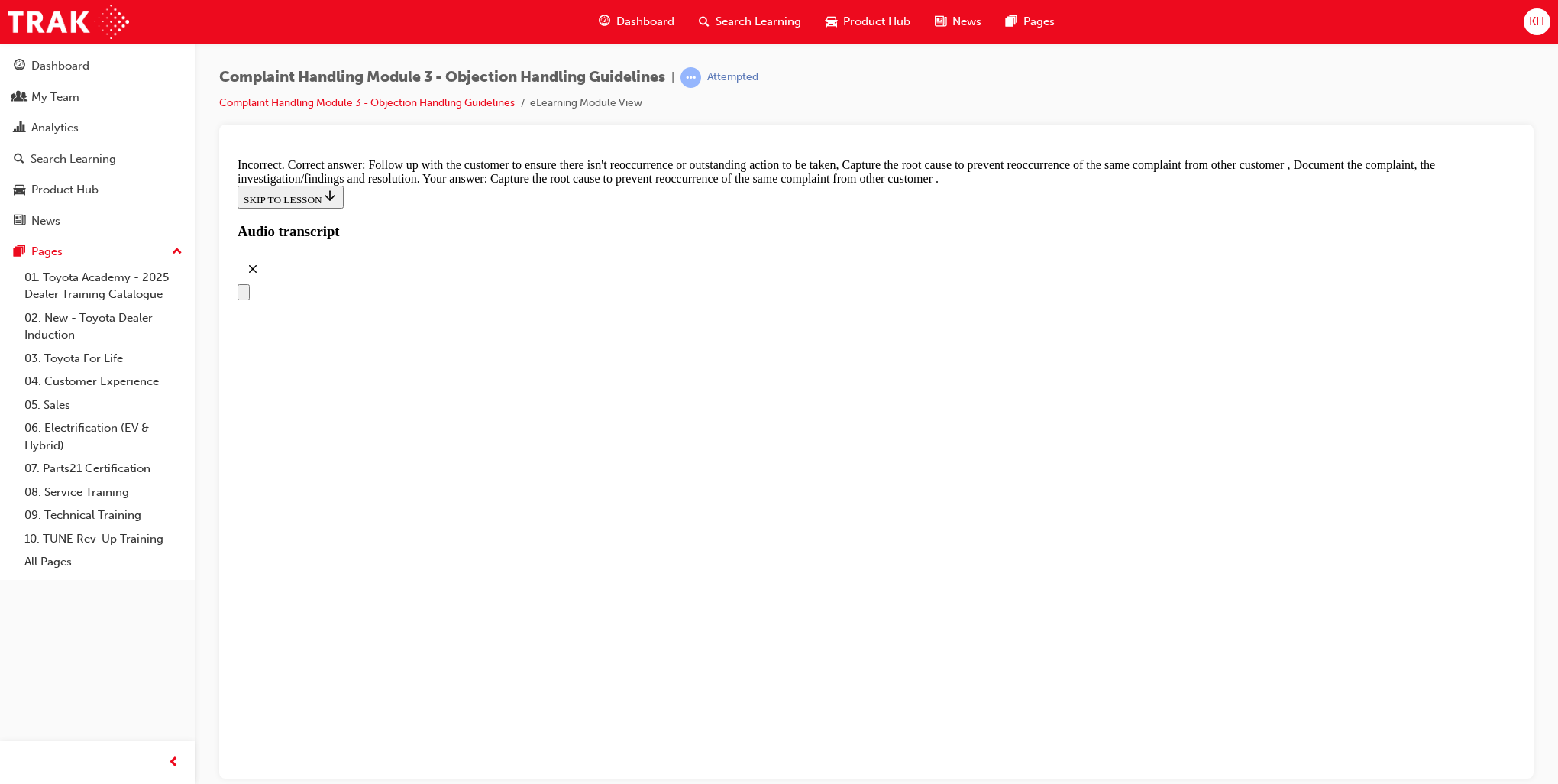
checkbox input "true"
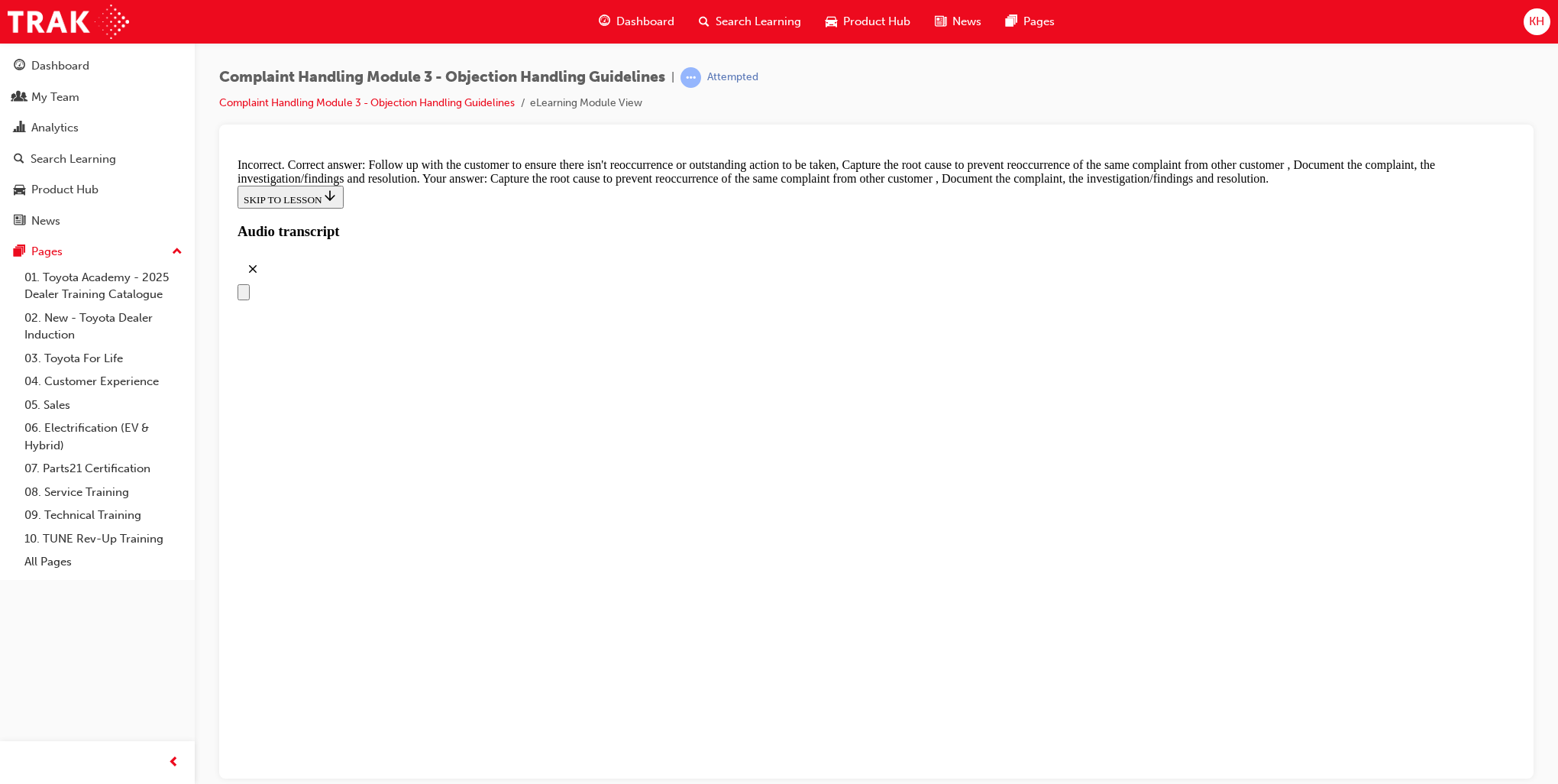
checkbox input "false"
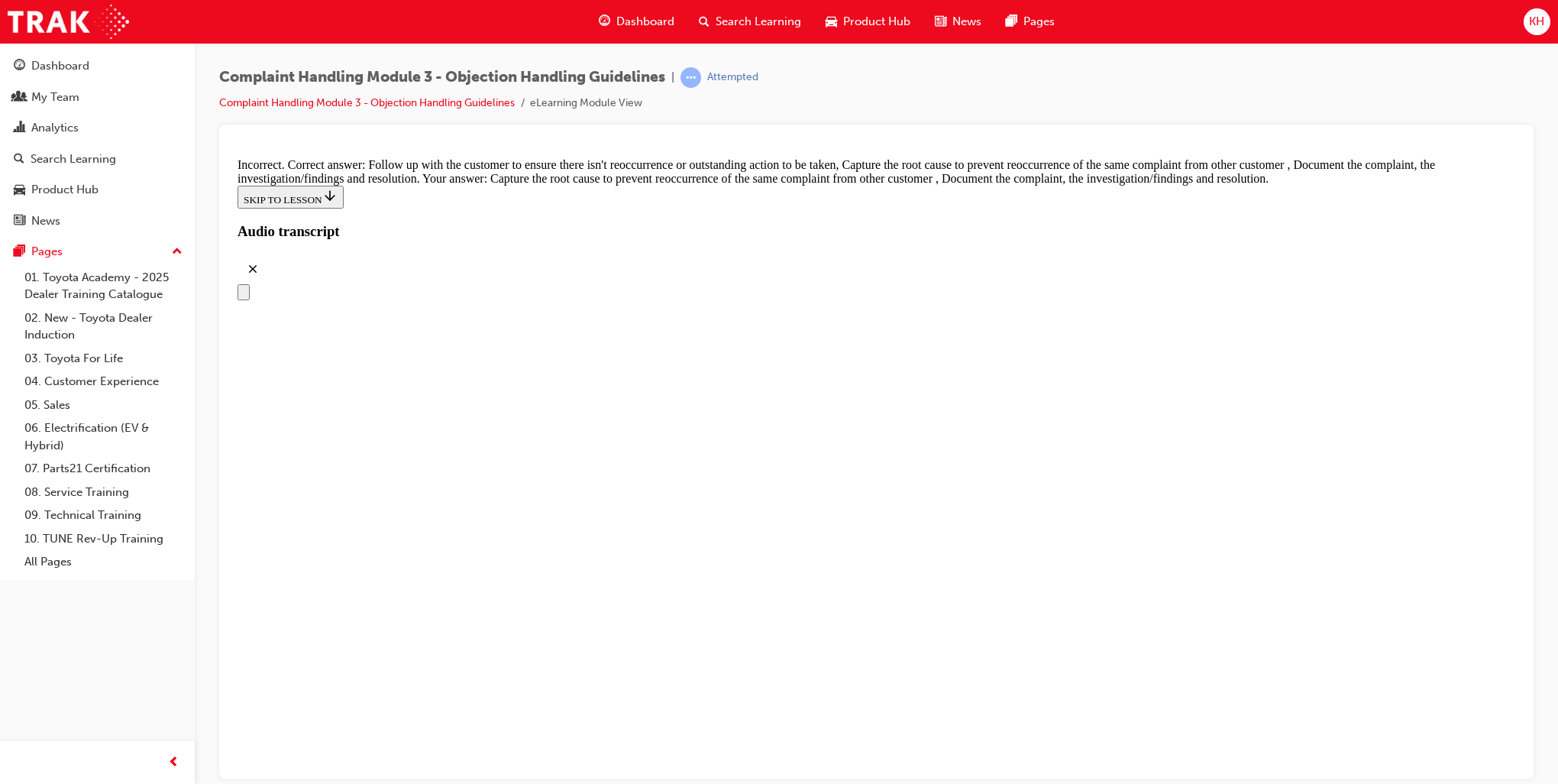
checkbox input "true"
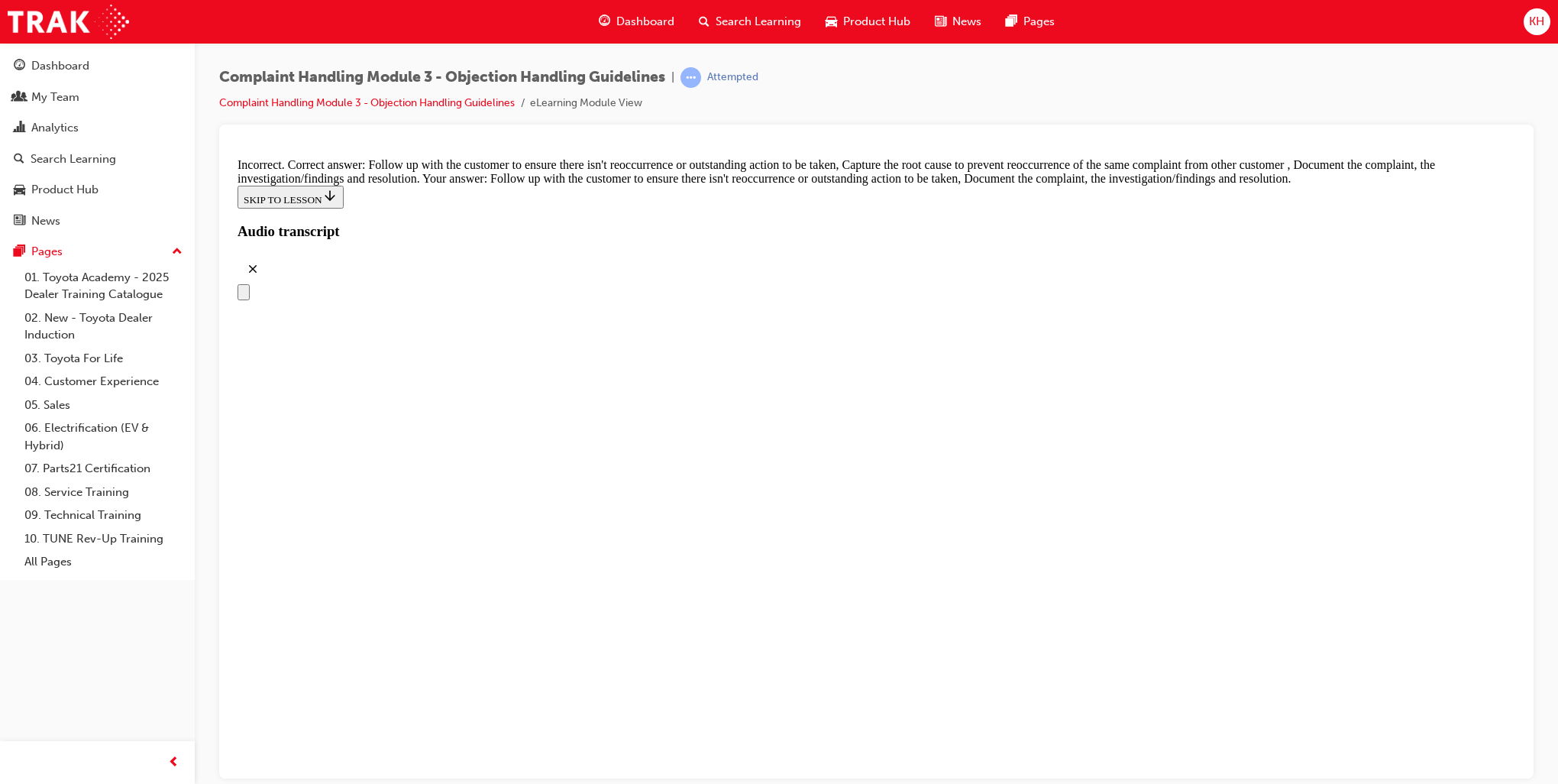
checkbox input "true"
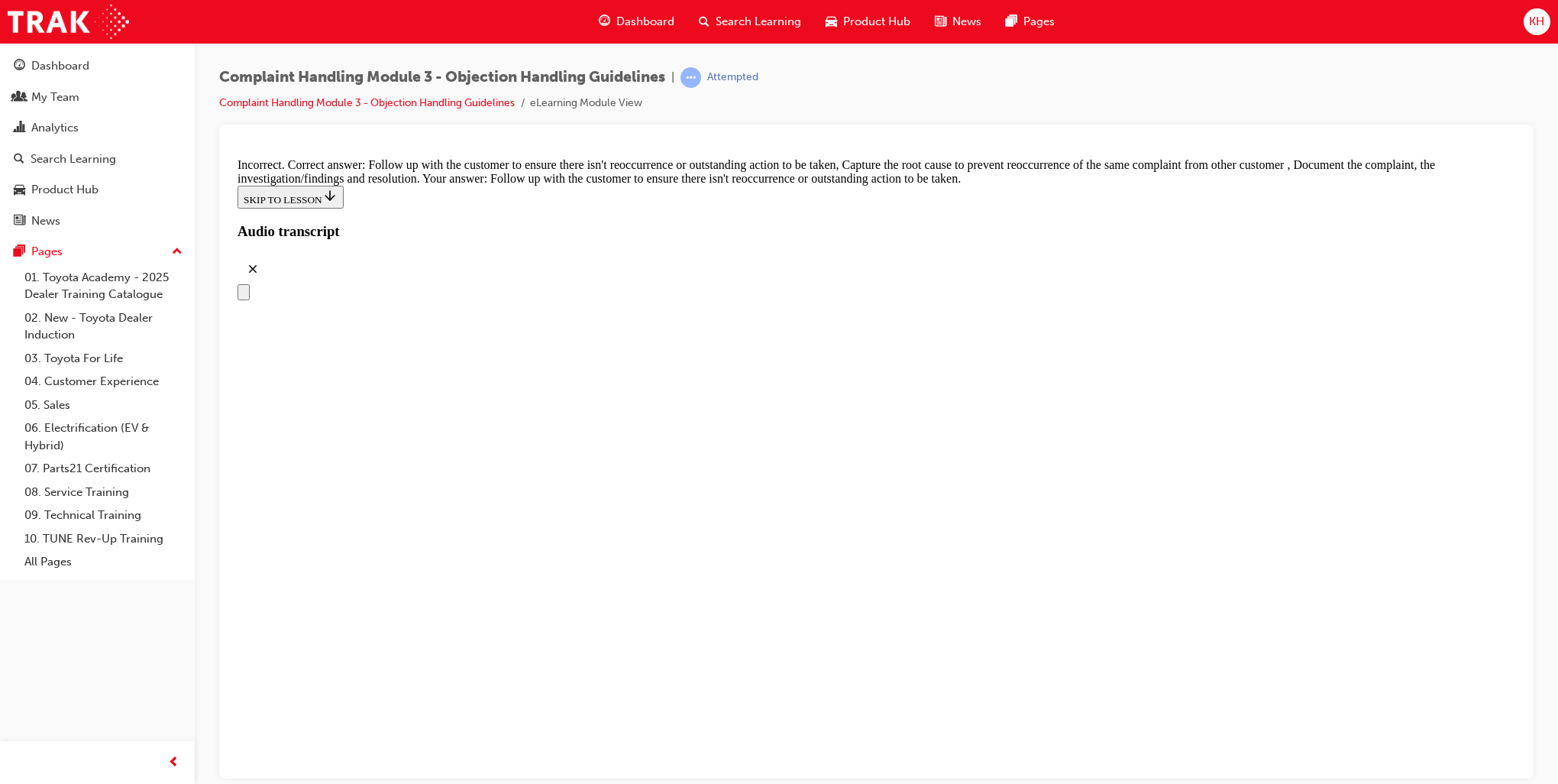
checkbox input "false"
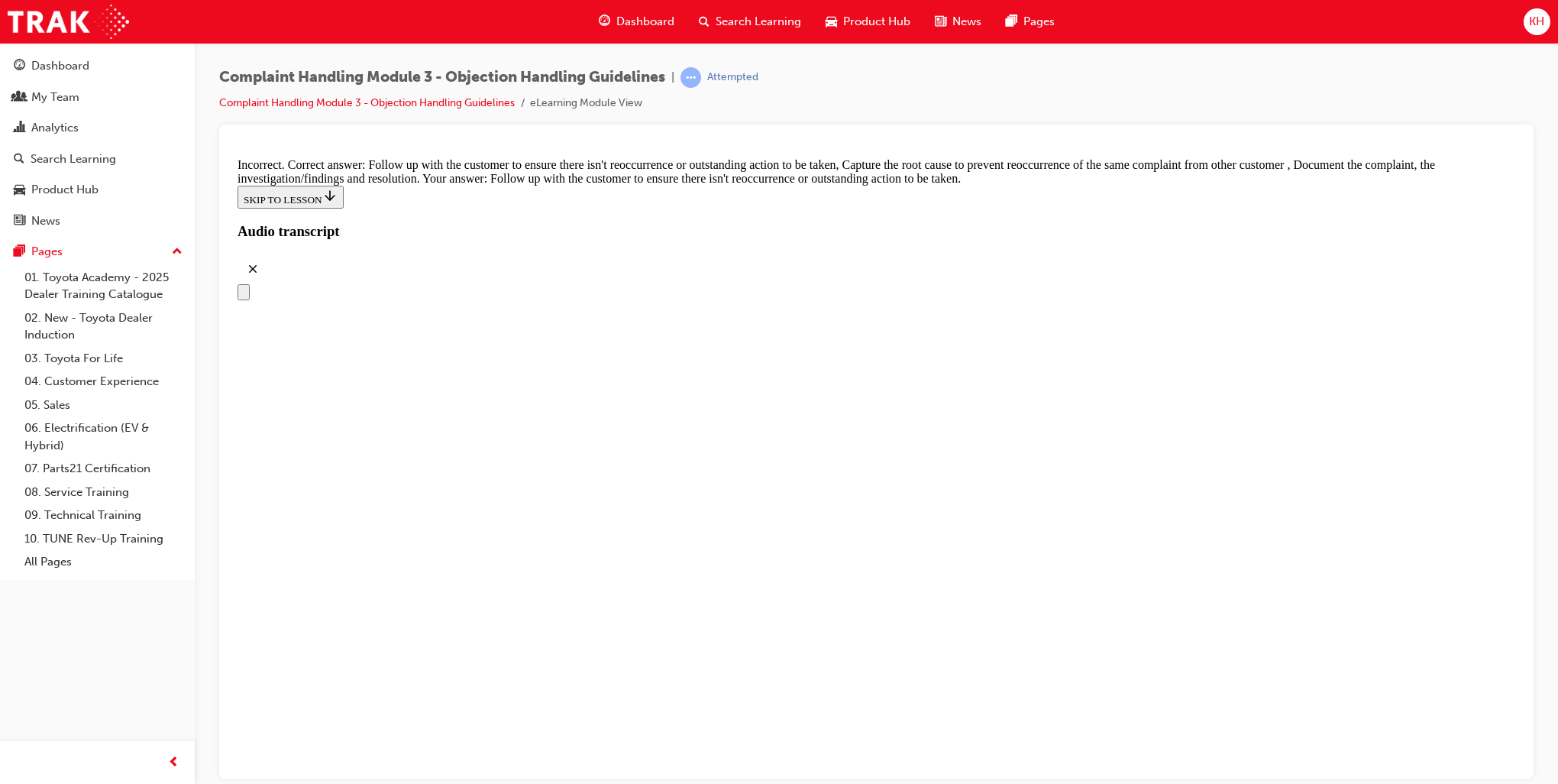
checkbox input "false"
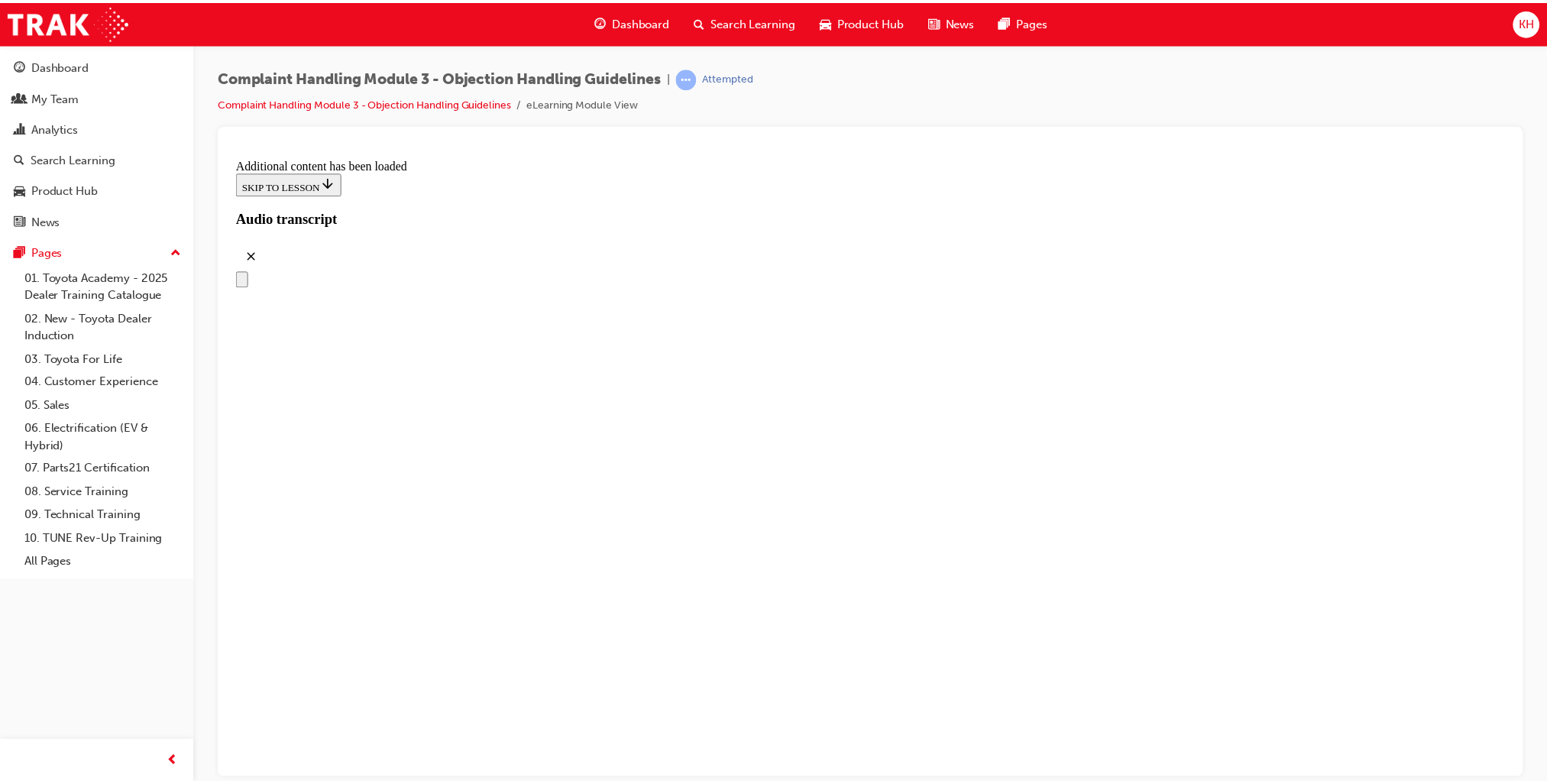
scroll to position [8555, 0]
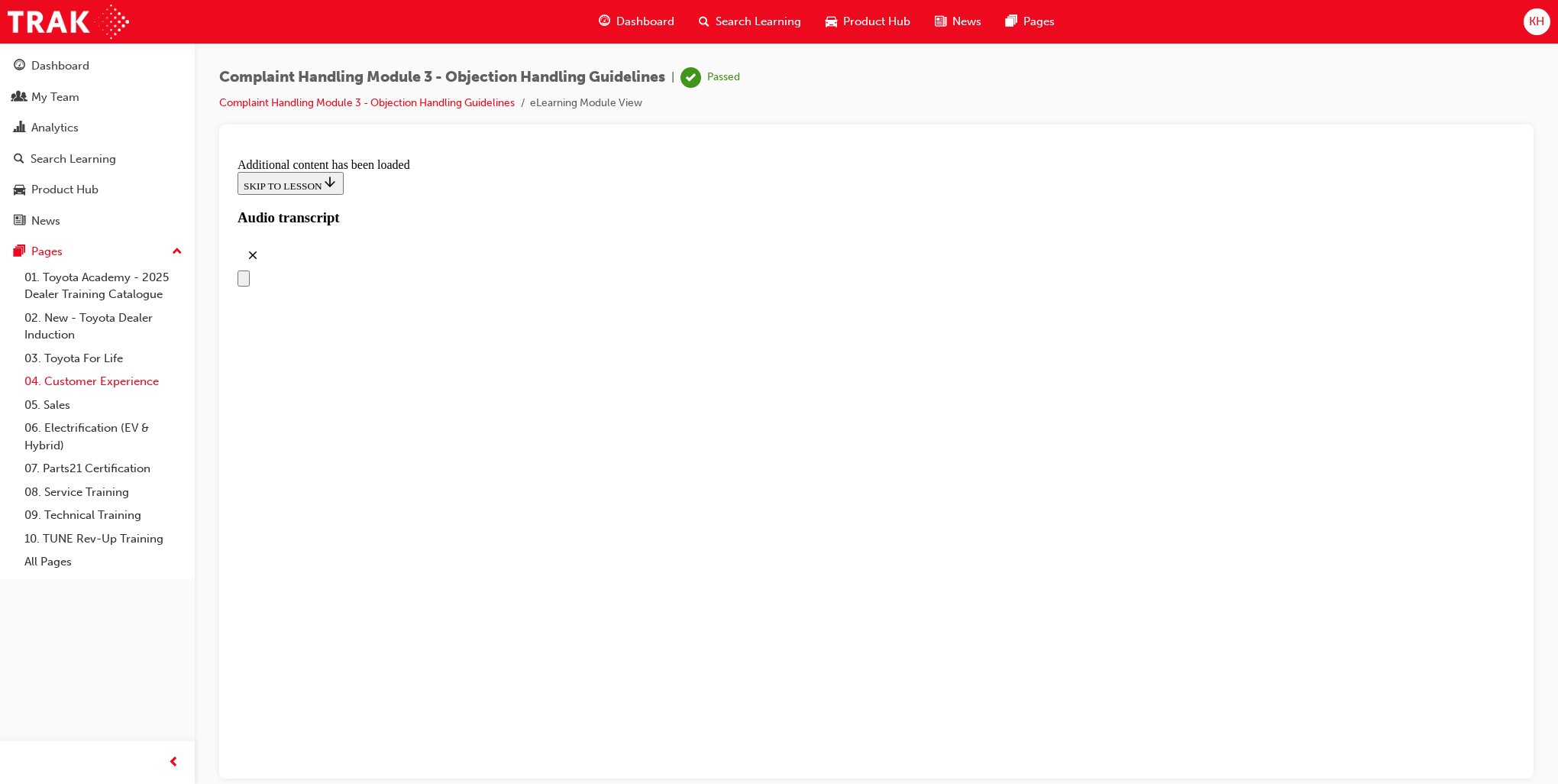
drag, startPoint x: 81, startPoint y: 384, endPoint x: 176, endPoint y: 389, distance: 95.1
click at [81, 384] on link "04. Customer Experience" at bounding box center [103, 382] width 170 height 24
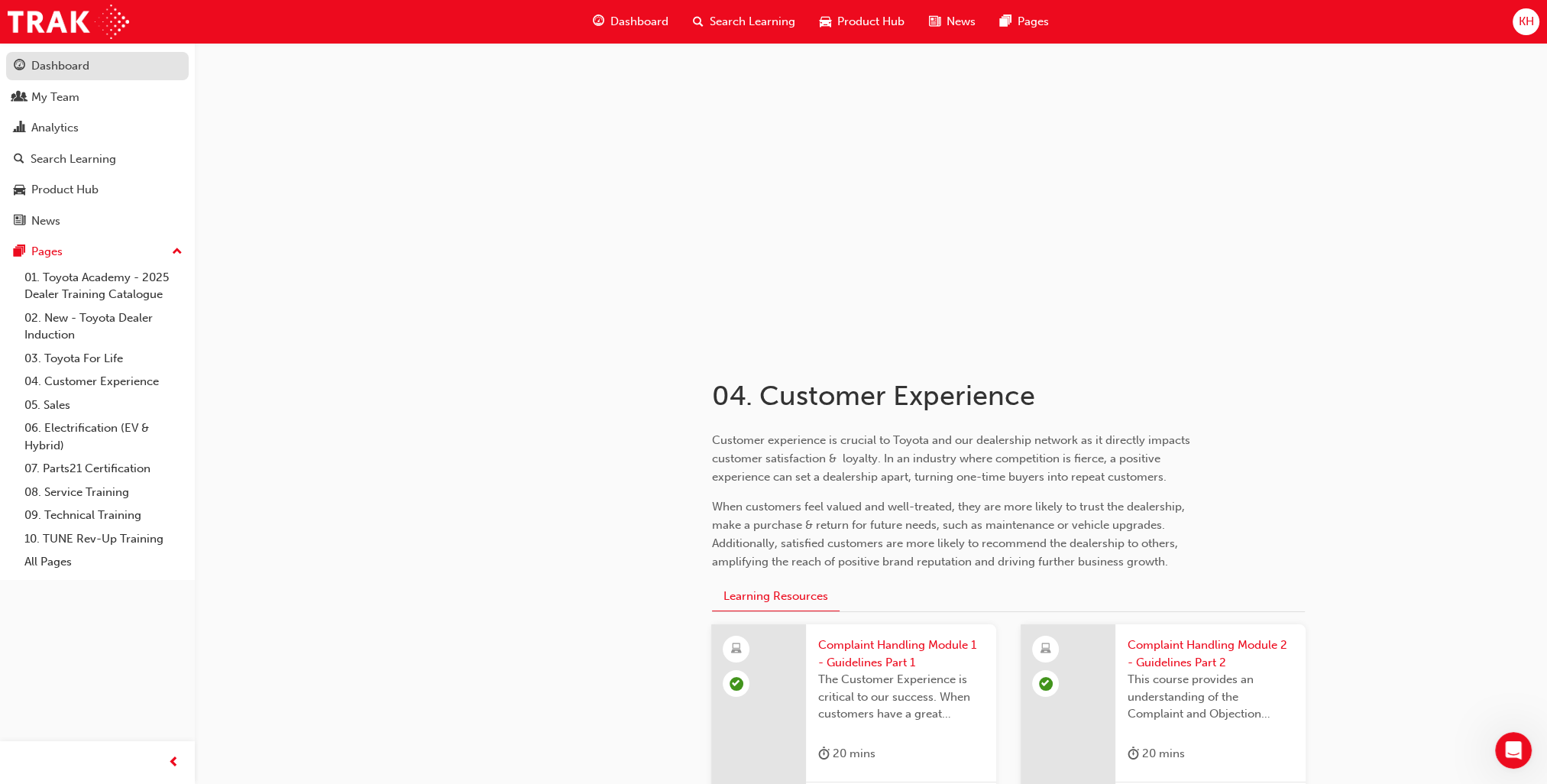
click at [65, 66] on div "Dashboard" at bounding box center [60, 66] width 58 height 17
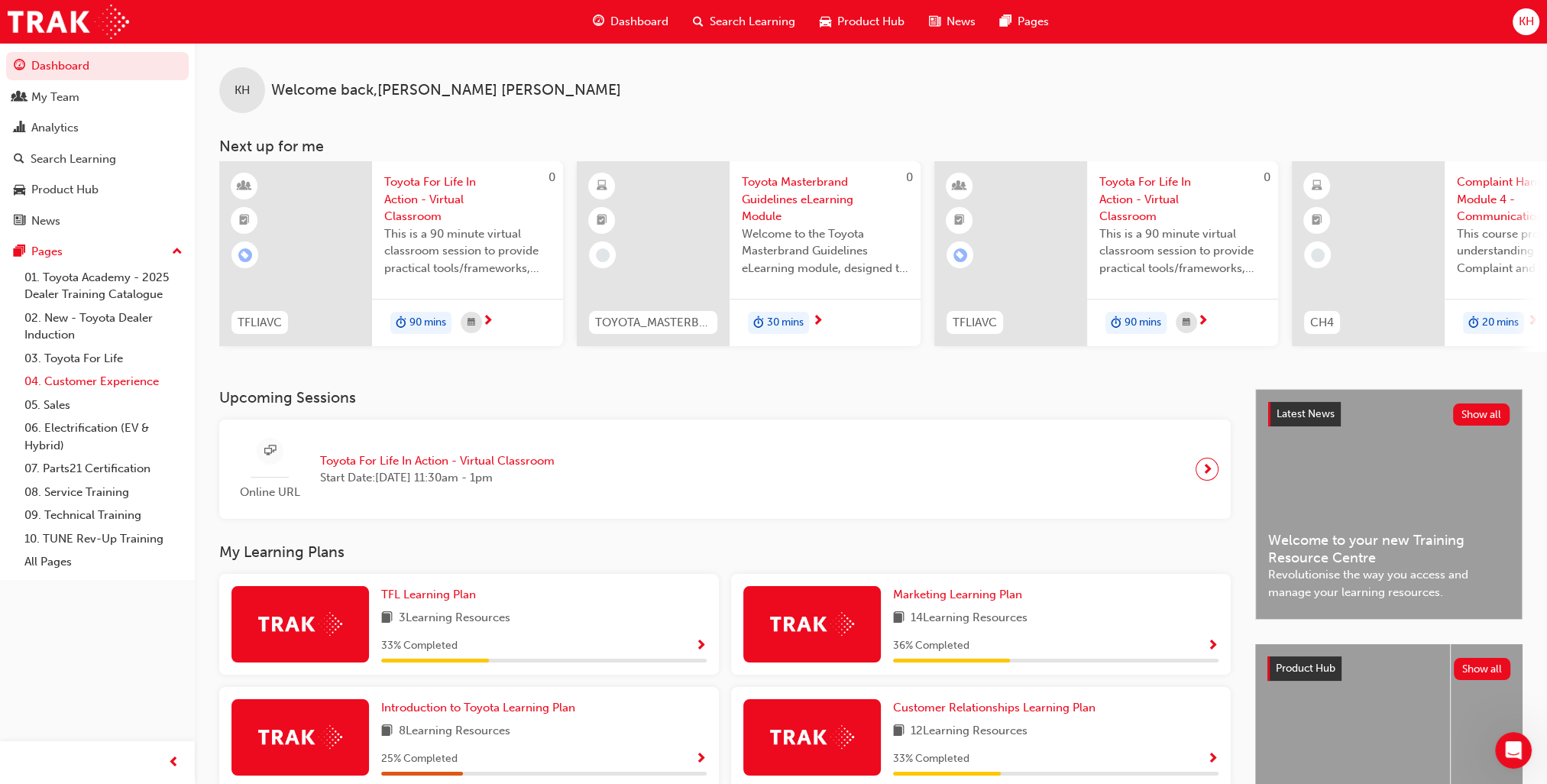
click at [95, 380] on link "04. Customer Experience" at bounding box center [103, 382] width 170 height 24
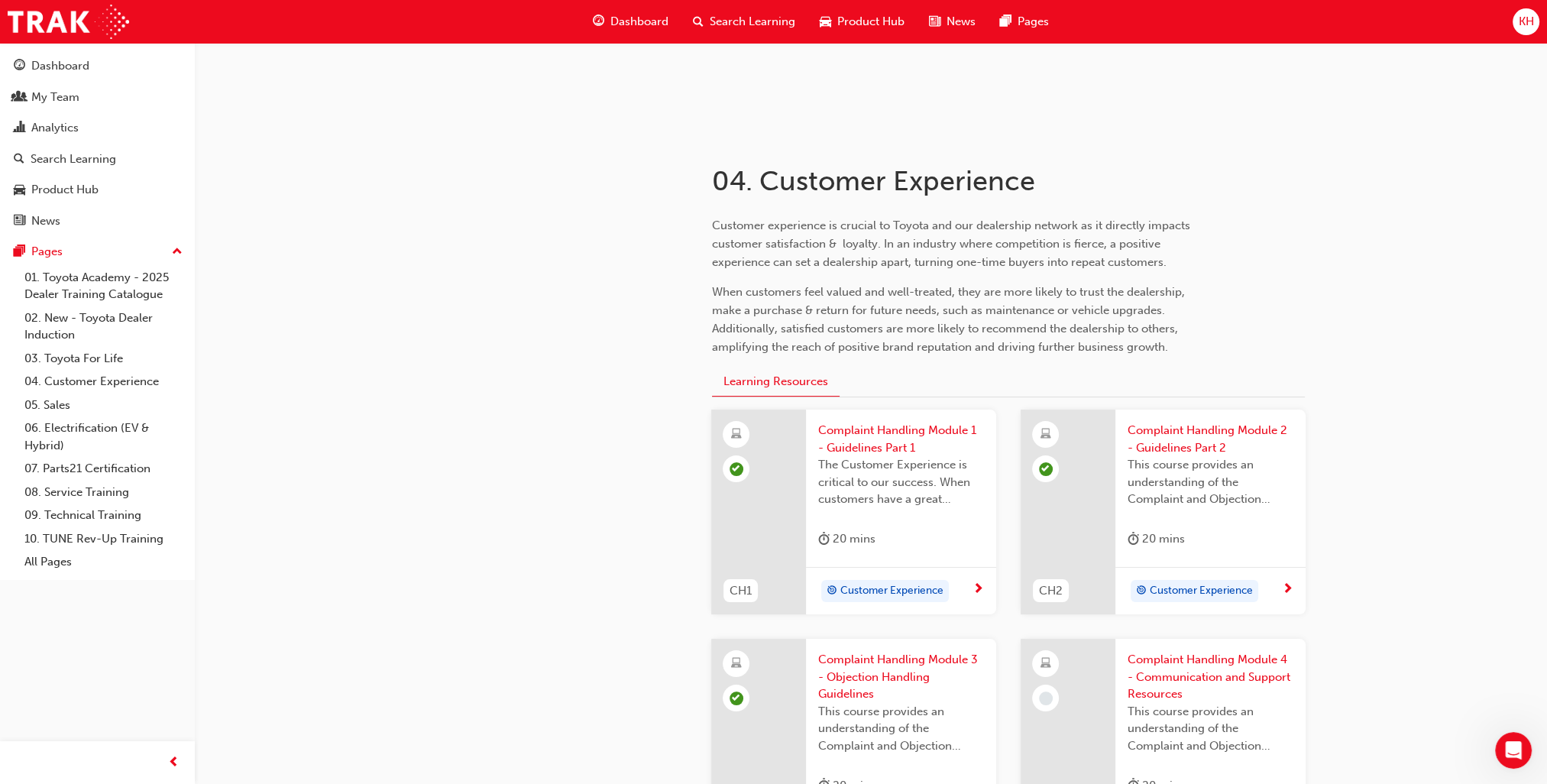
scroll to position [535, 0]
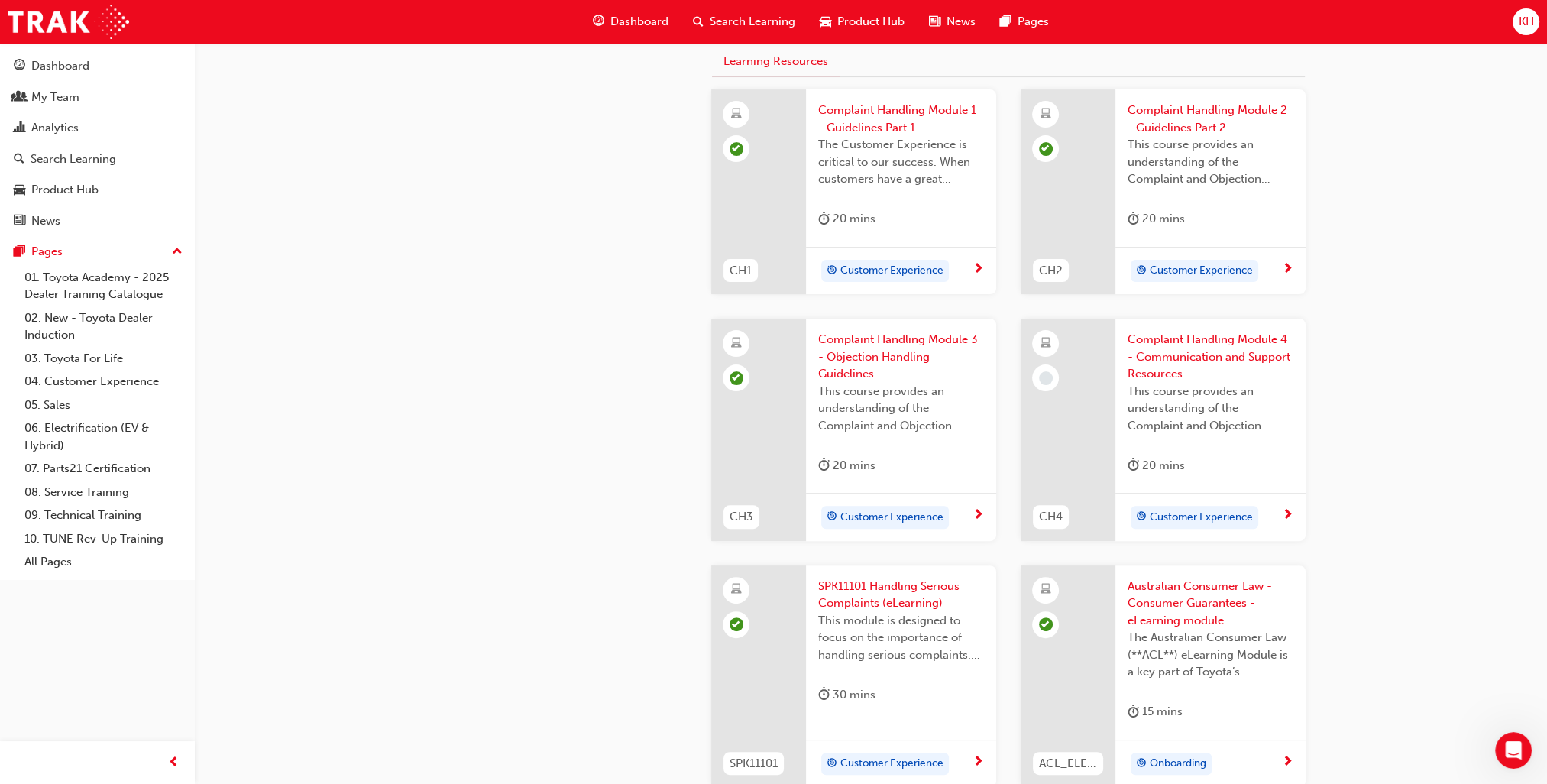
click at [1163, 349] on span "Complaint Handling Module 4 - Communication and Support Resources" at bounding box center [1210, 356] width 165 height 52
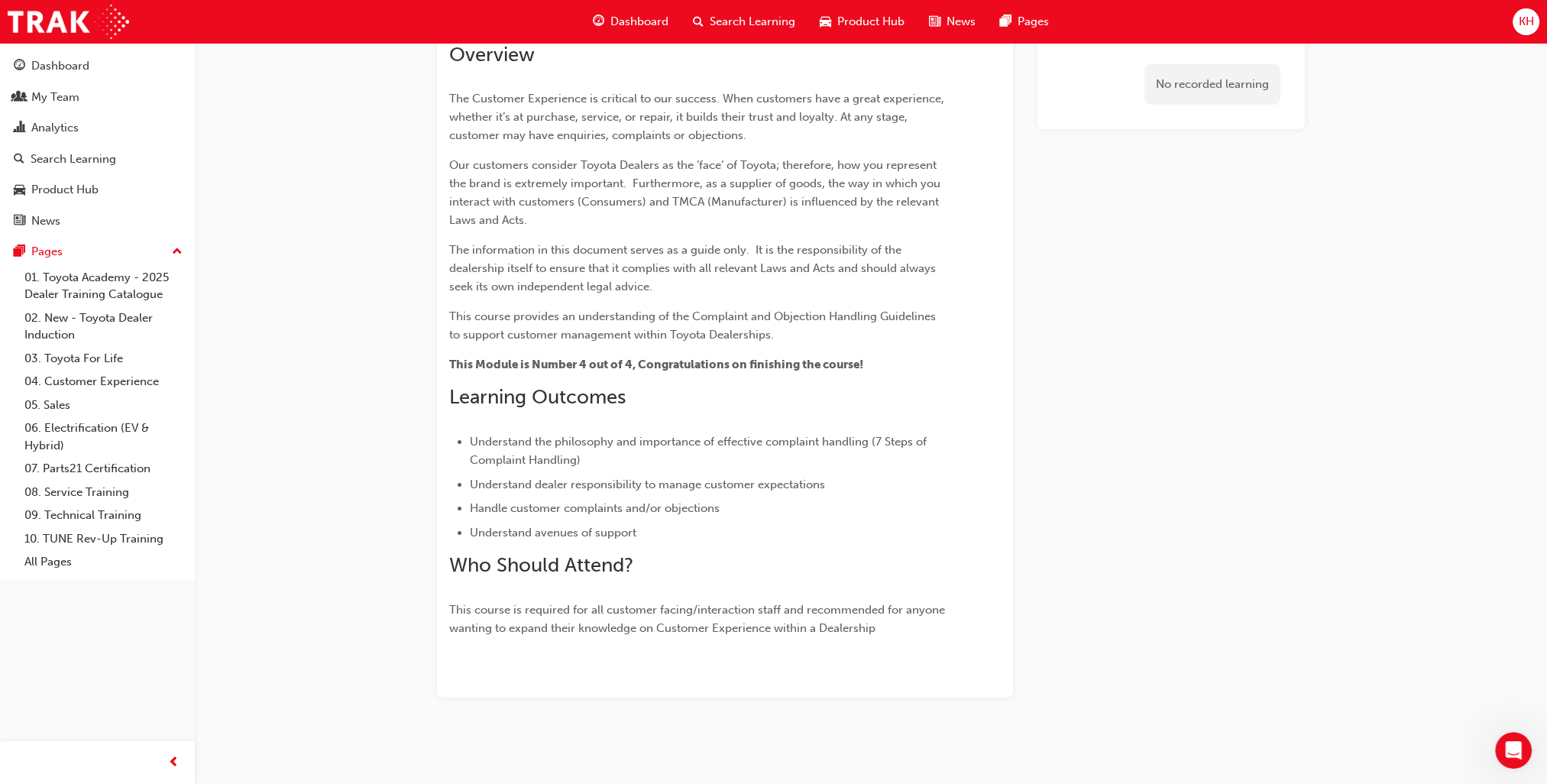
scroll to position [211, 0]
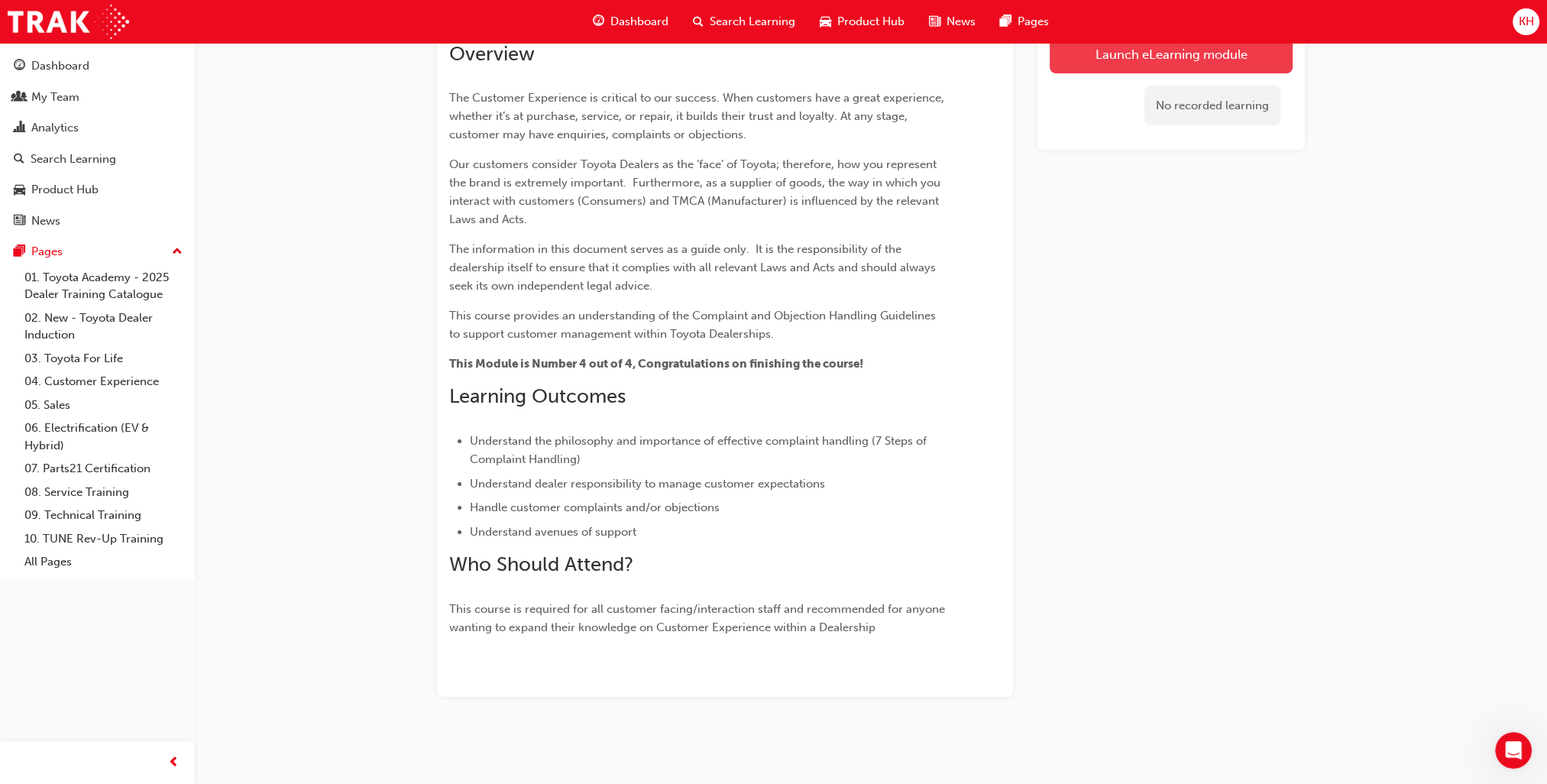
click at [1113, 54] on link "Launch eLearning module" at bounding box center [1171, 54] width 243 height 38
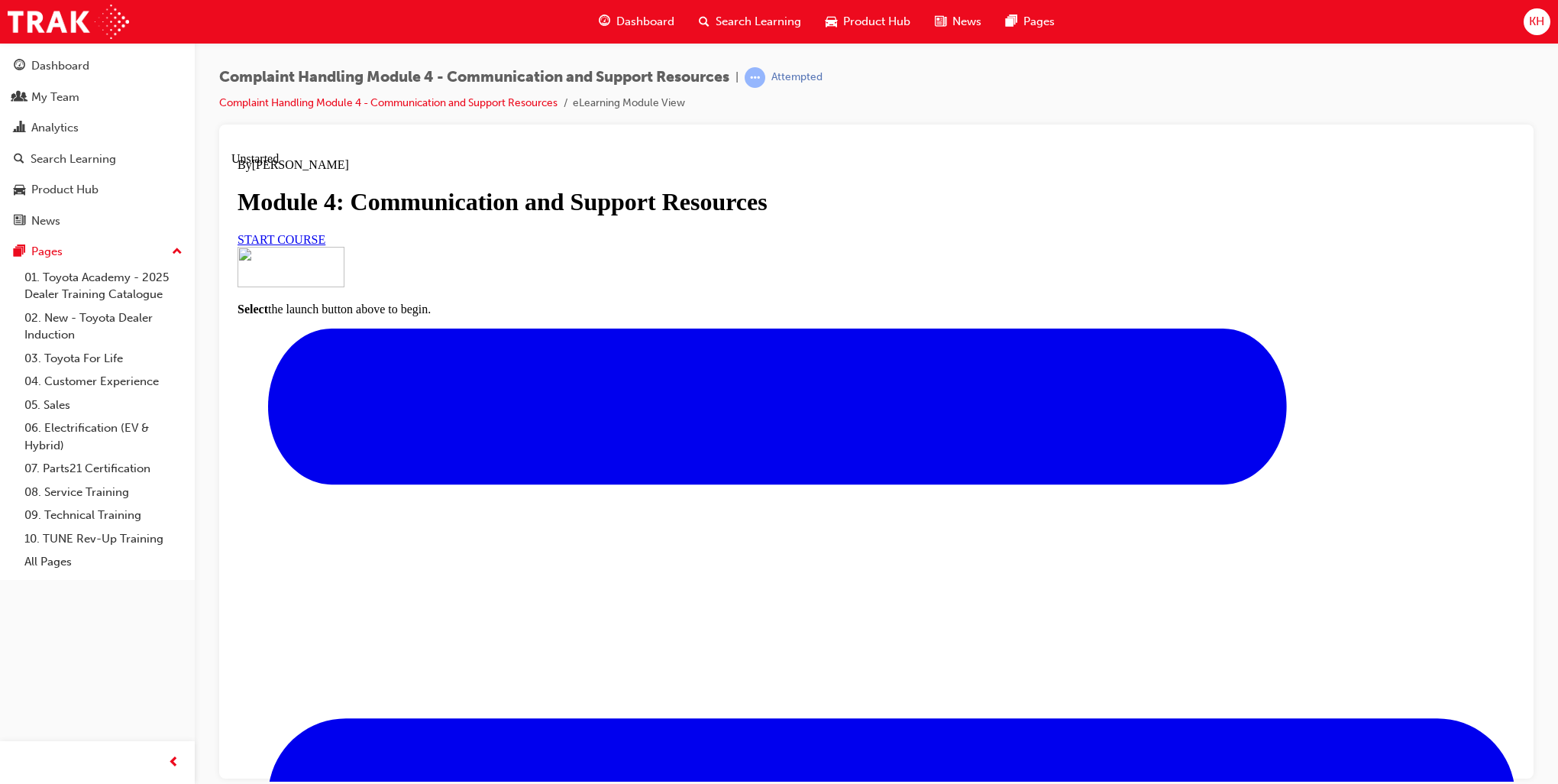
scroll to position [91, 0]
click at [325, 245] on link "START COURSE" at bounding box center [281, 238] width 88 height 13
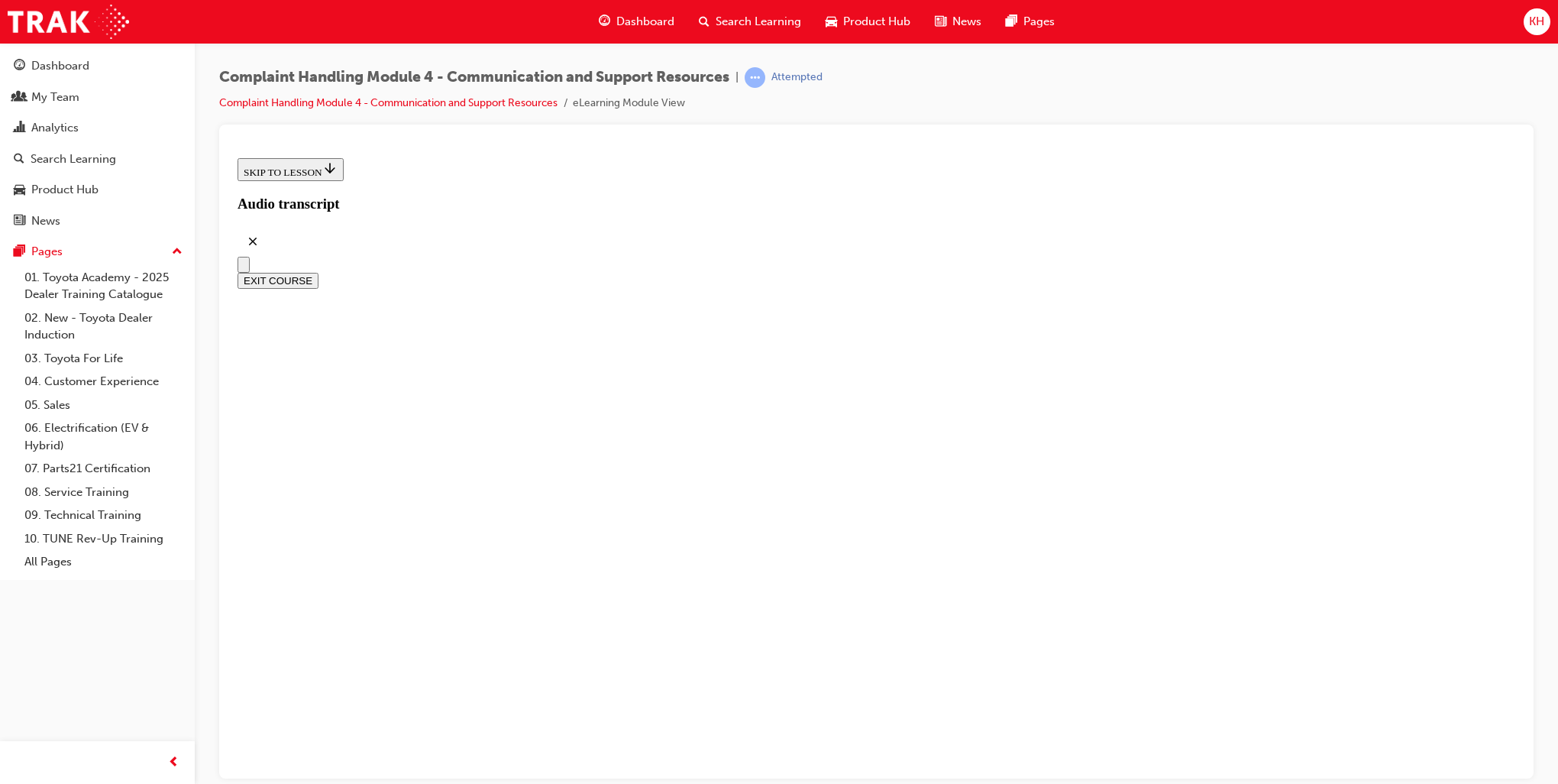
scroll to position [356, 0]
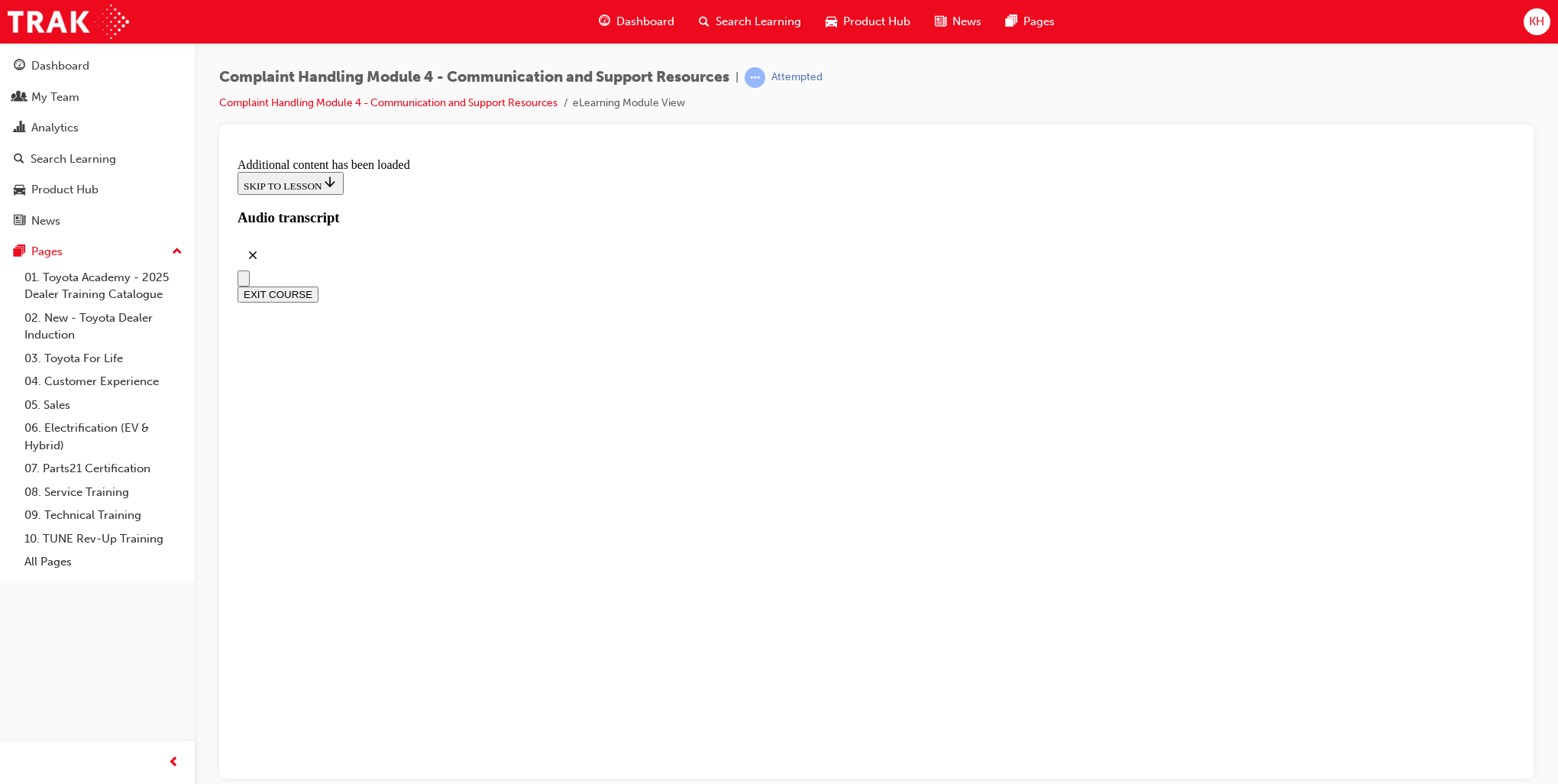
scroll to position [5843, 0]
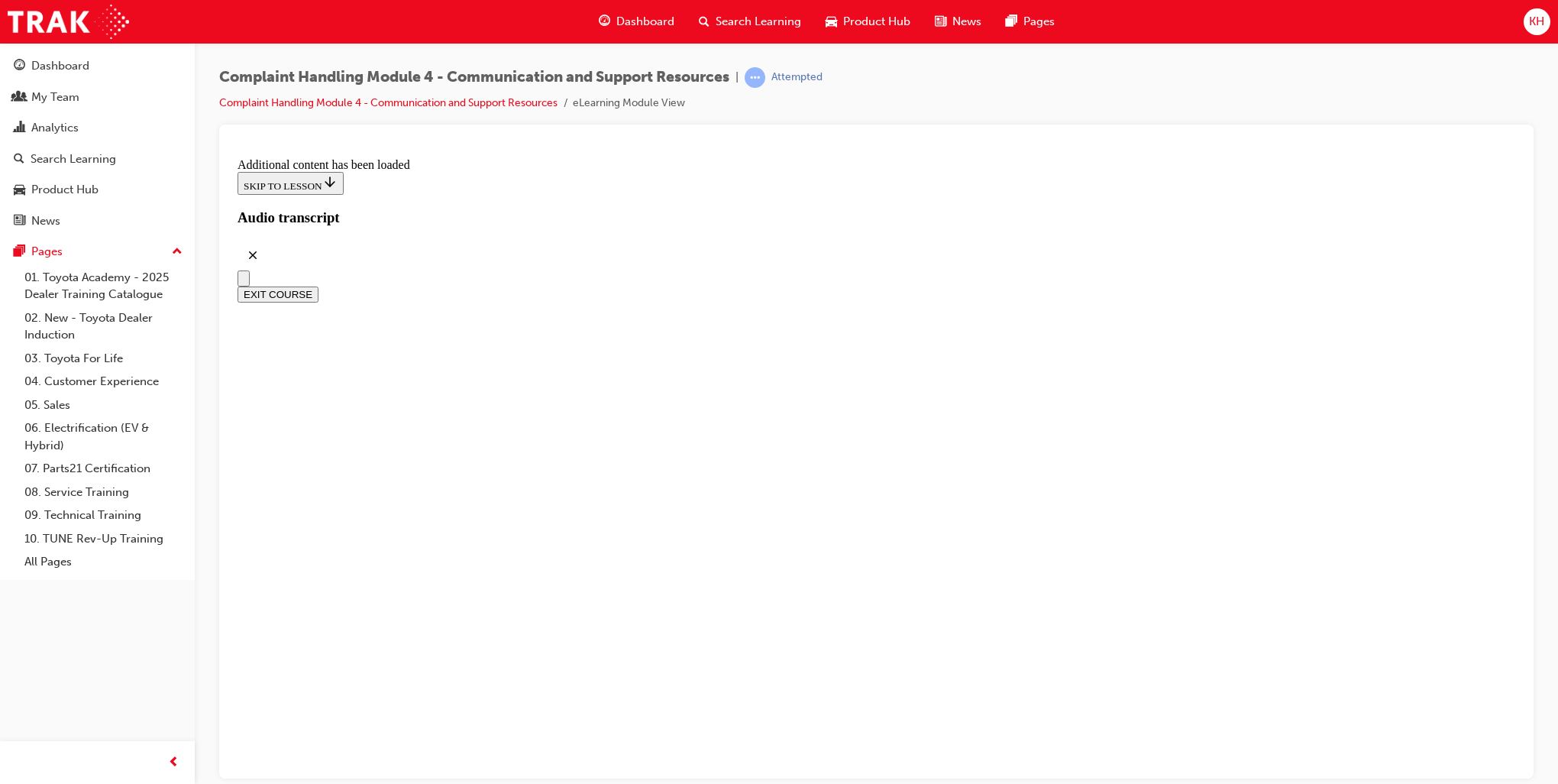
radio input "true"
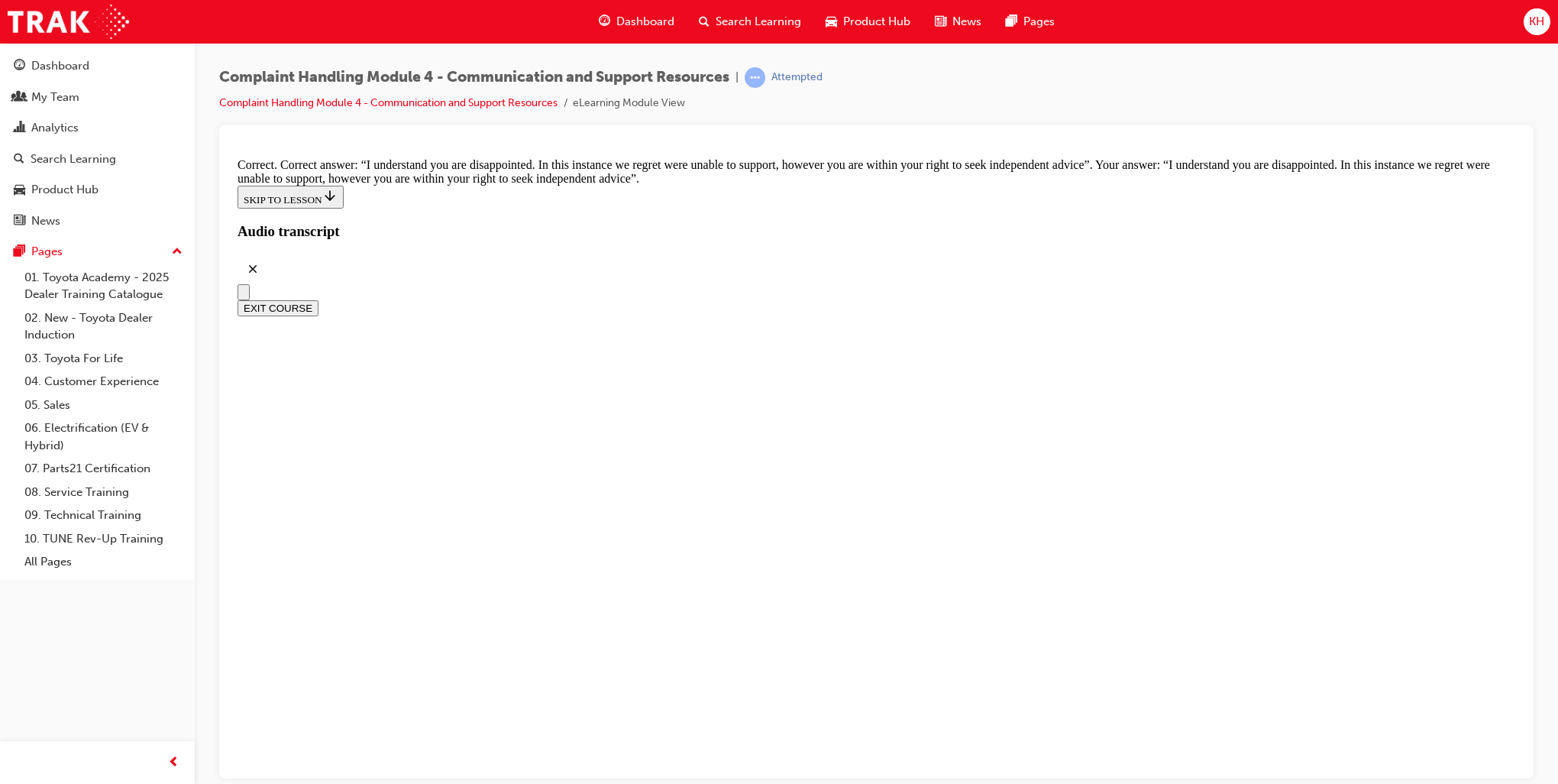
scroll to position [10005, 0]
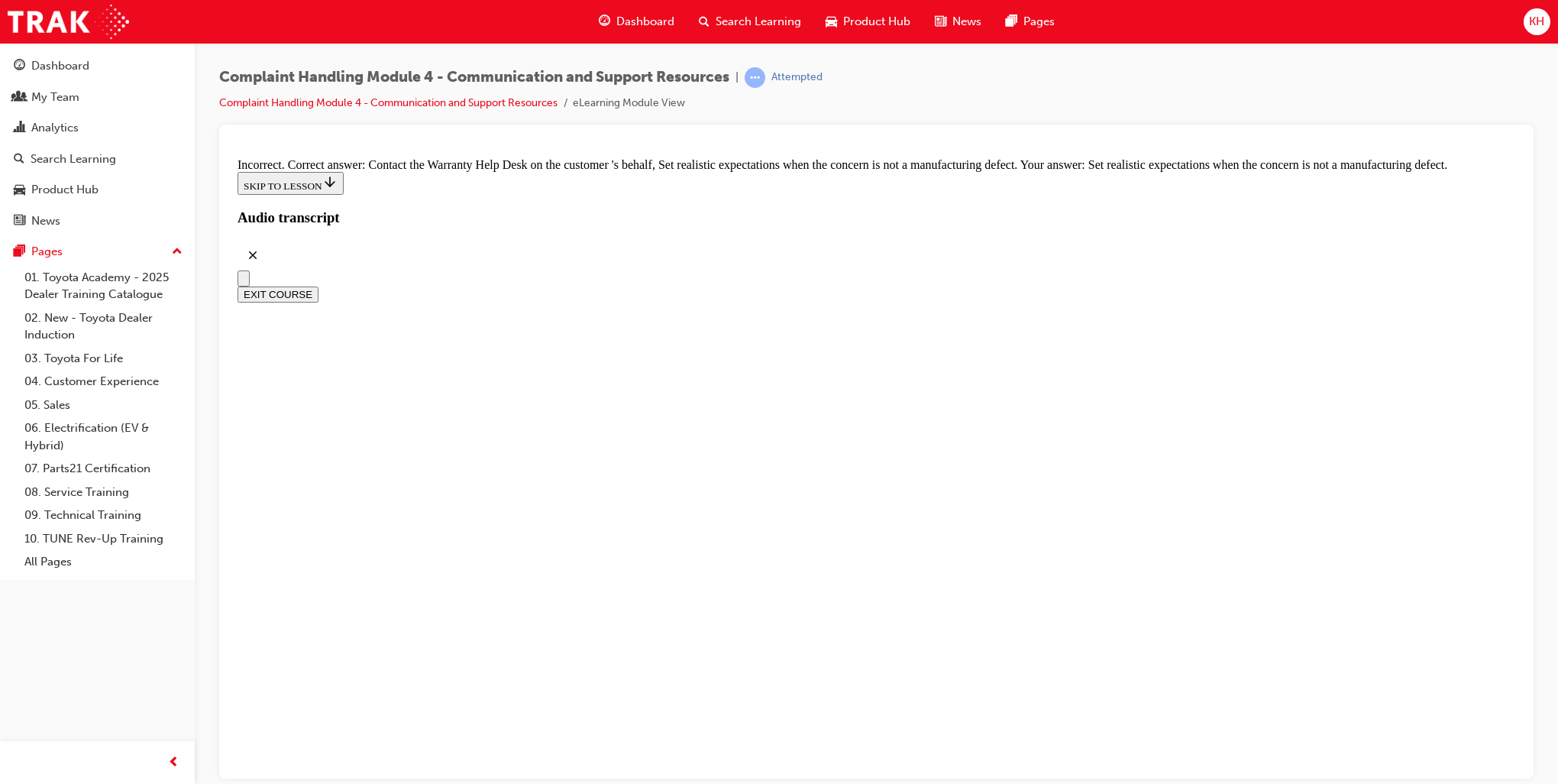
checkbox input "false"
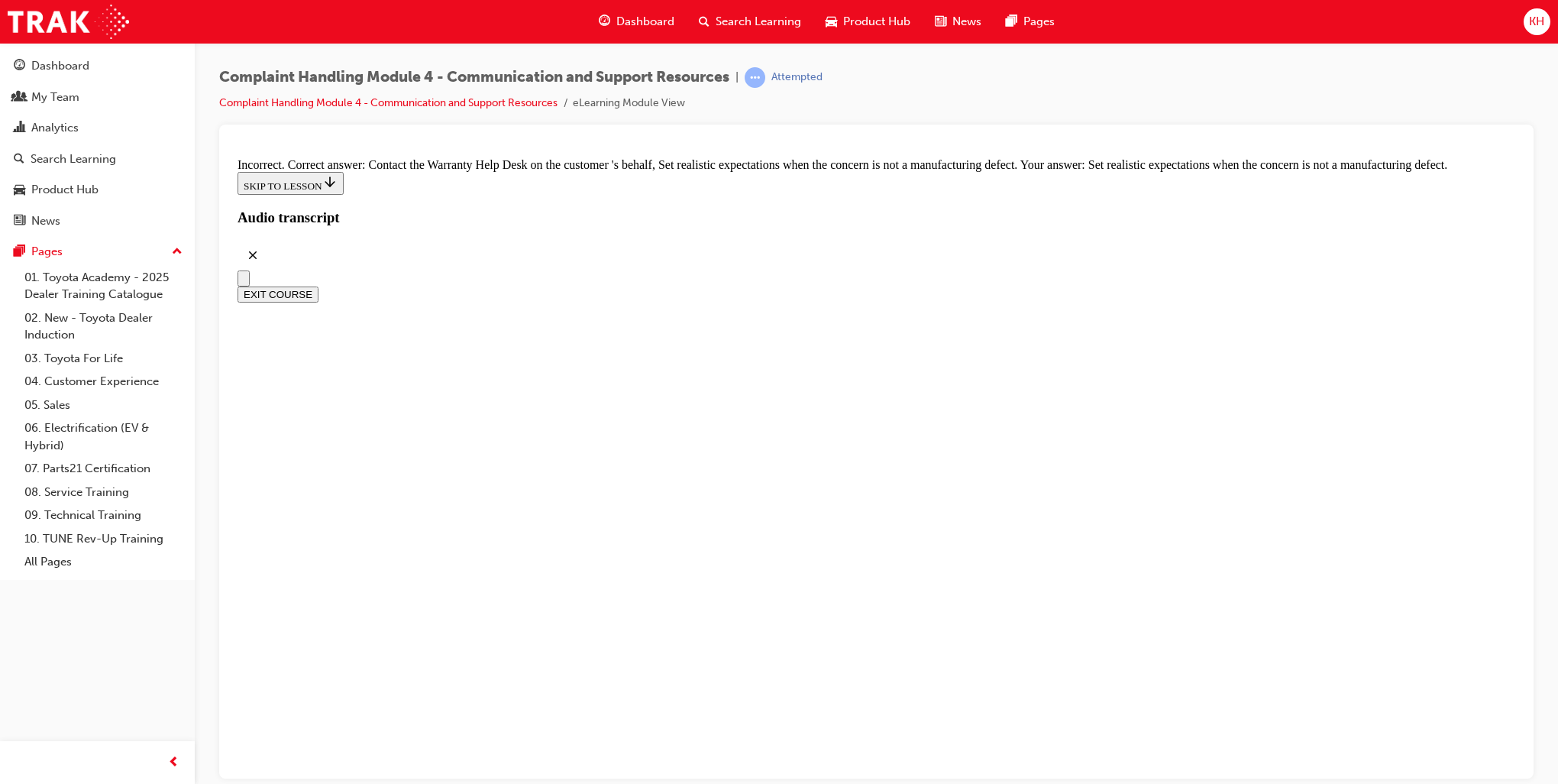
checkbox input "true"
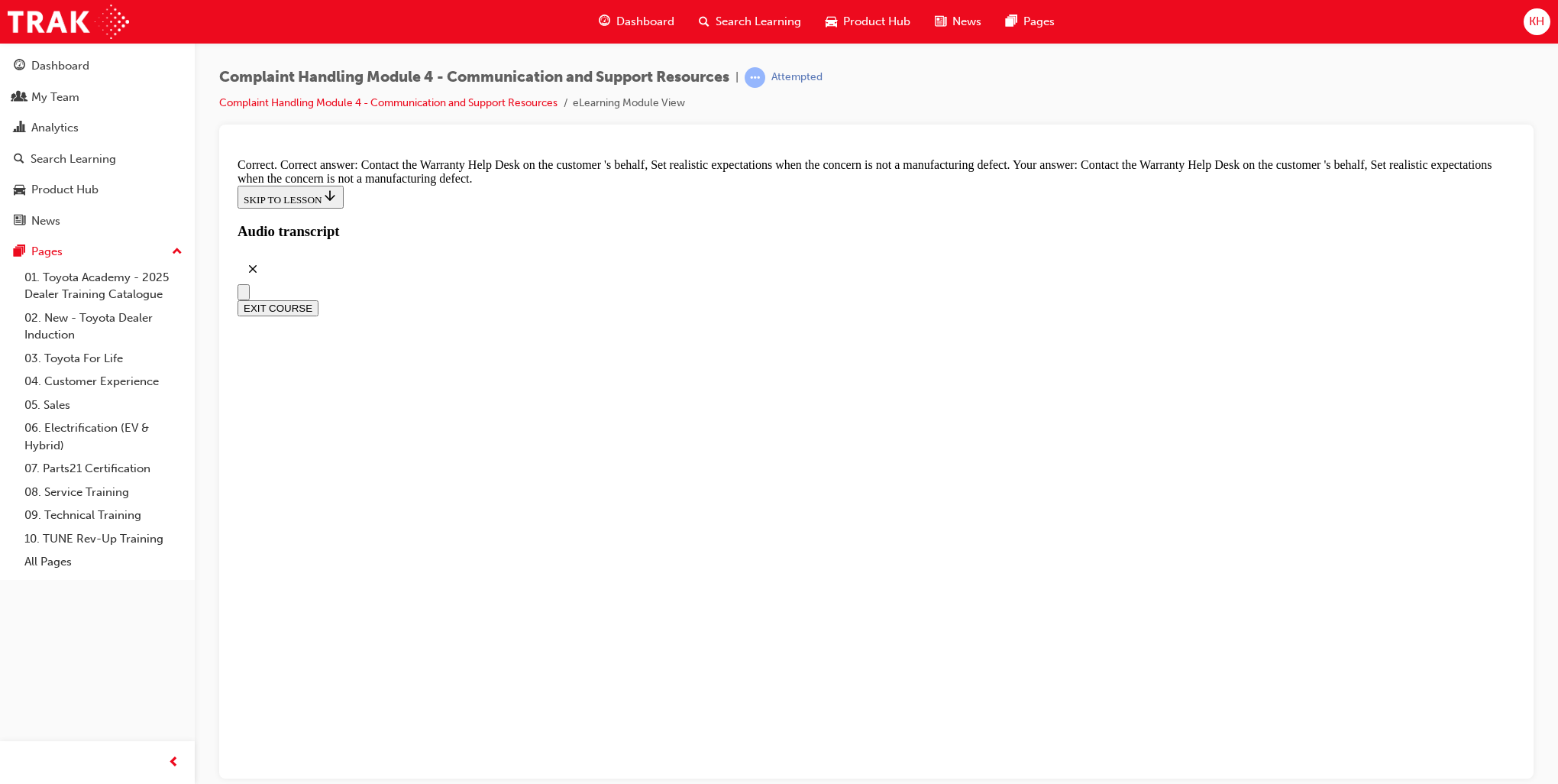
checkbox input "true"
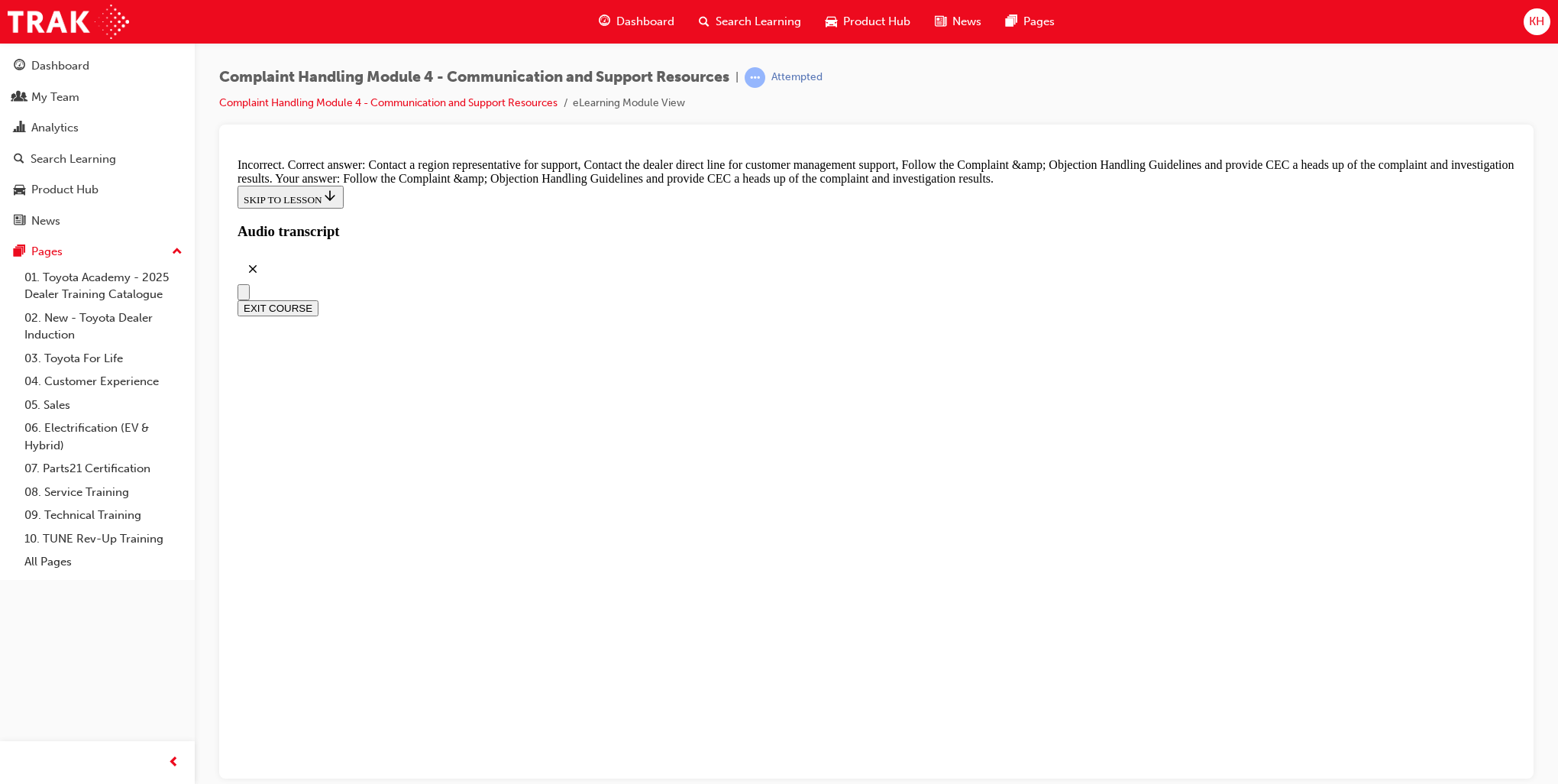
checkbox input "true"
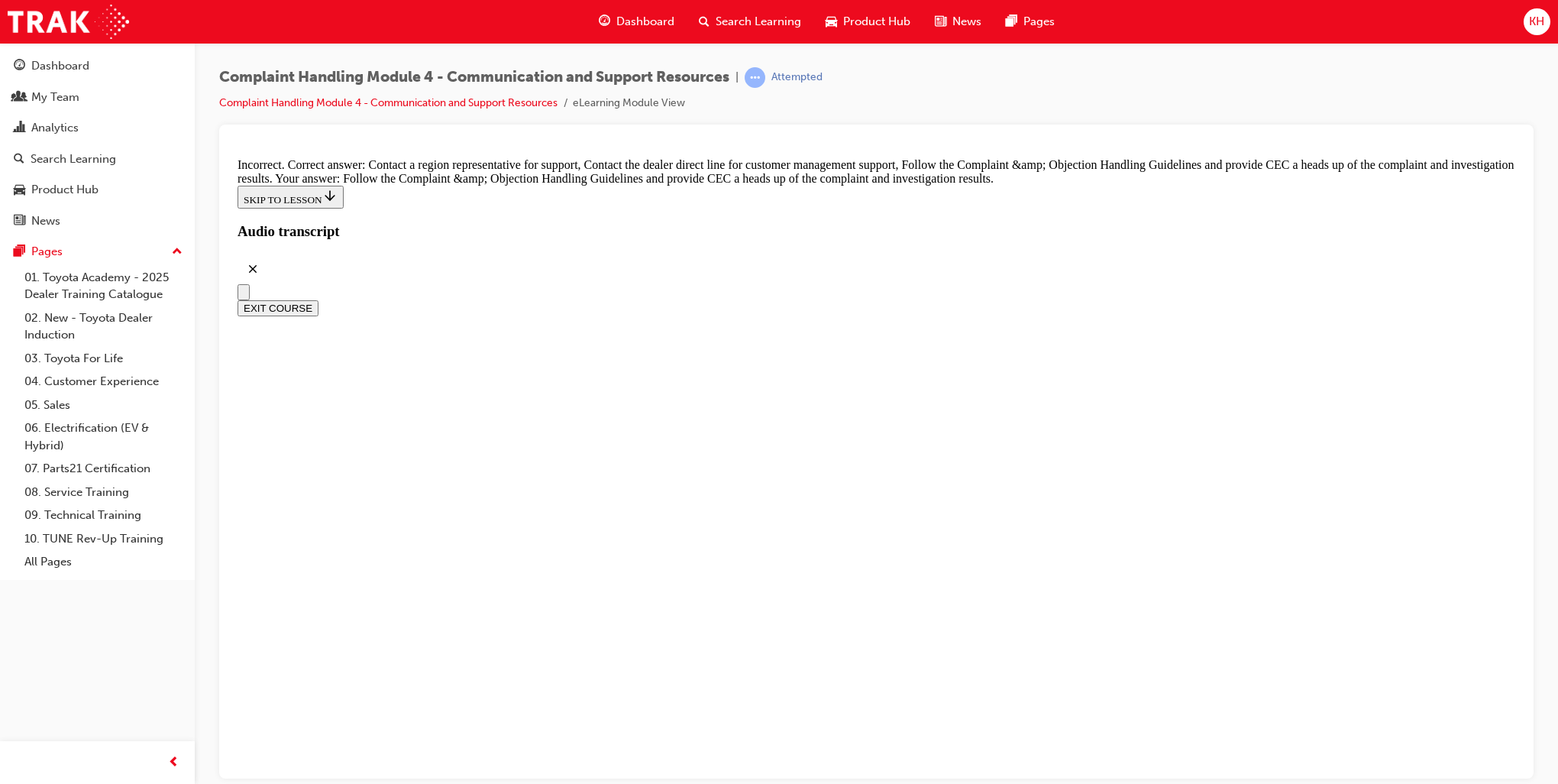
checkbox input "false"
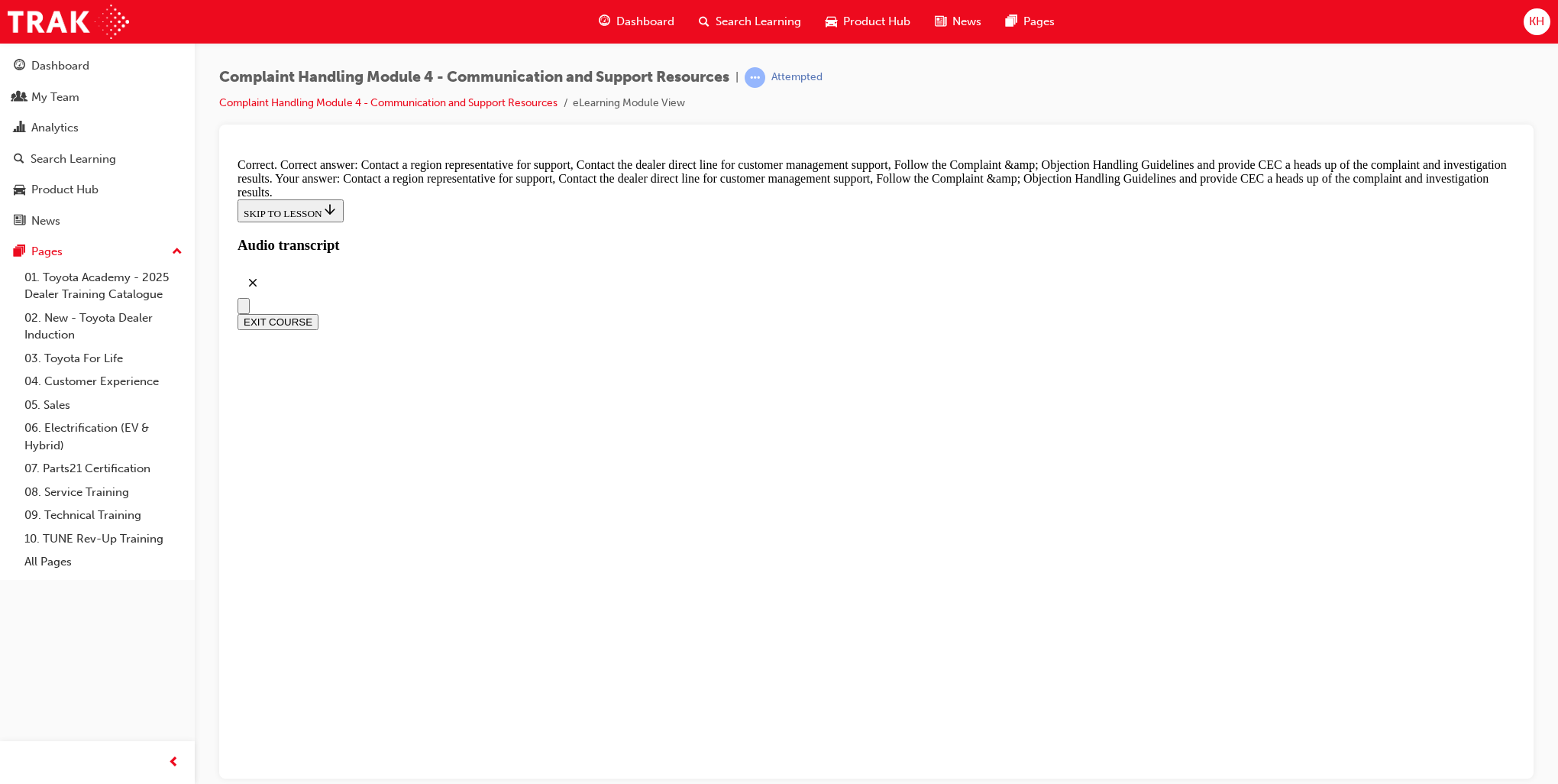
scroll to position [11151, 0]
radio input "true"
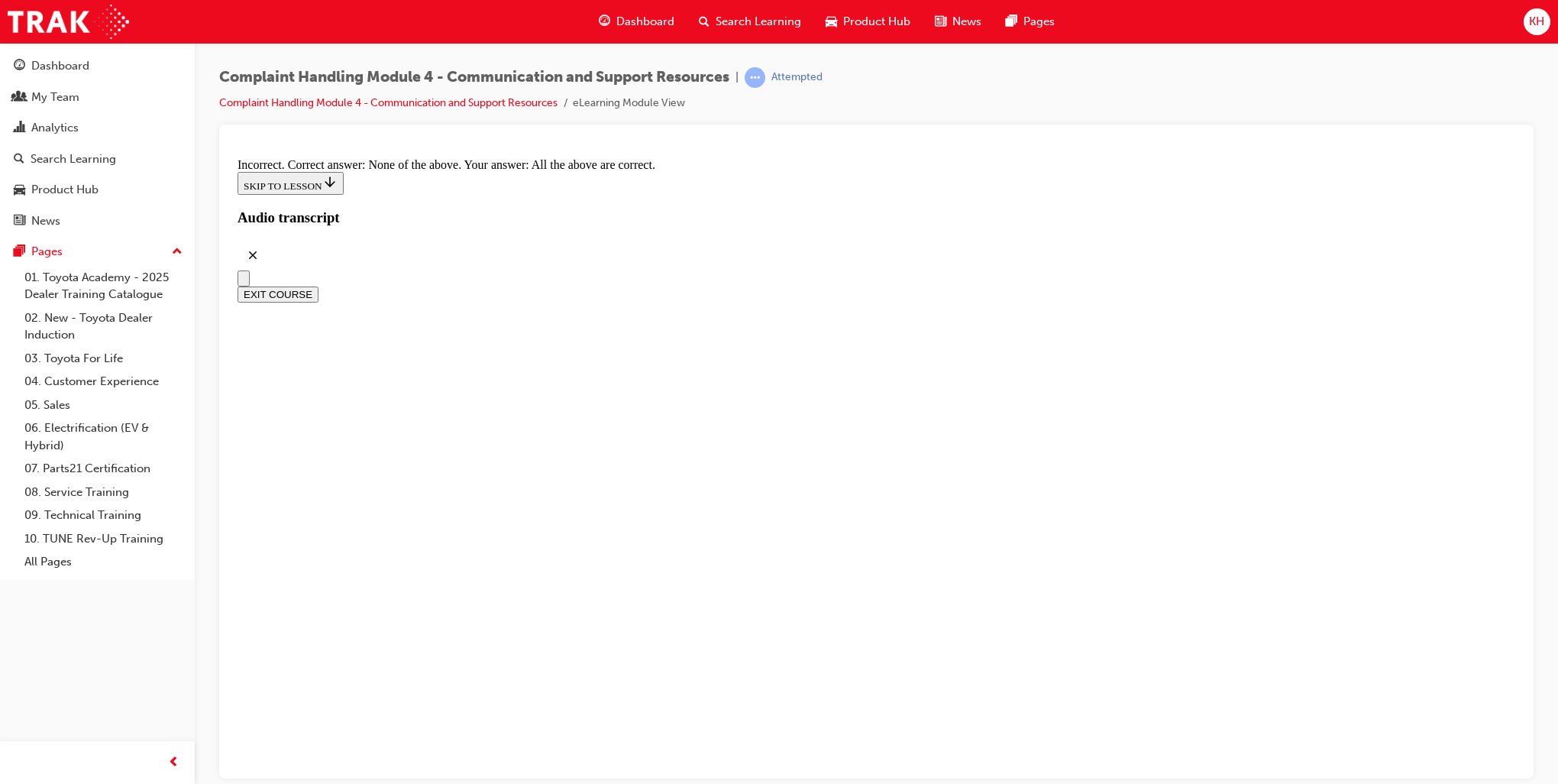
scroll to position [11393, 0]
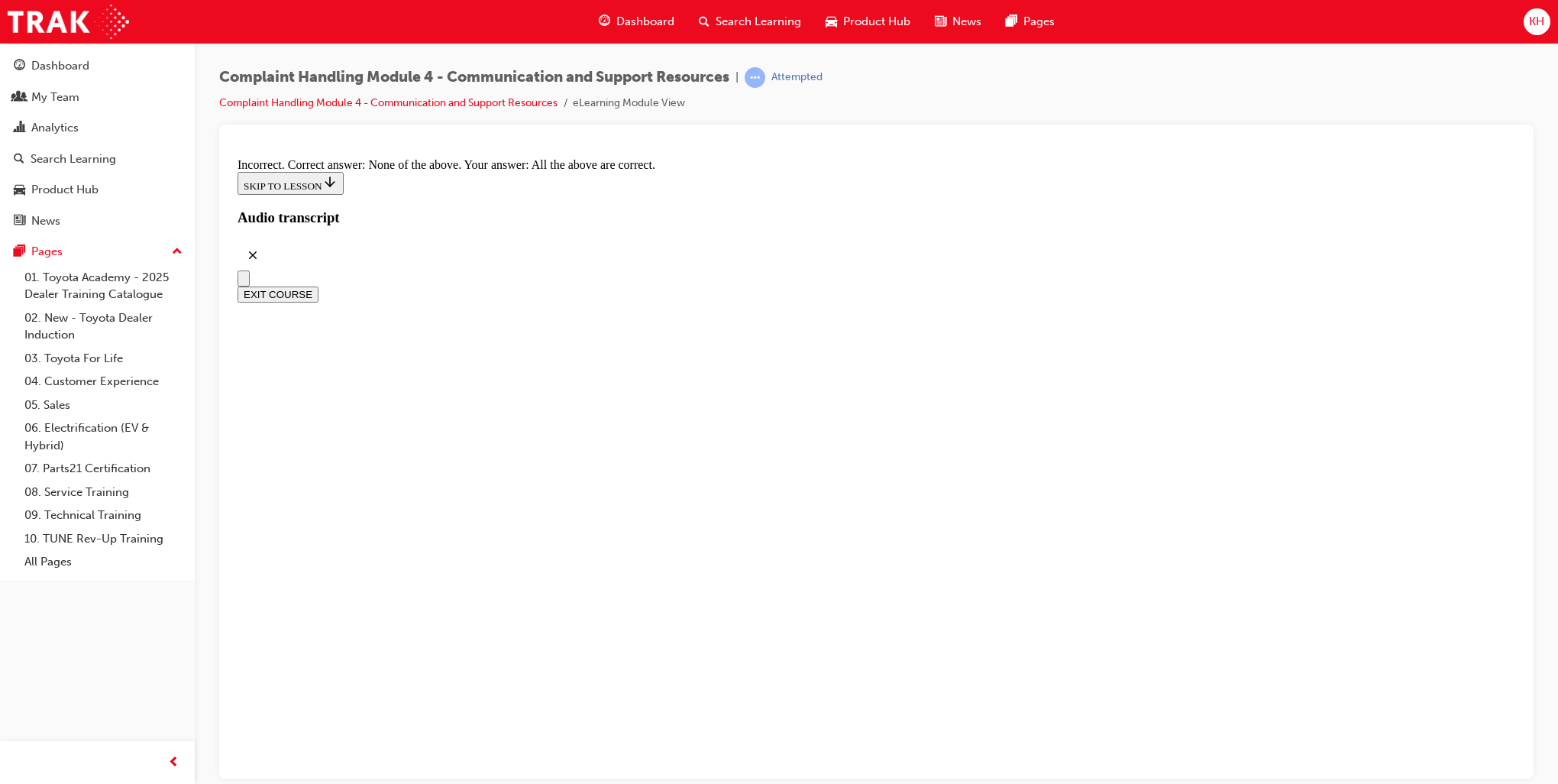
radio input "true"
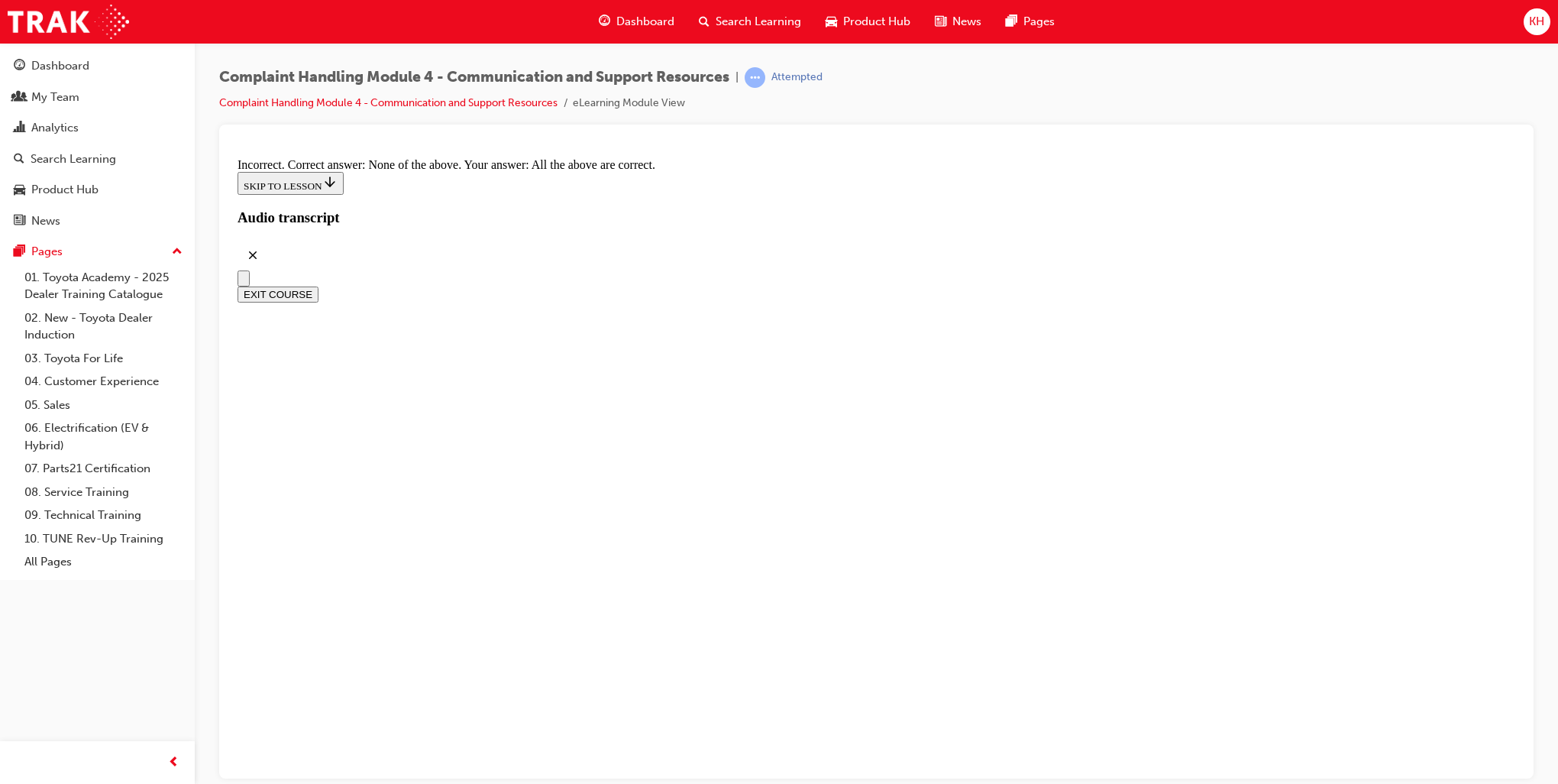
radio input "true"
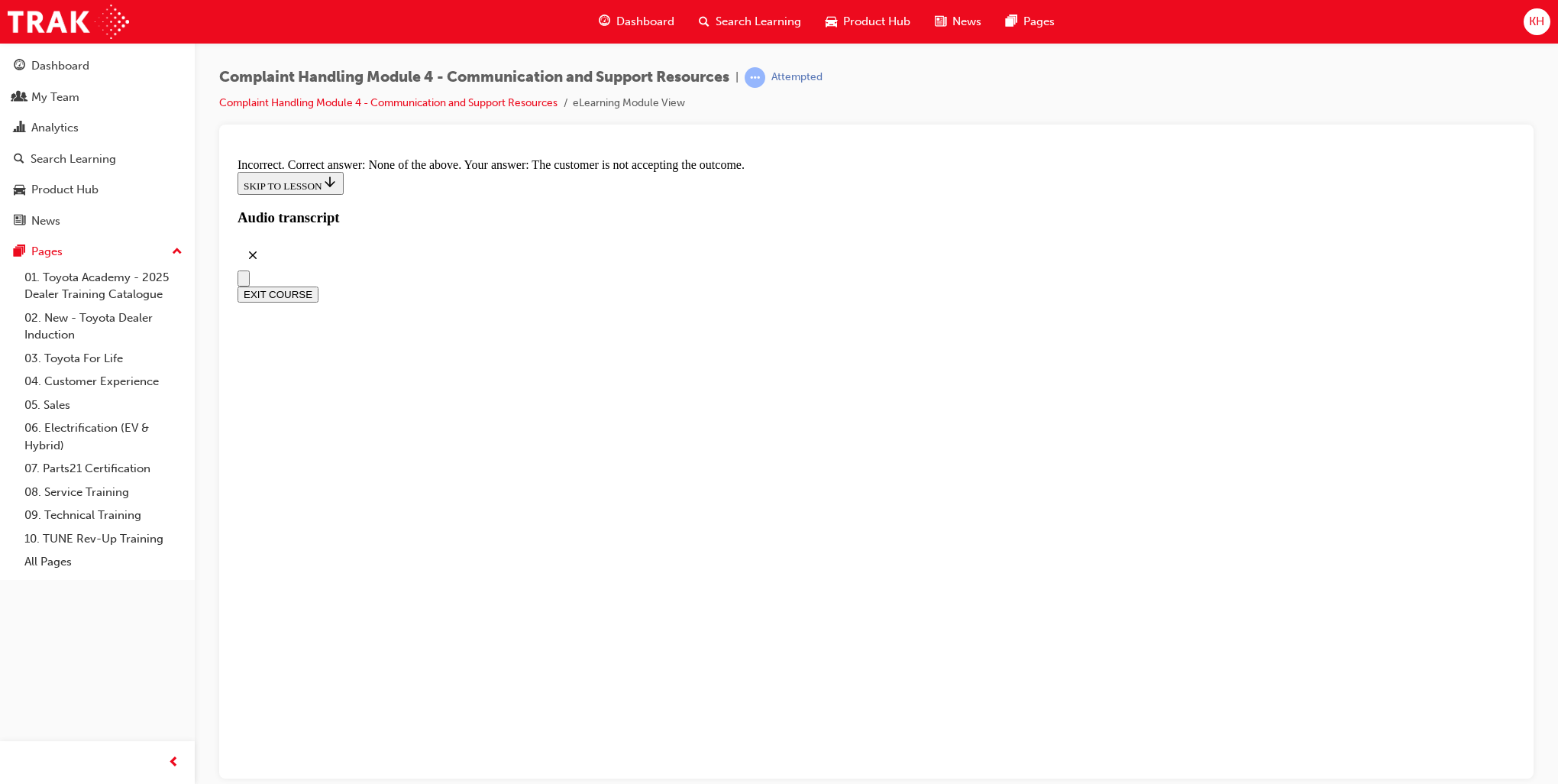
scroll to position [11163, 0]
radio input "true"
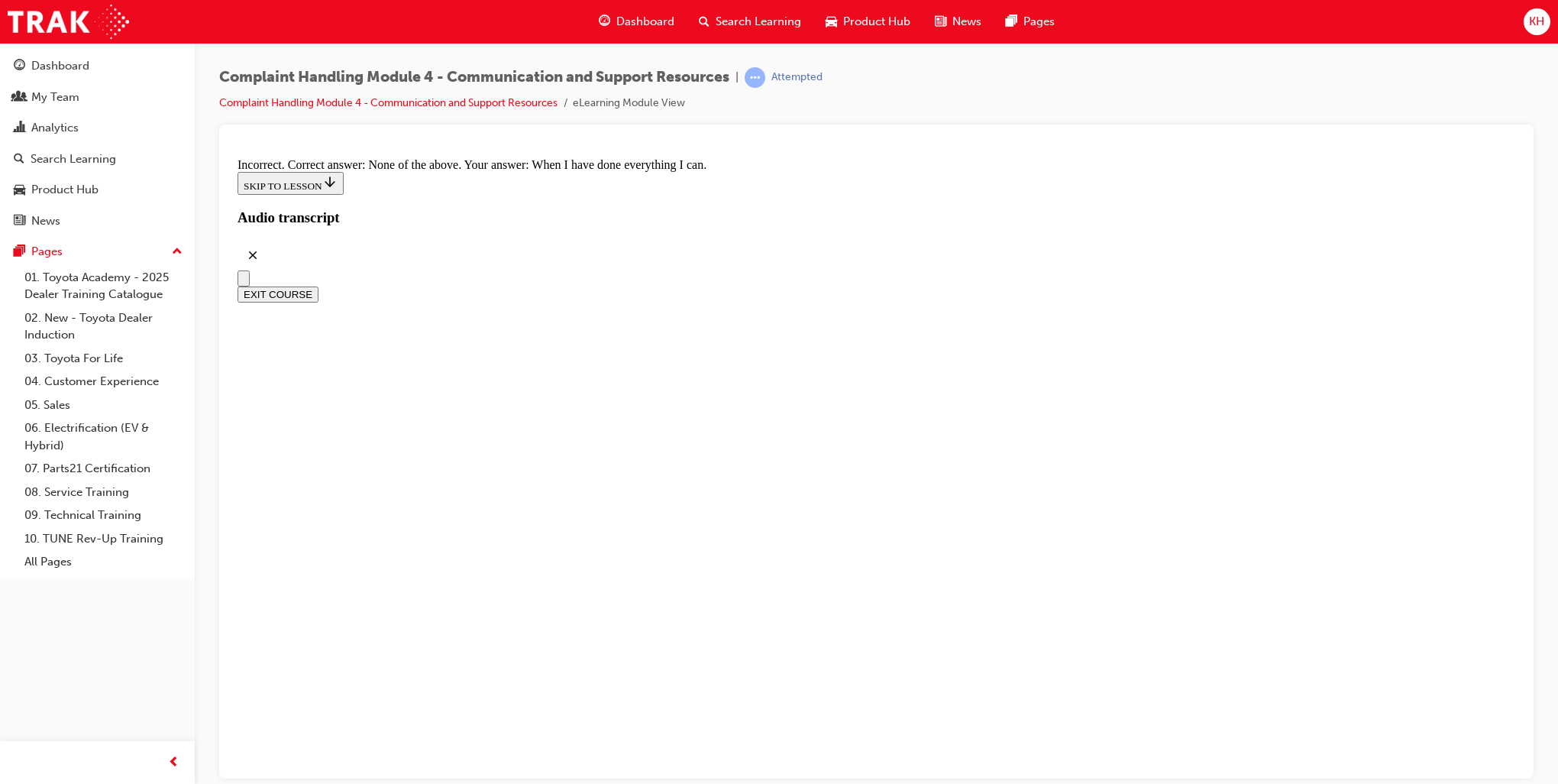
scroll to position [11316, 0]
radio input "true"
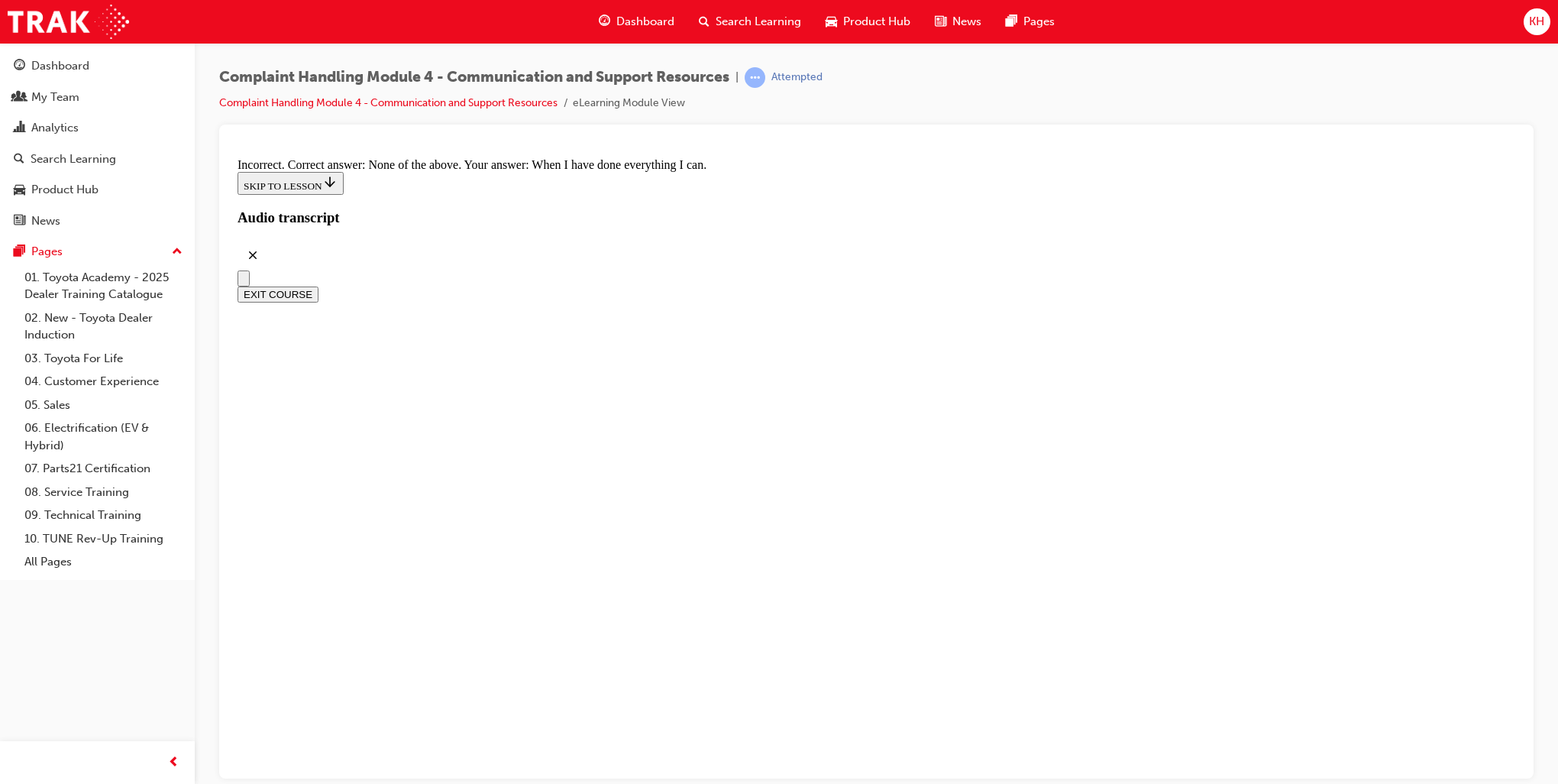
radio input "true"
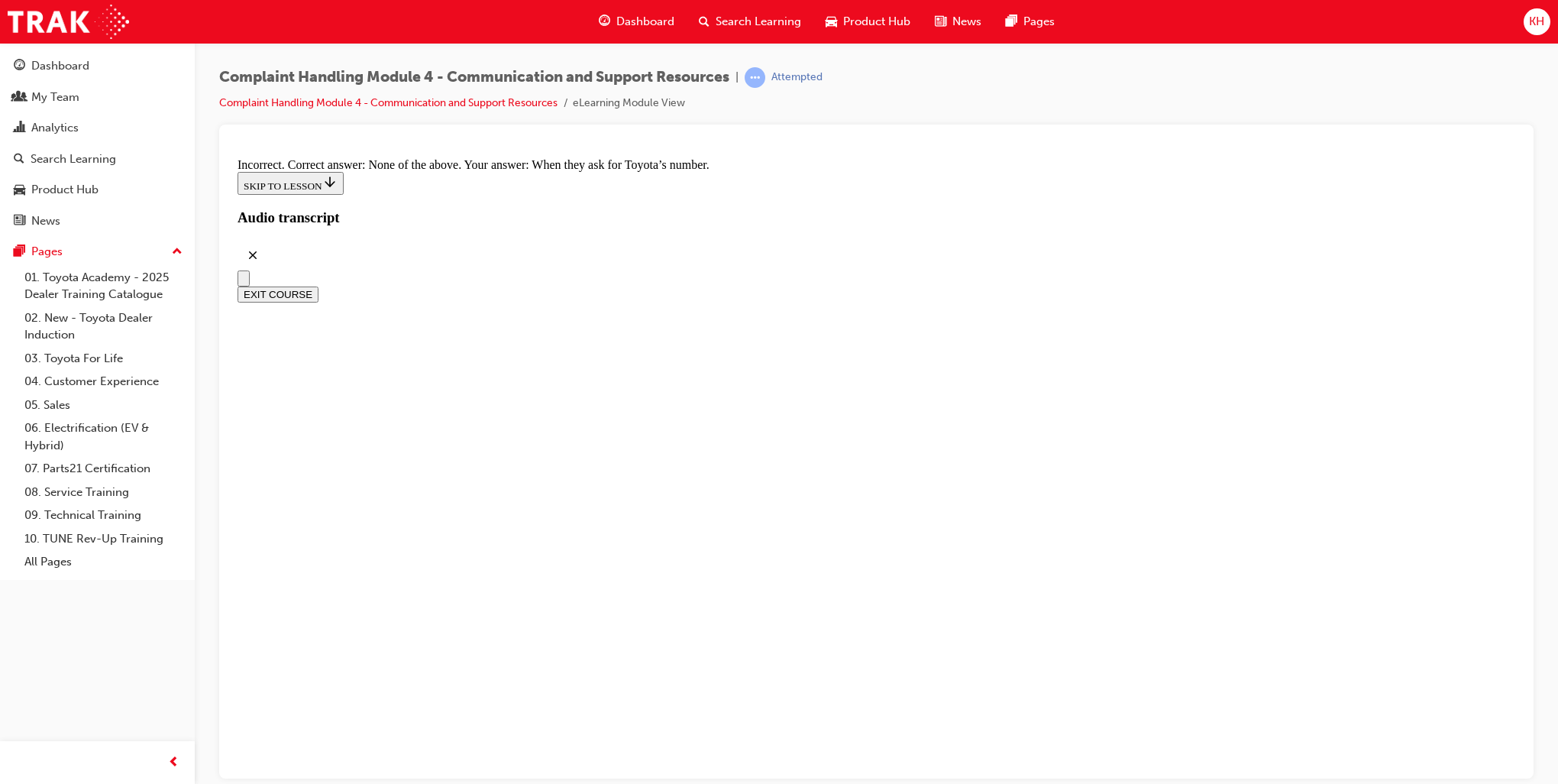
drag, startPoint x: 812, startPoint y: 559, endPoint x: 805, endPoint y: 556, distance: 7.6
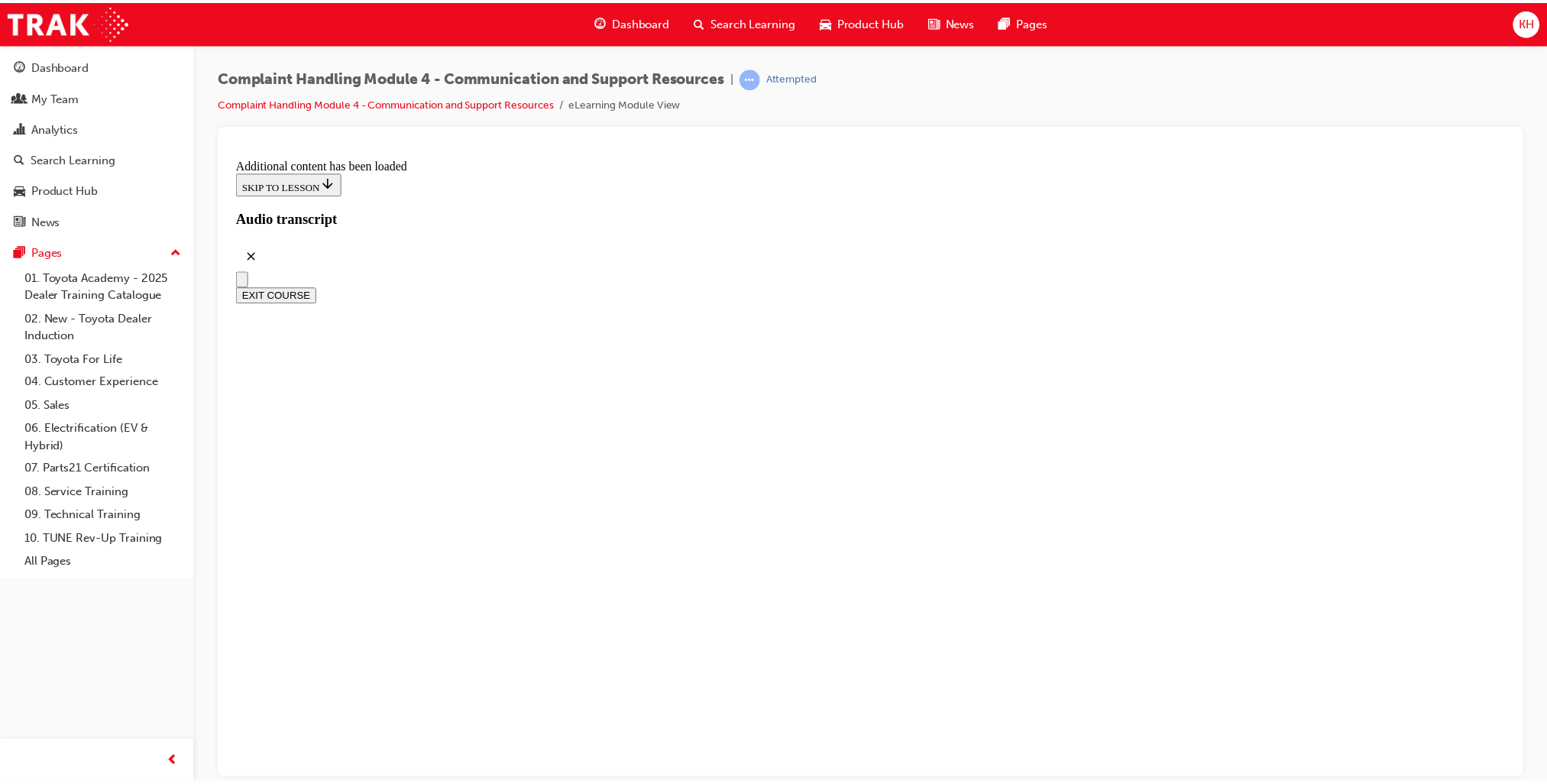
scroll to position [13095, 0]
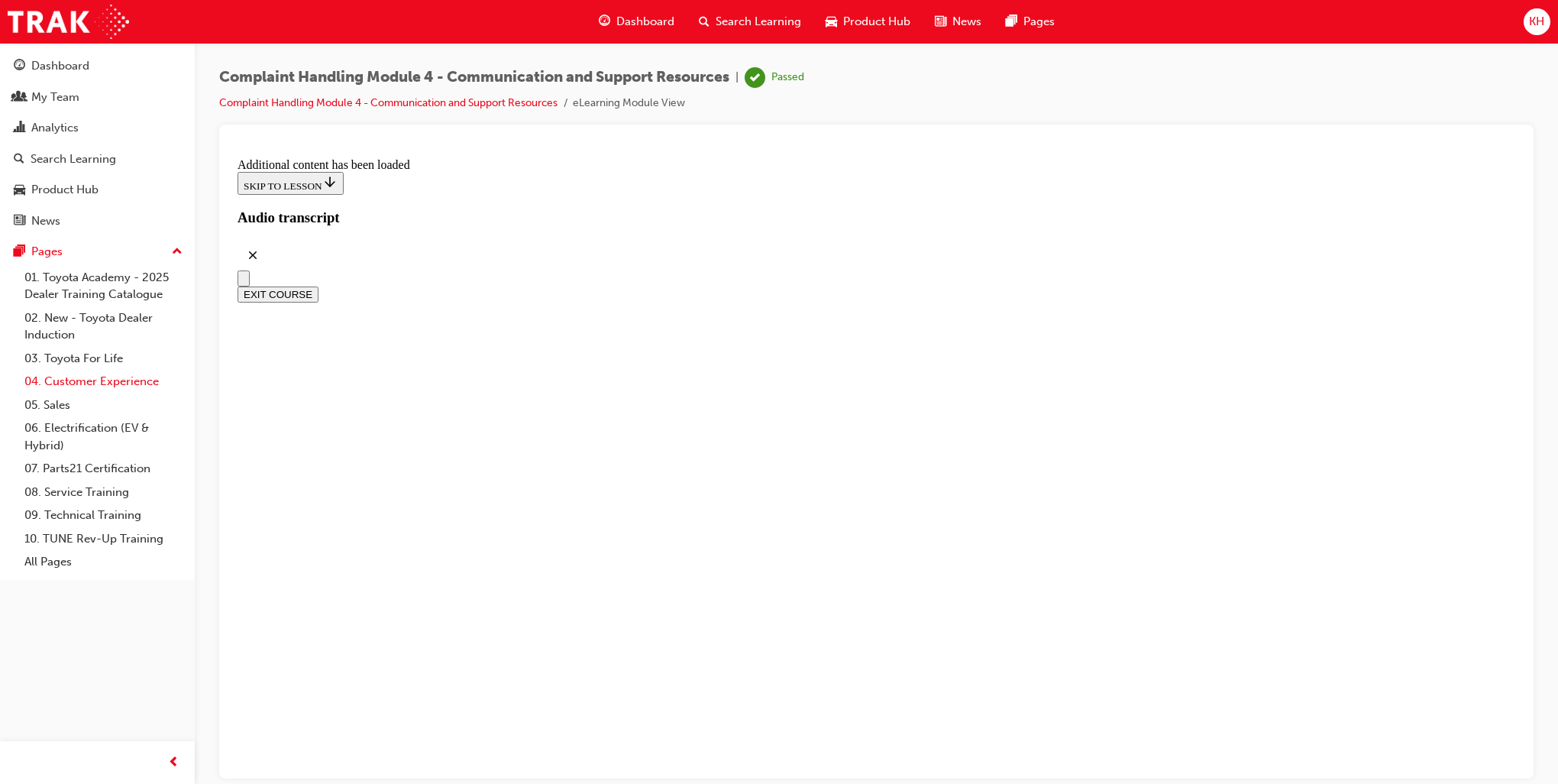
click at [122, 384] on link "04. Customer Experience" at bounding box center [103, 382] width 170 height 24
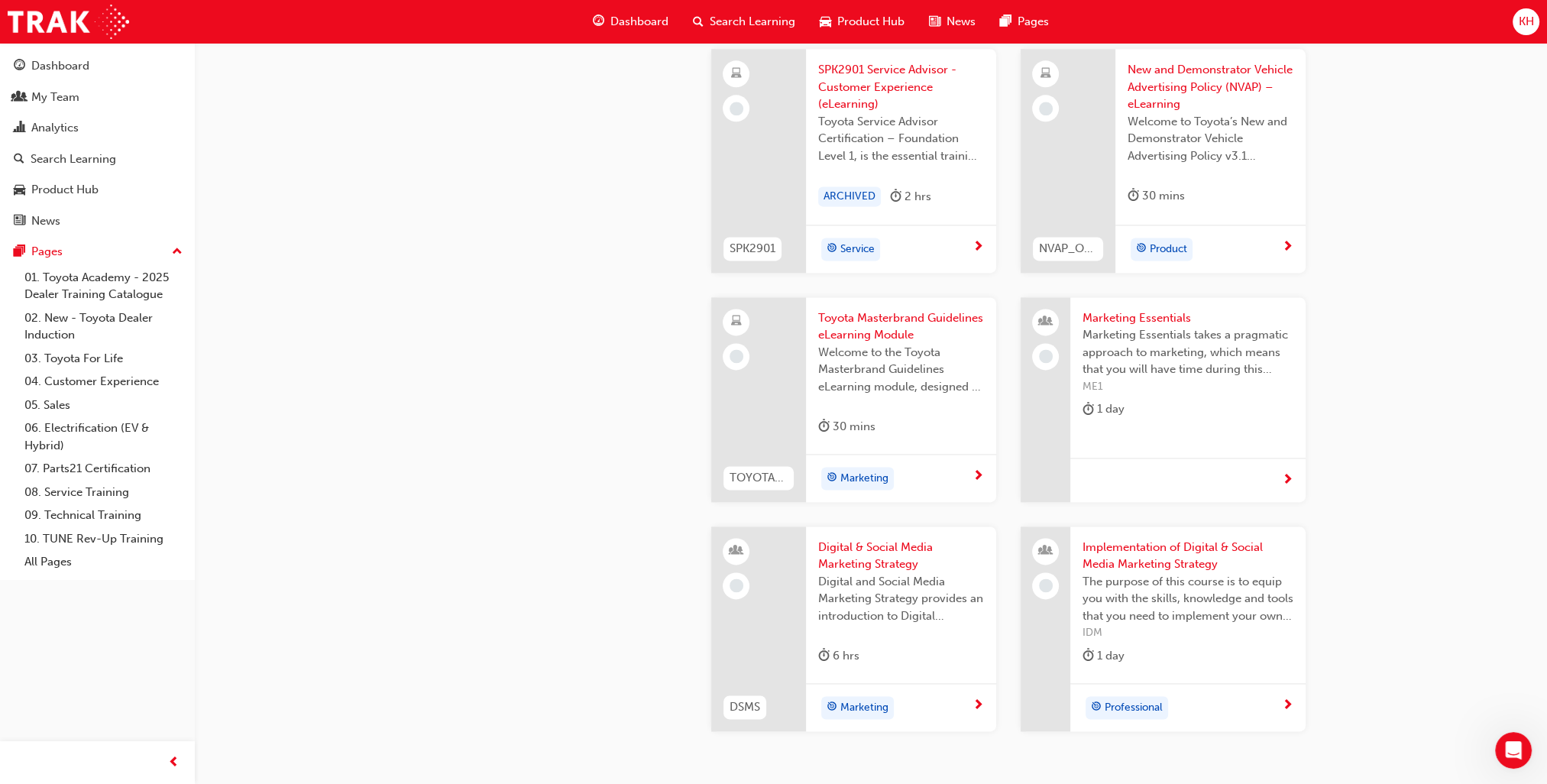
scroll to position [2826, 0]
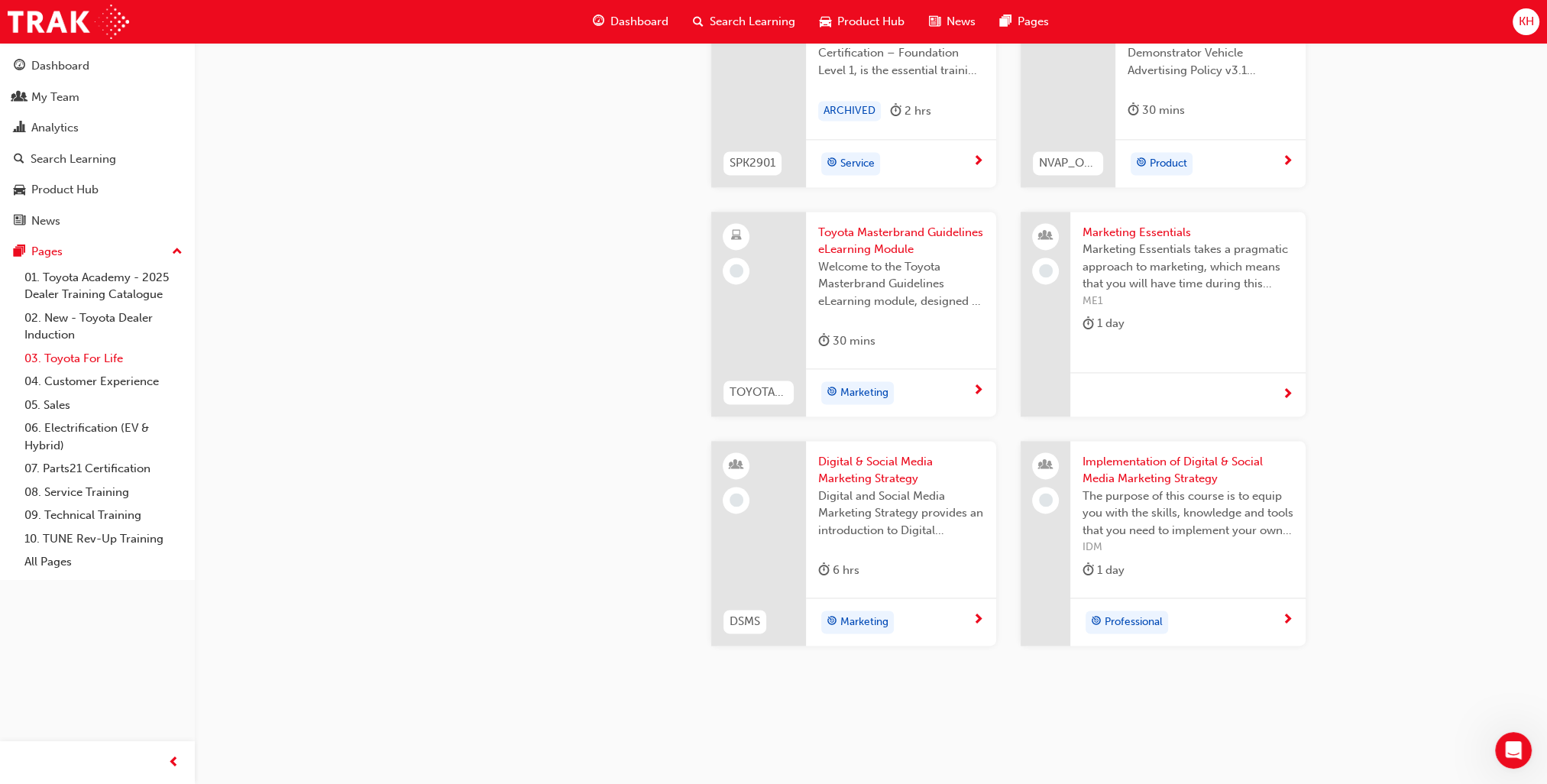
click at [108, 359] on link "03. Toyota For Life" at bounding box center [103, 359] width 170 height 24
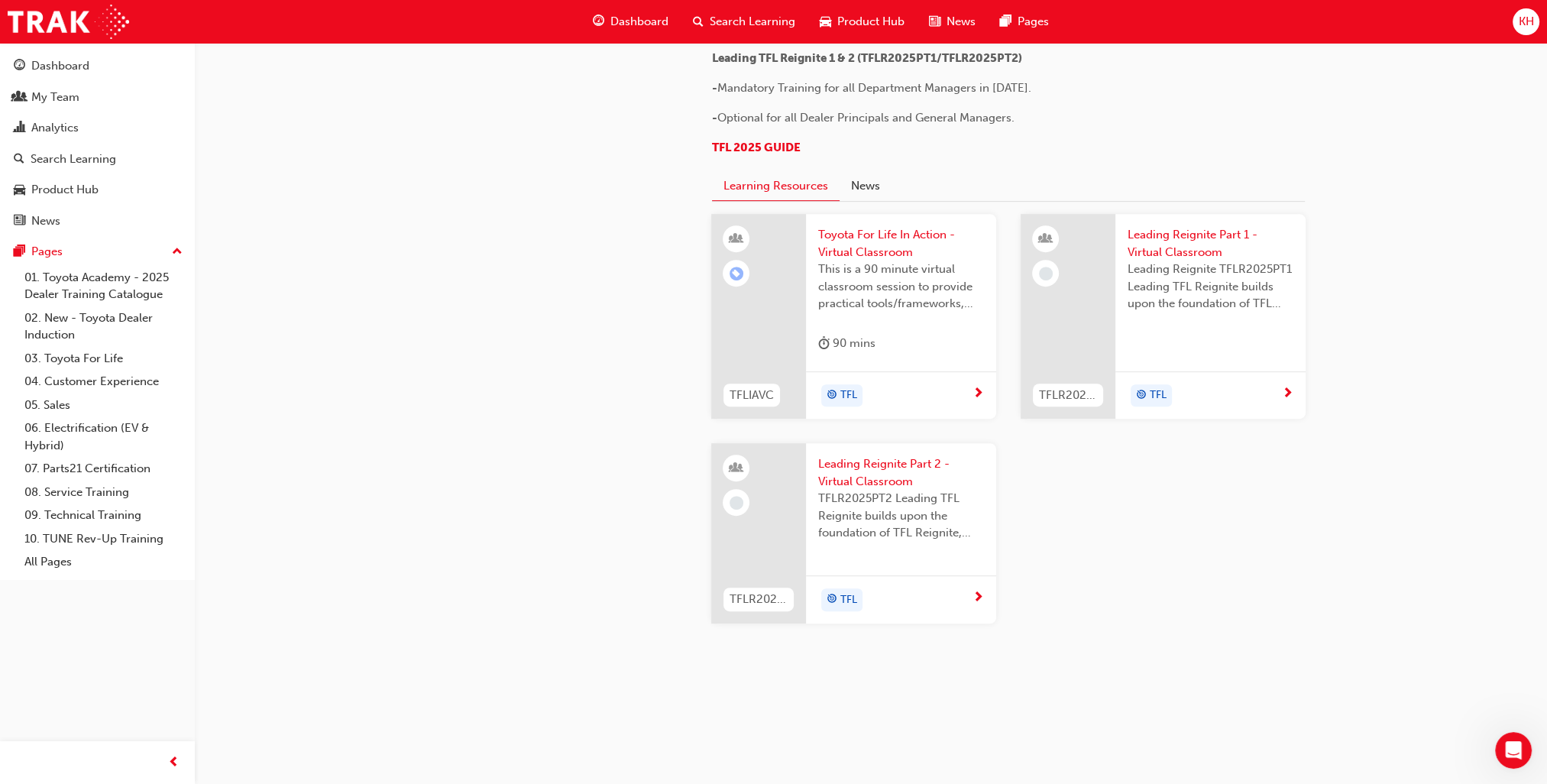
scroll to position [1451, 0]
click at [103, 389] on link "04. Customer Experience" at bounding box center [103, 382] width 170 height 24
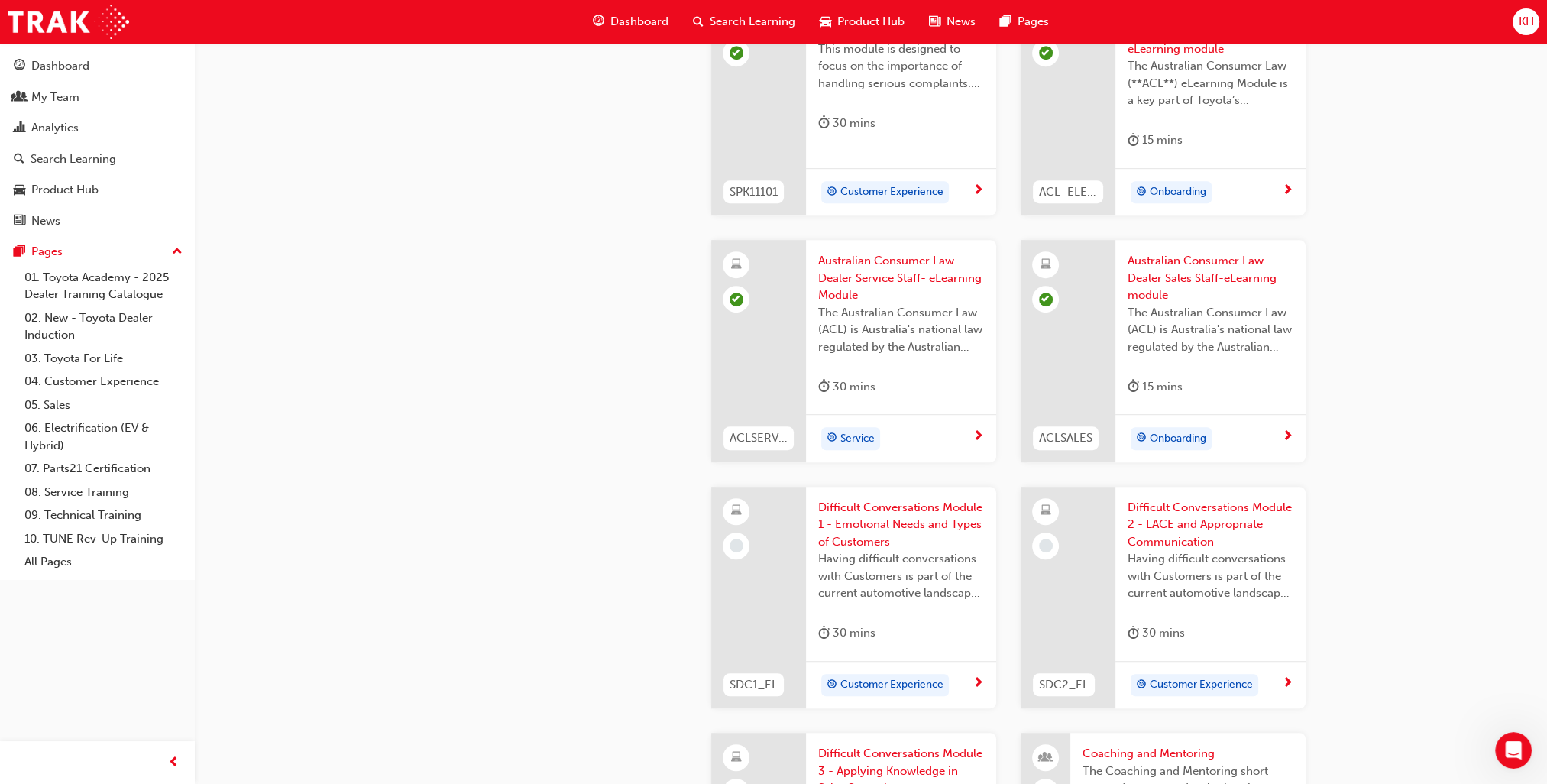
scroll to position [1069, 0]
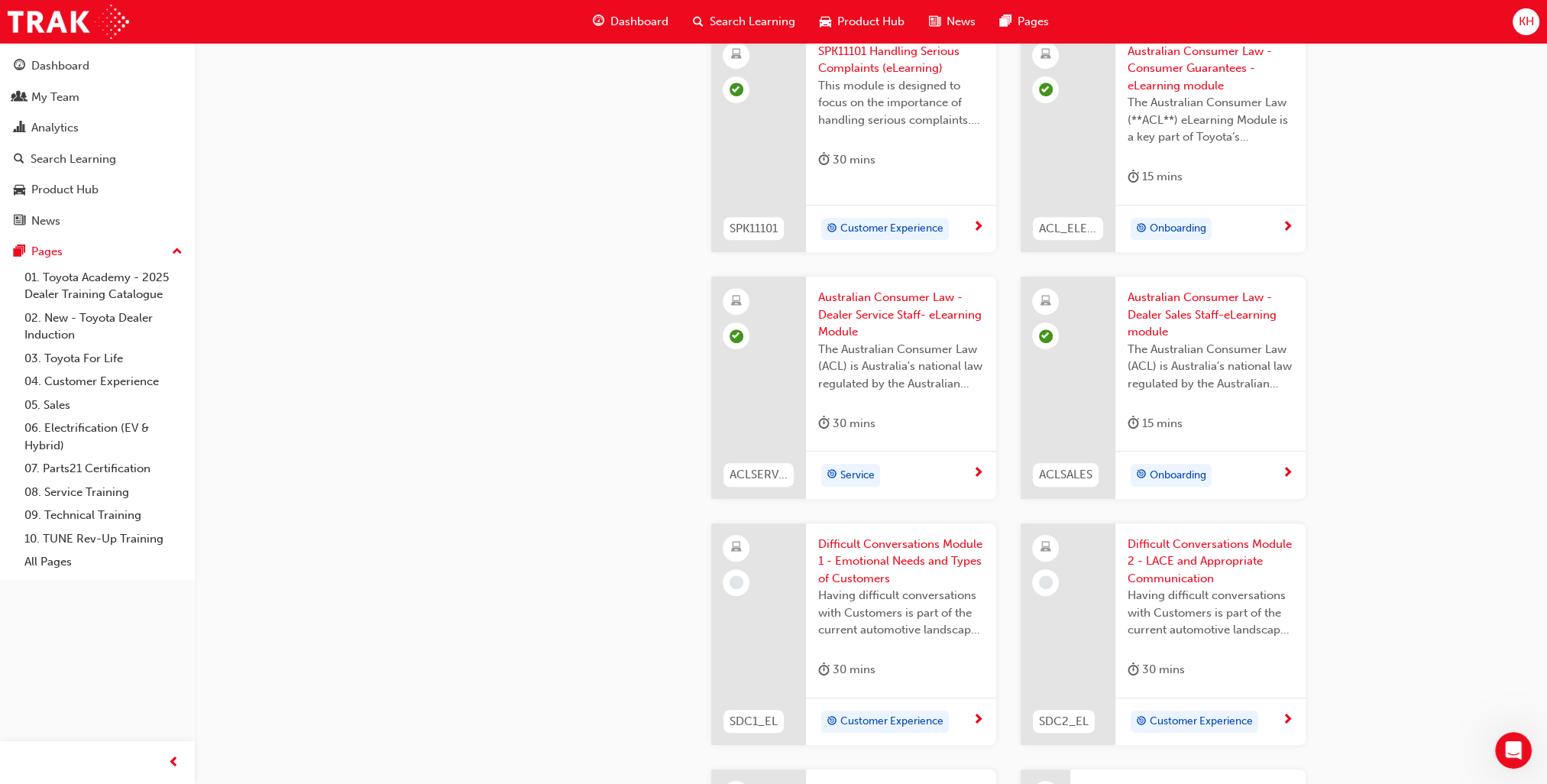
click at [856, 565] on span "Difficult Conversations Module 1 - Emotional Needs and Types of Customers" at bounding box center [900, 561] width 165 height 52
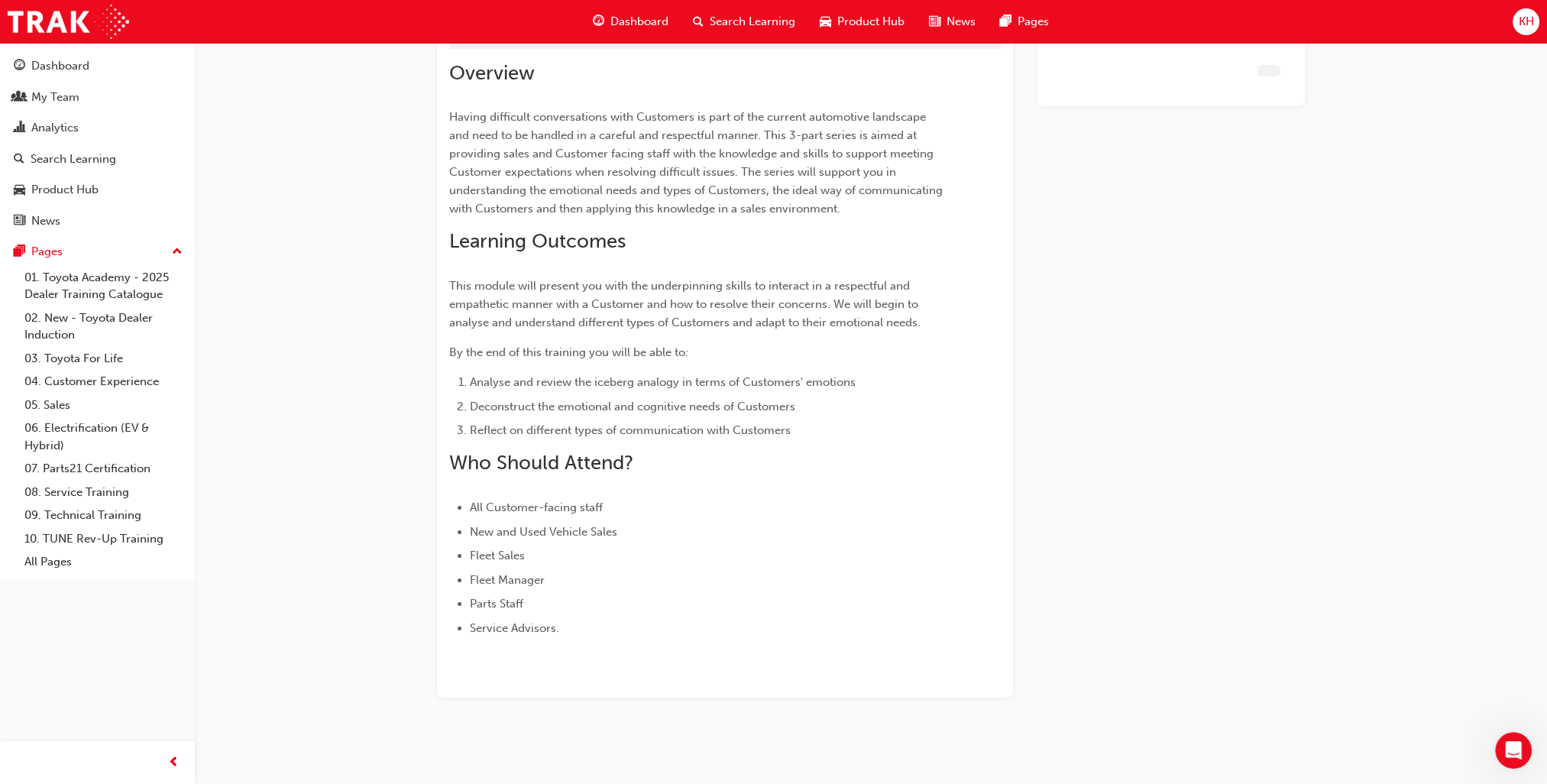
scroll to position [134, 0]
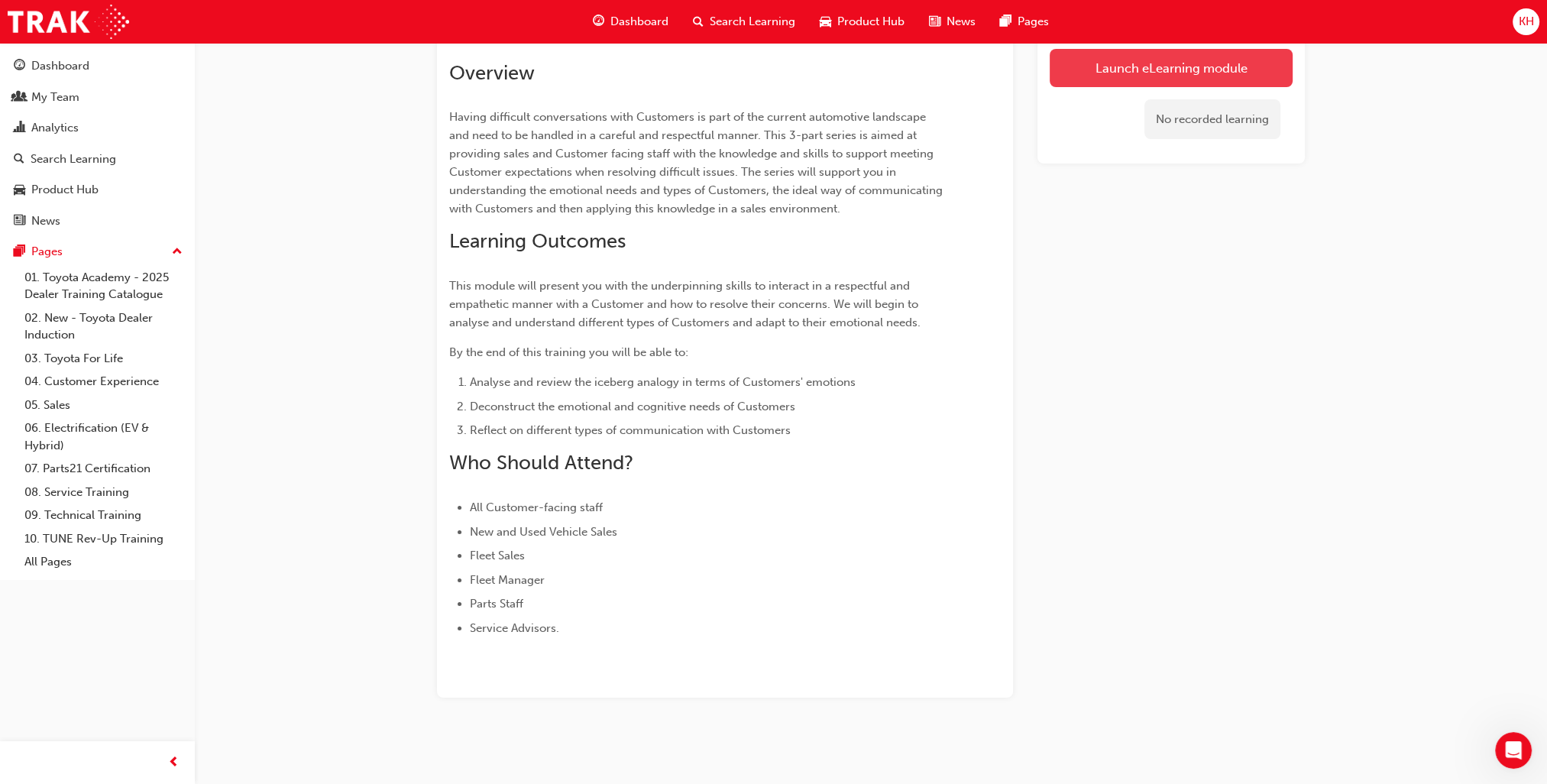
click at [1117, 69] on link "Launch eLearning module" at bounding box center [1171, 69] width 243 height 38
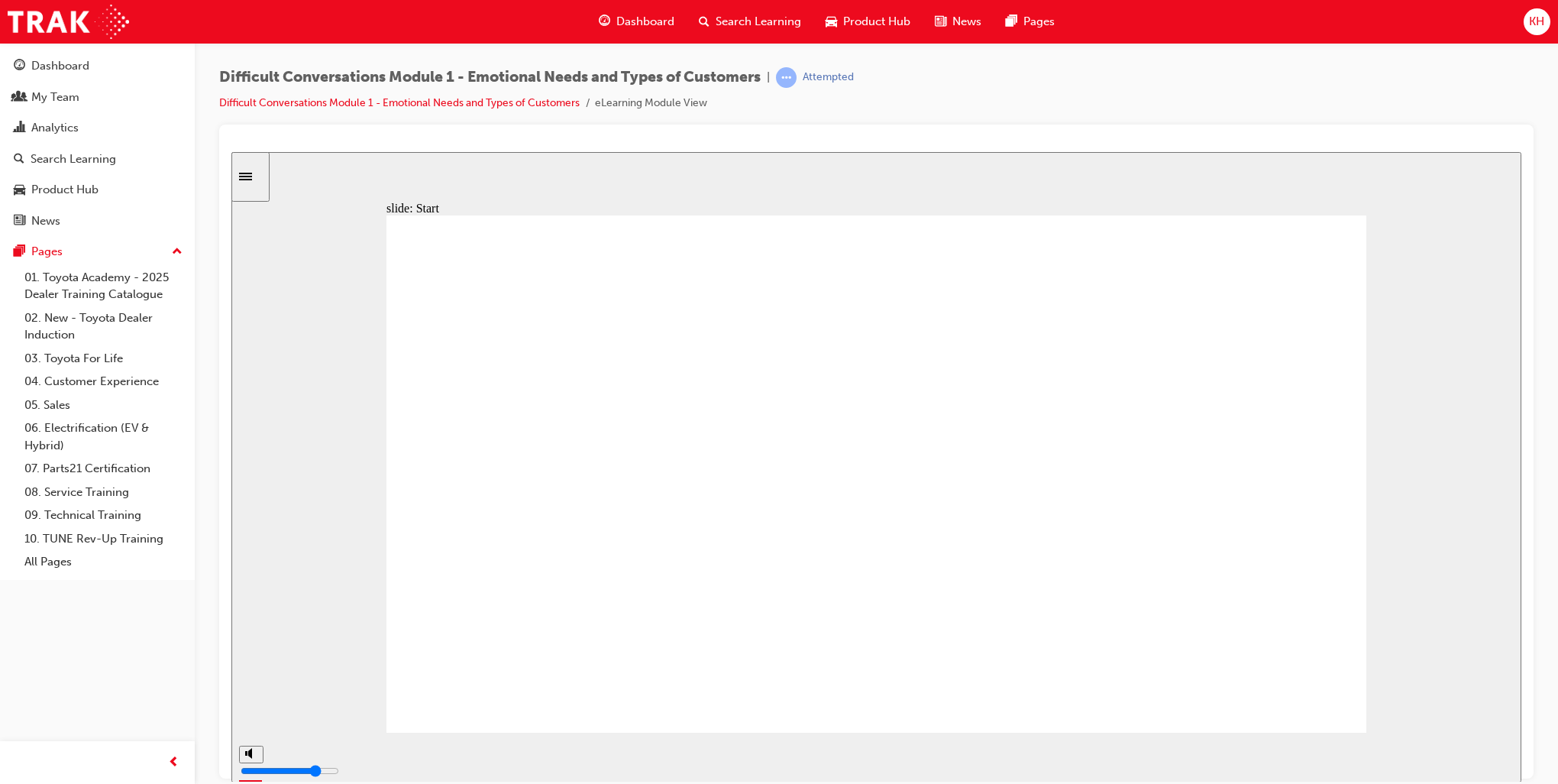
click at [254, 170] on div "Sidebar Toggle" at bounding box center [250, 175] width 26 height 12
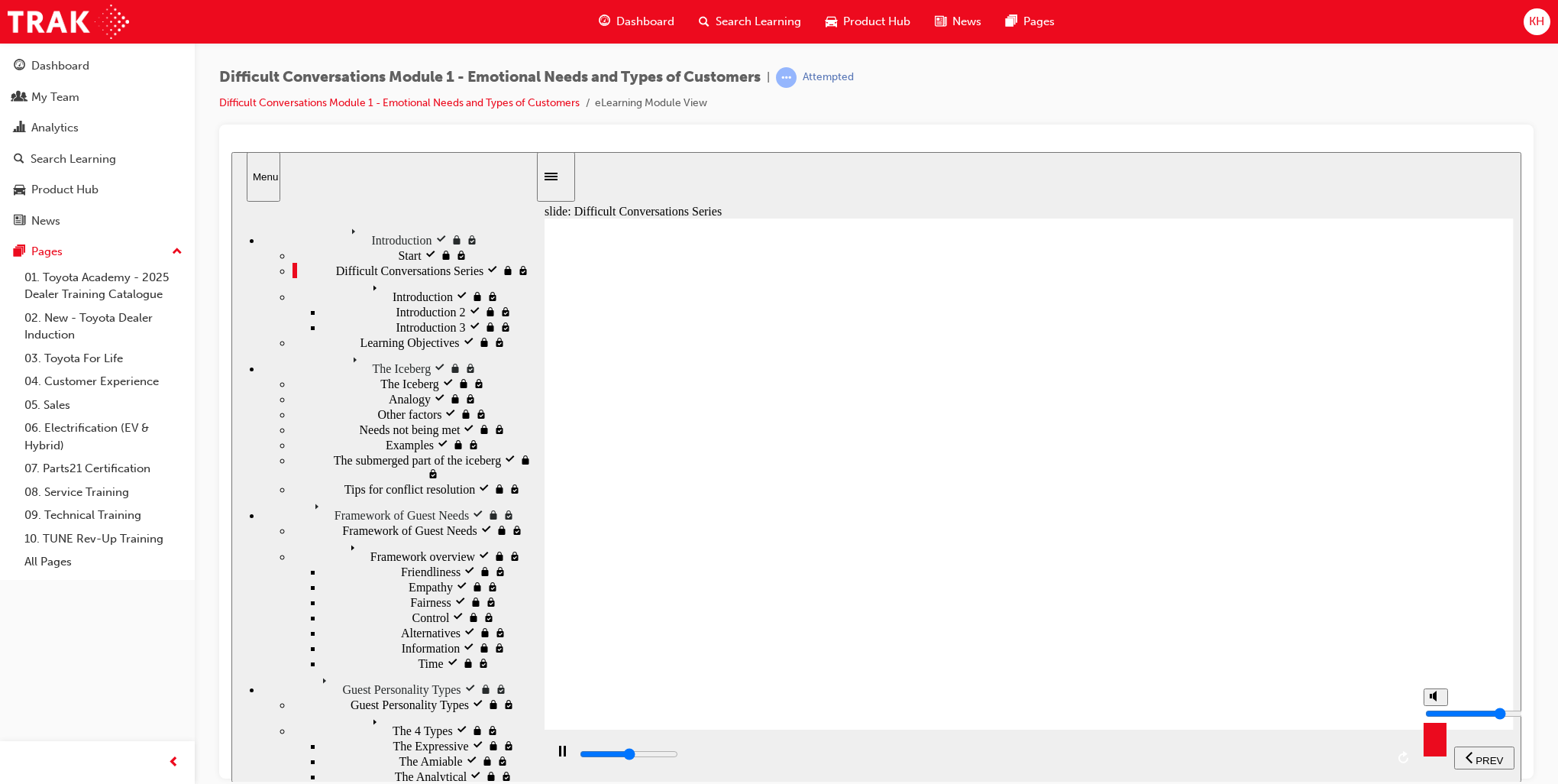
click at [1177, 671] on circle "volume" at bounding box center [1437, 695] width 10 height 10
type input "18100"
type input "0"
click at [1177, 671] on circle "volume" at bounding box center [1437, 695] width 10 height 10
type input "18800"
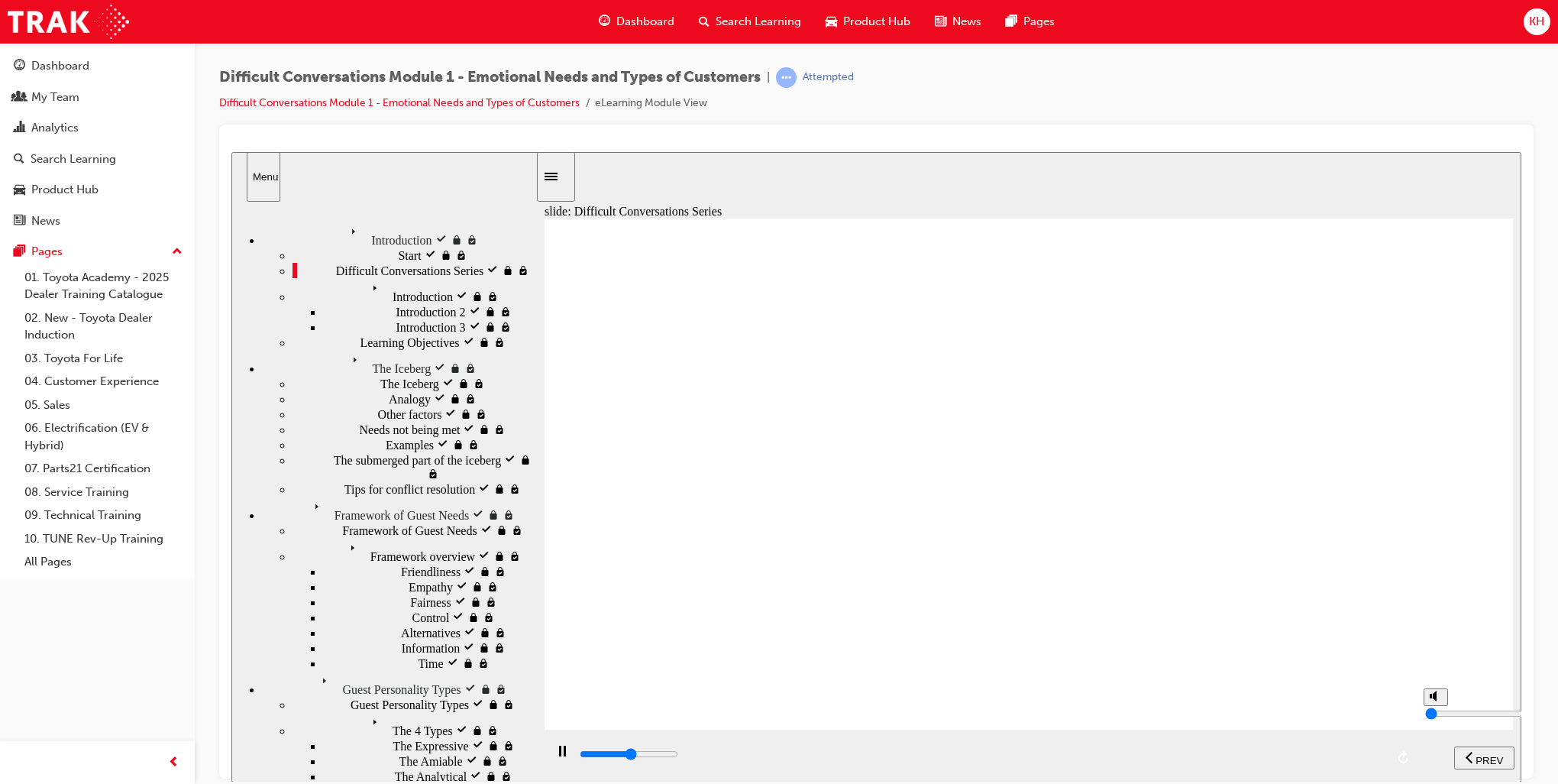
type input "8"
click at [1177, 671] on circle "volume" at bounding box center [1437, 695] width 10 height 10
type input "19600"
type input "0"
click at [366, 291] on span "Introduction locked" at bounding box center [414, 283] width 96 height 14
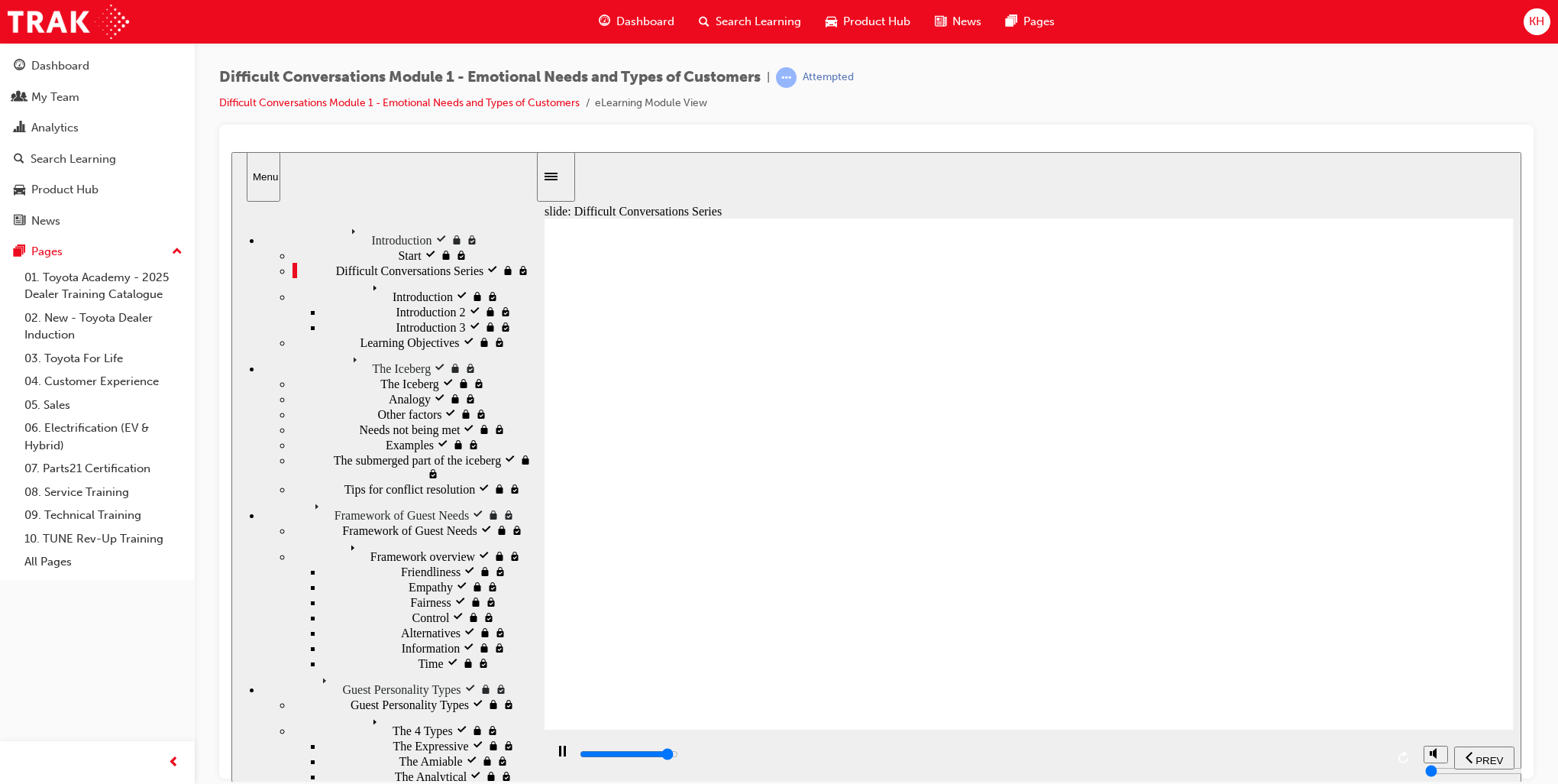
click at [556, 179] on div "Sidebar Toggle" at bounding box center [556, 175] width 26 height 12
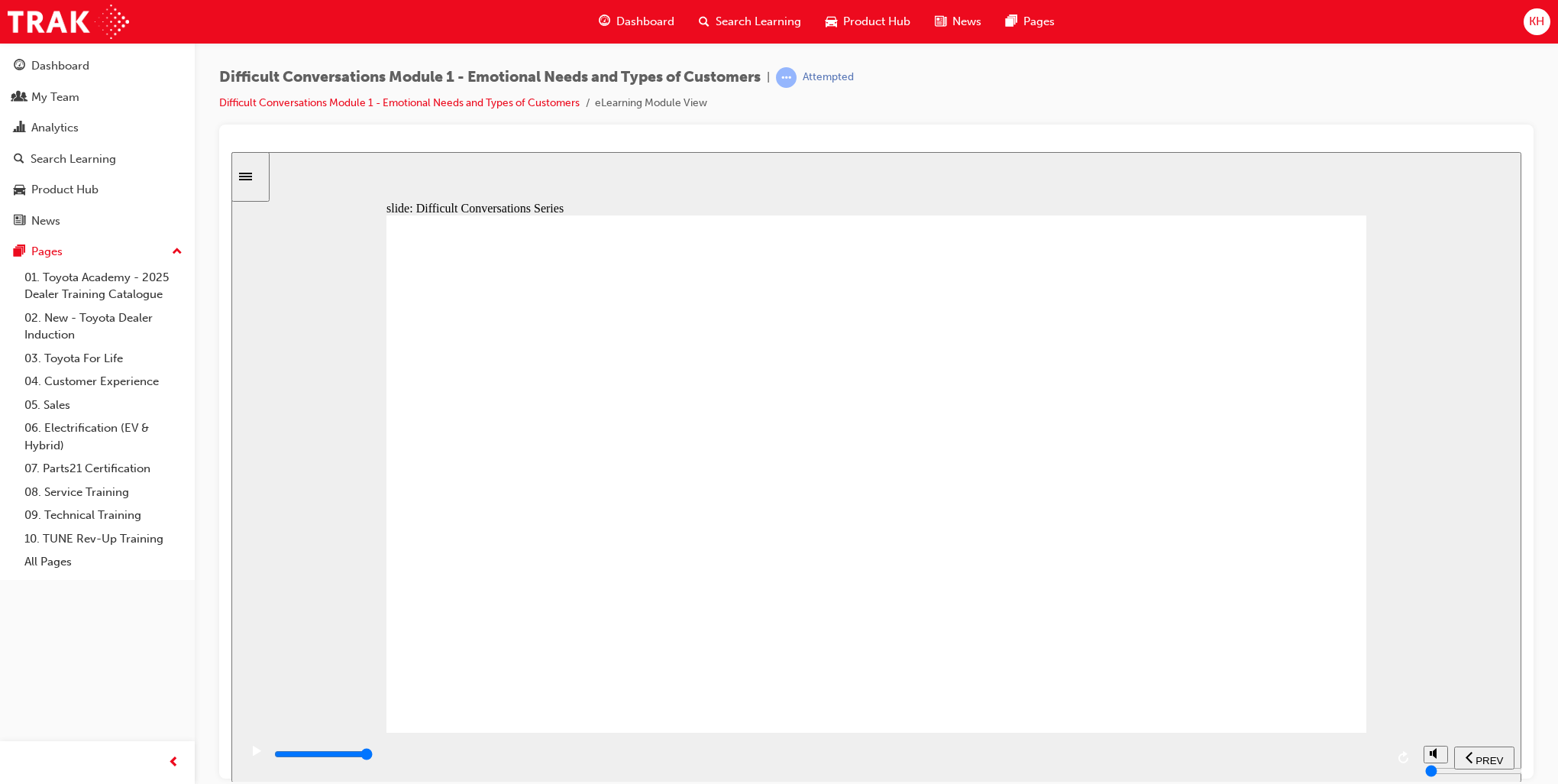
click at [66, 249] on div "Pages" at bounding box center [97, 251] width 167 height 19
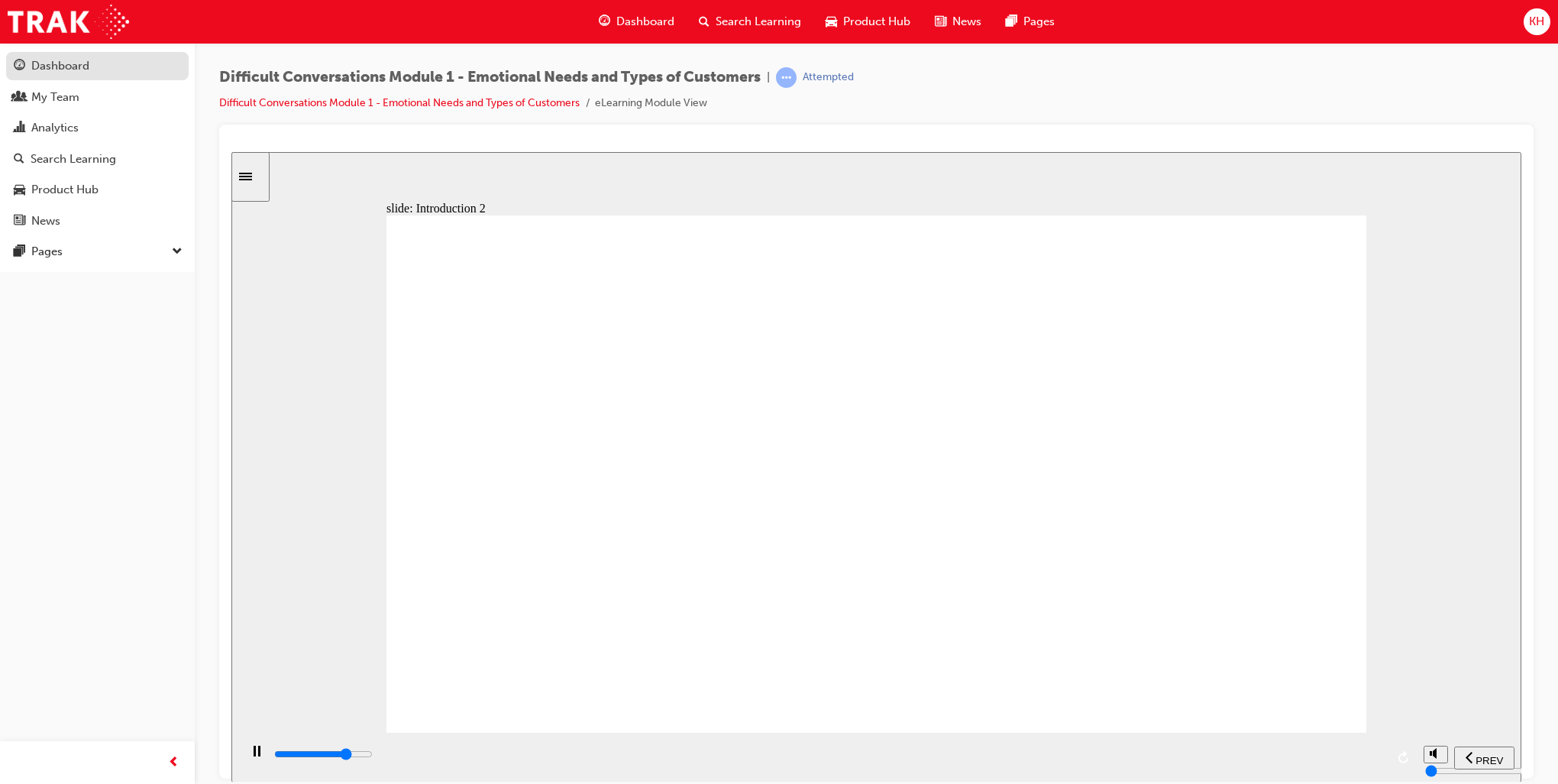
click at [59, 66] on div "Dashboard" at bounding box center [60, 66] width 58 height 17
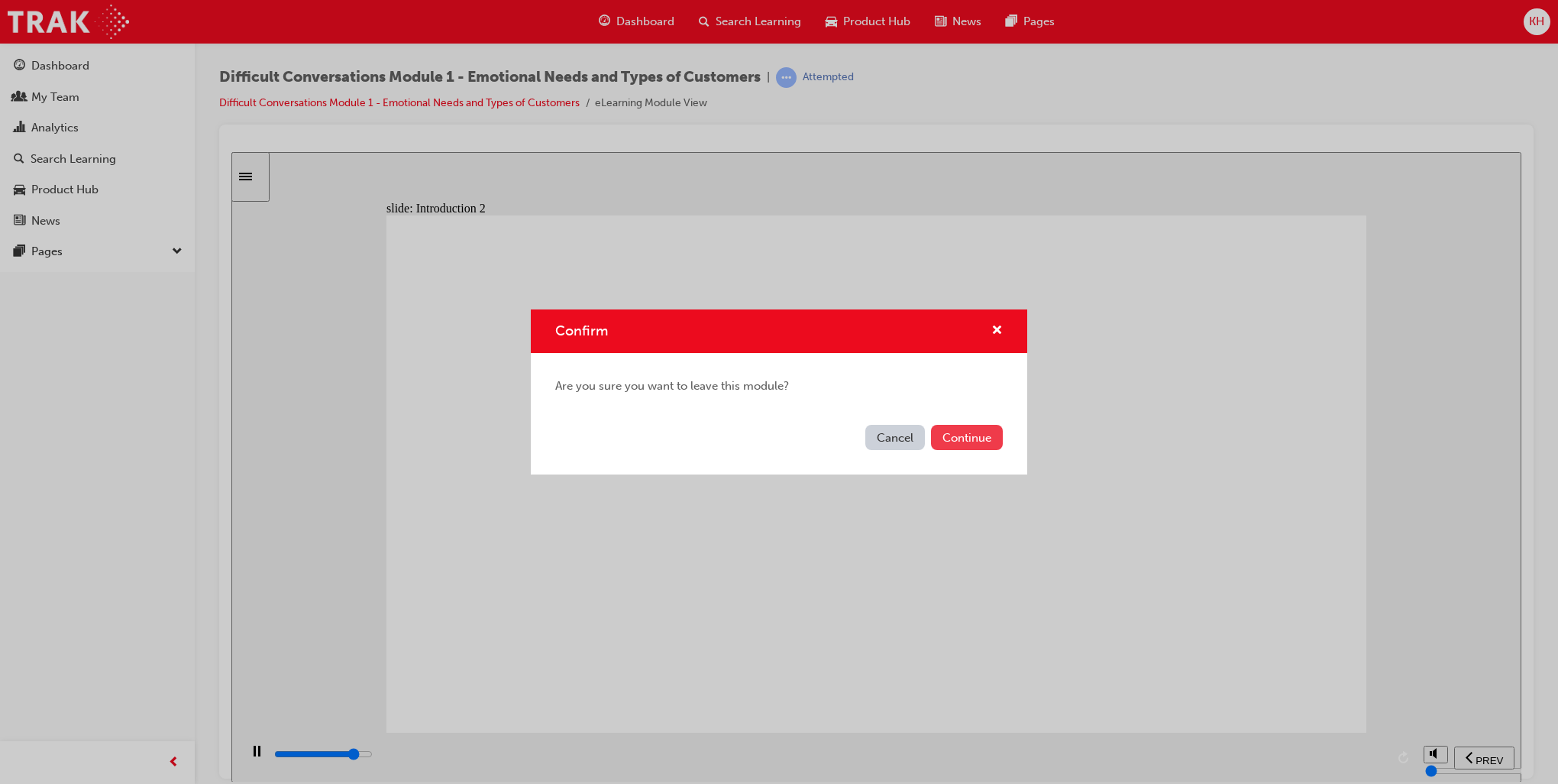
type input "14500"
click at [952, 436] on button "Continue" at bounding box center [967, 438] width 72 height 26
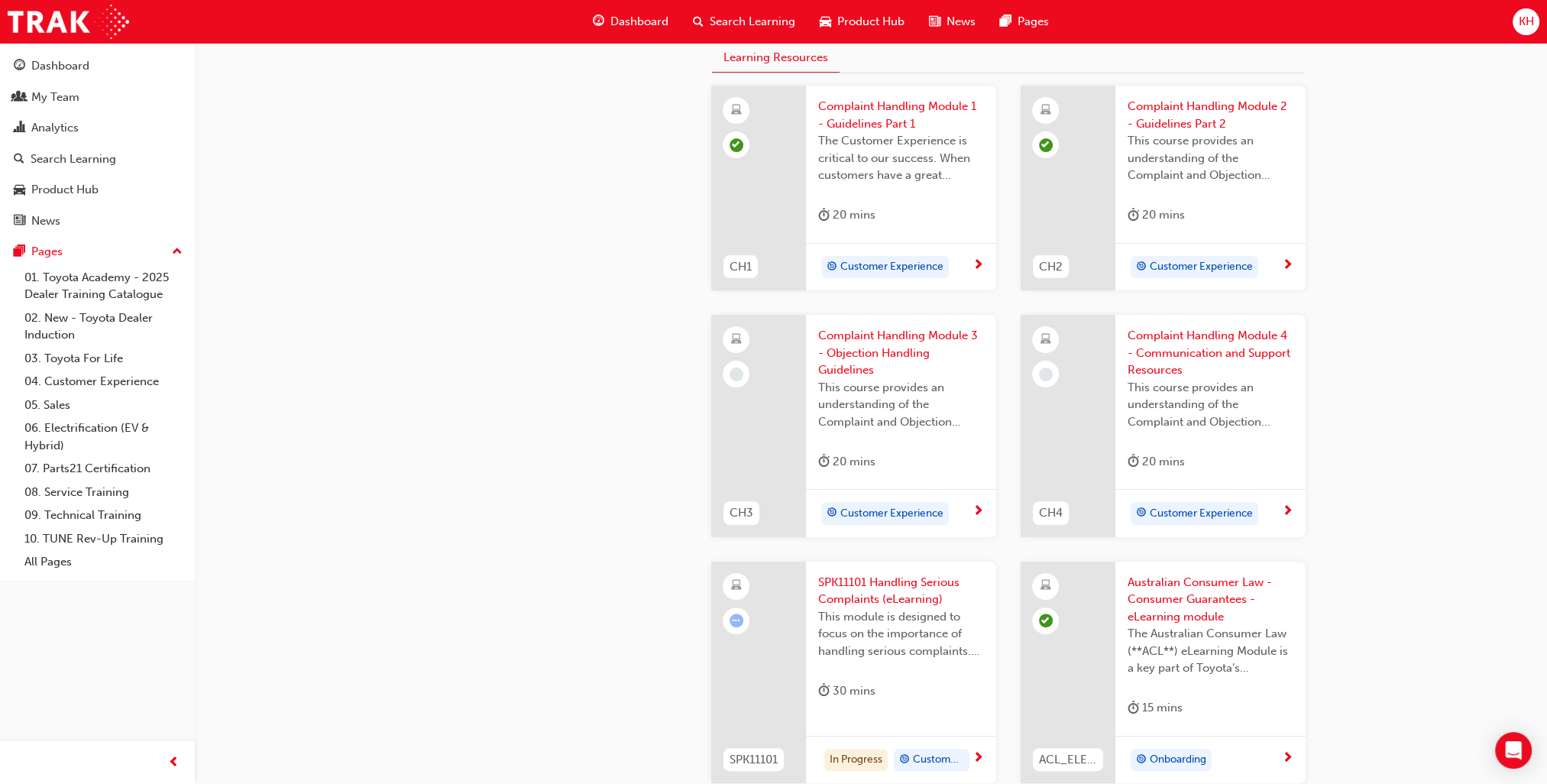
scroll to position [611, 0]
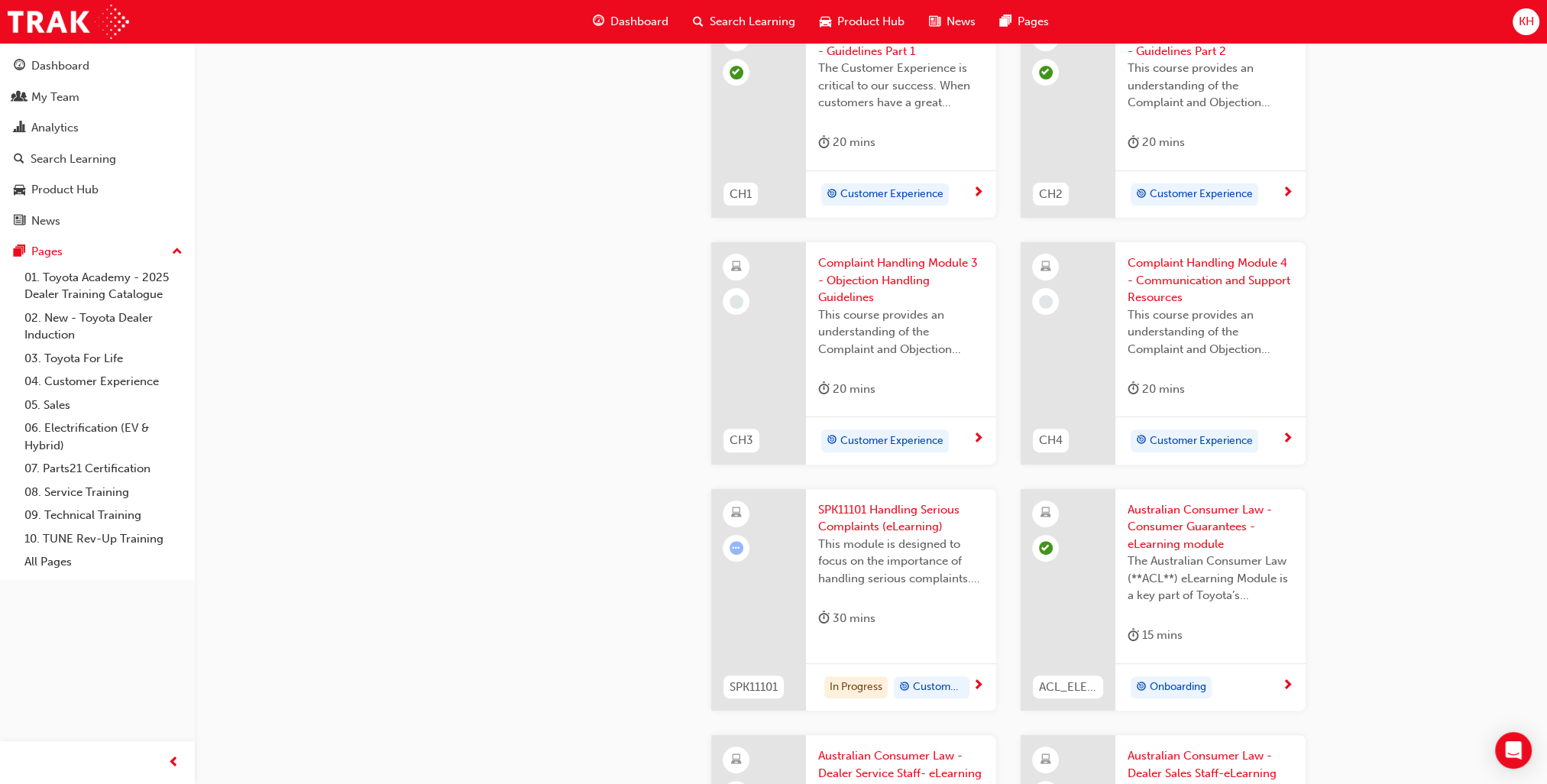
click at [873, 505] on span "SPK11101 Handling Serious Complaints (eLearning)" at bounding box center [900, 518] width 165 height 35
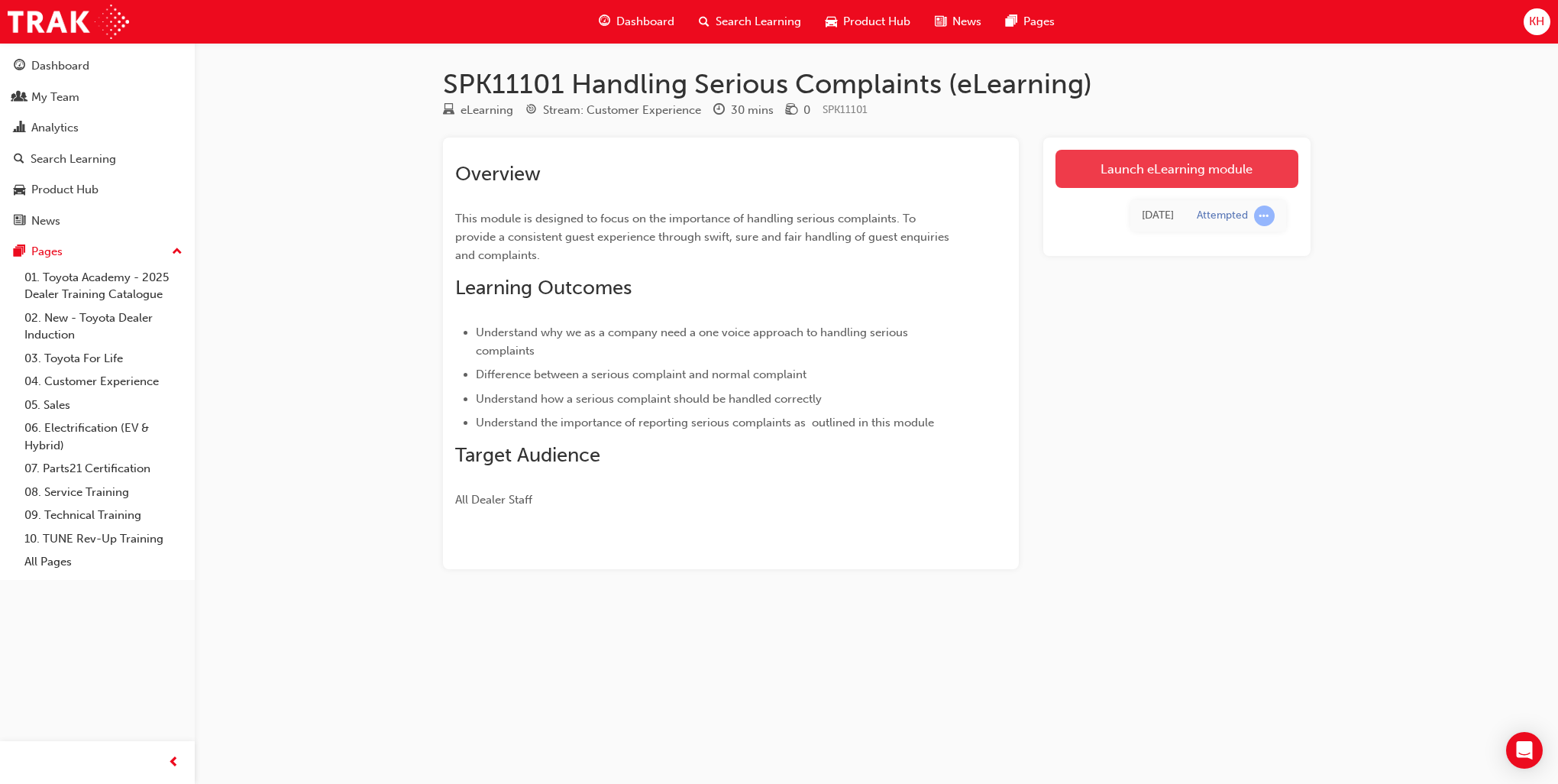
click at [1147, 174] on link "Launch eLearning module" at bounding box center [1177, 169] width 243 height 38
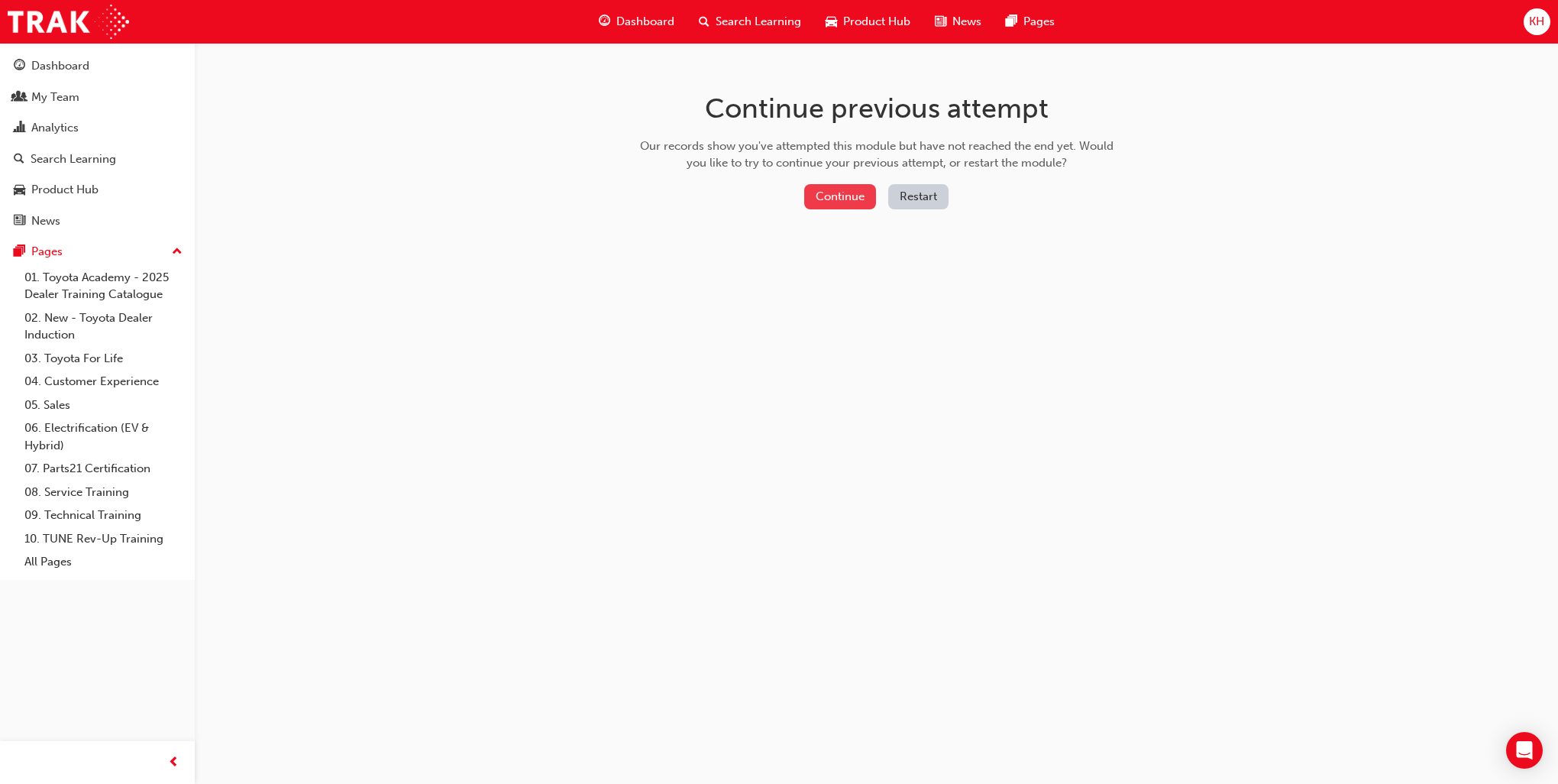
click at [850, 194] on button "Continue" at bounding box center [840, 196] width 72 height 26
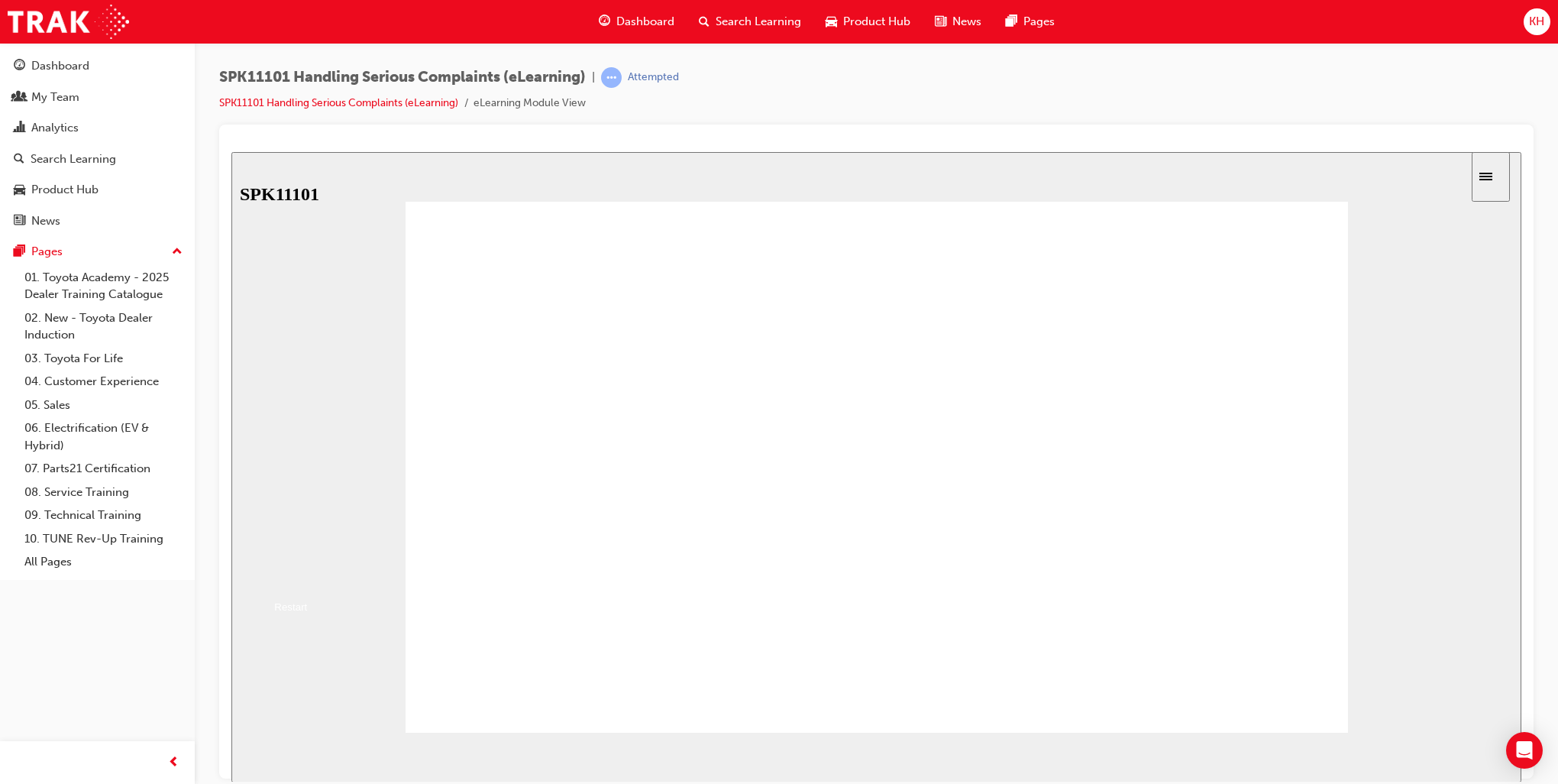
click at [281, 567] on button "Resume" at bounding box center [256, 575] width 50 height 16
